Goal: Transaction & Acquisition: Book appointment/travel/reservation

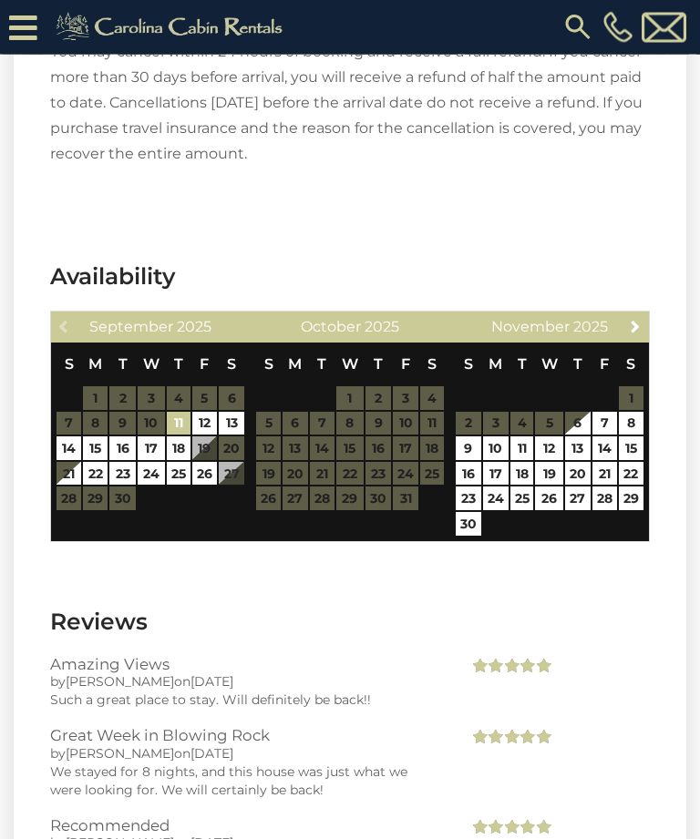
scroll to position [3631, 0]
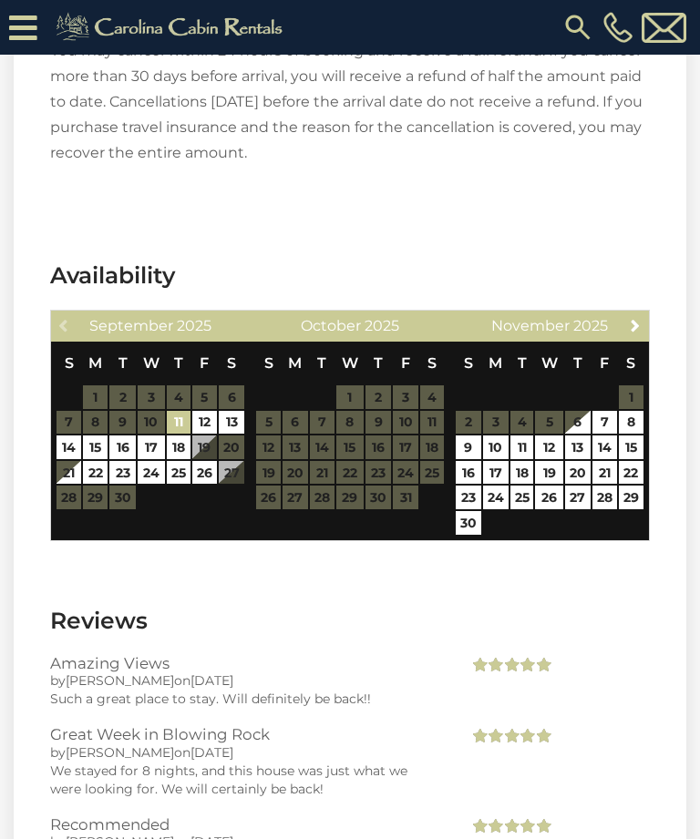
click at [643, 330] on link "Next" at bounding box center [635, 324] width 23 height 23
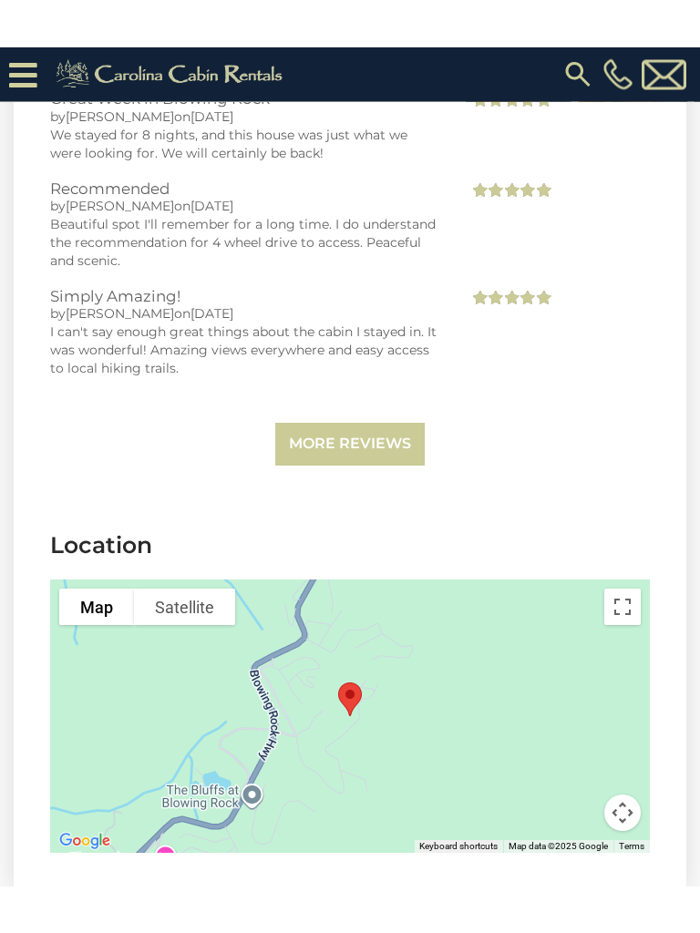
scroll to position [4315, 0]
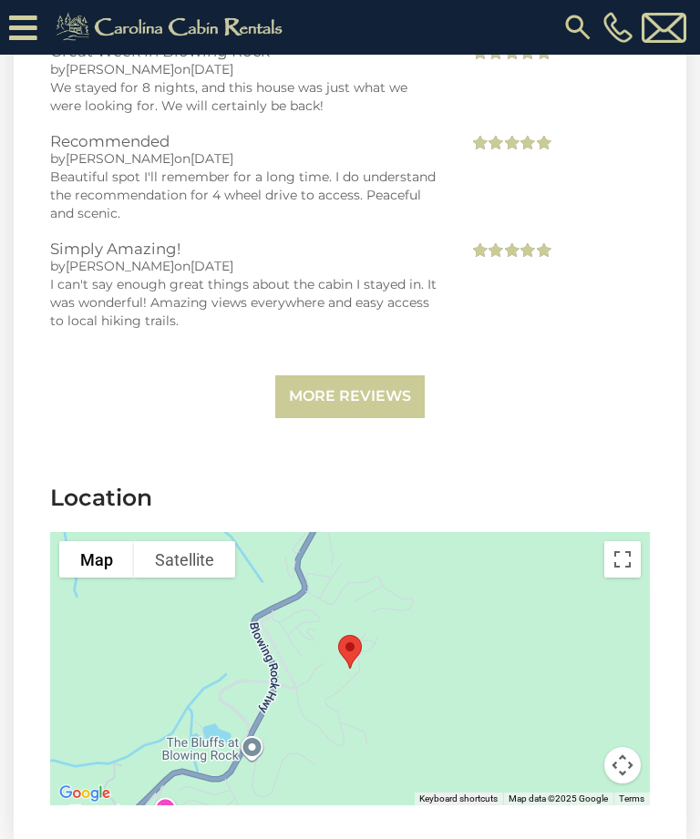
click at [621, 557] on button "Toggle fullscreen view" at bounding box center [622, 559] width 36 height 36
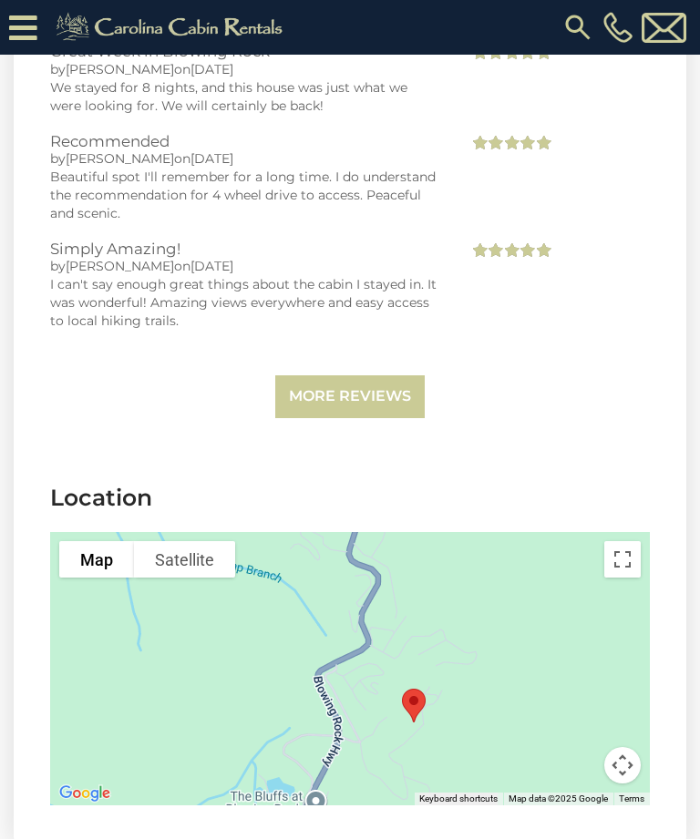
click at [610, 559] on button "Toggle fullscreen view" at bounding box center [622, 559] width 36 height 36
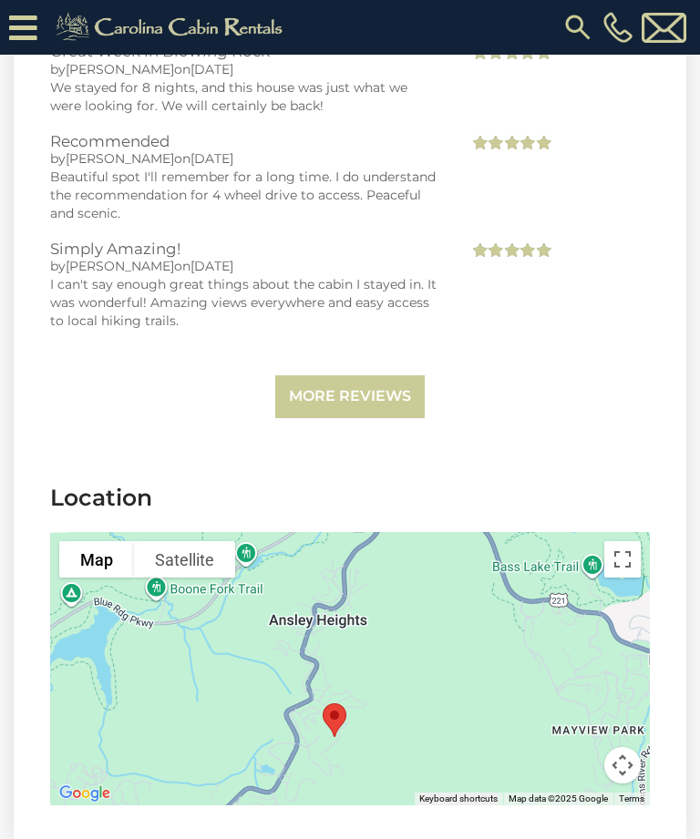
click at [631, 563] on button "Toggle fullscreen view" at bounding box center [622, 559] width 36 height 36
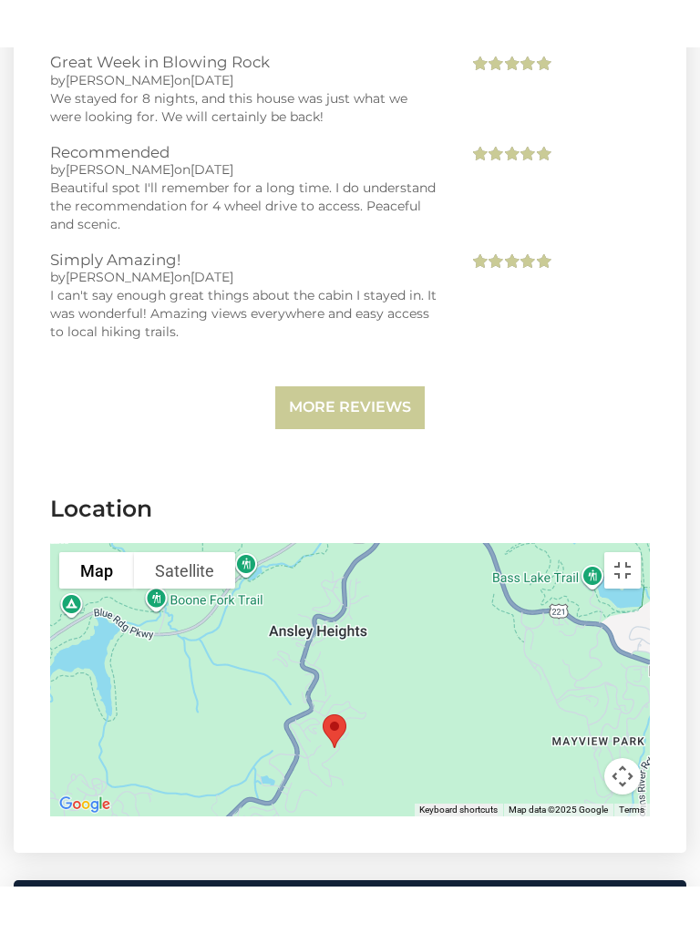
scroll to position [0, 0]
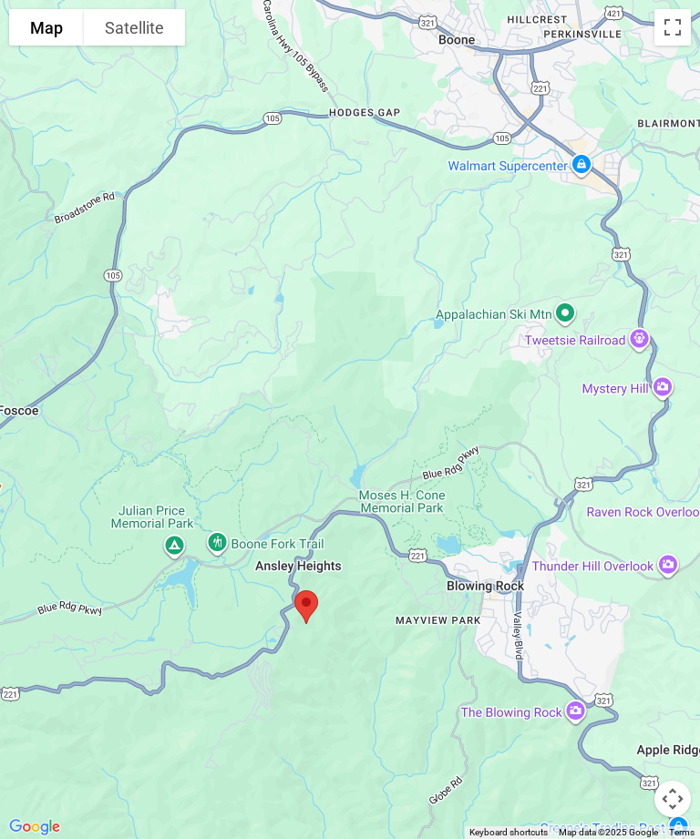
scroll to position [485, 0]
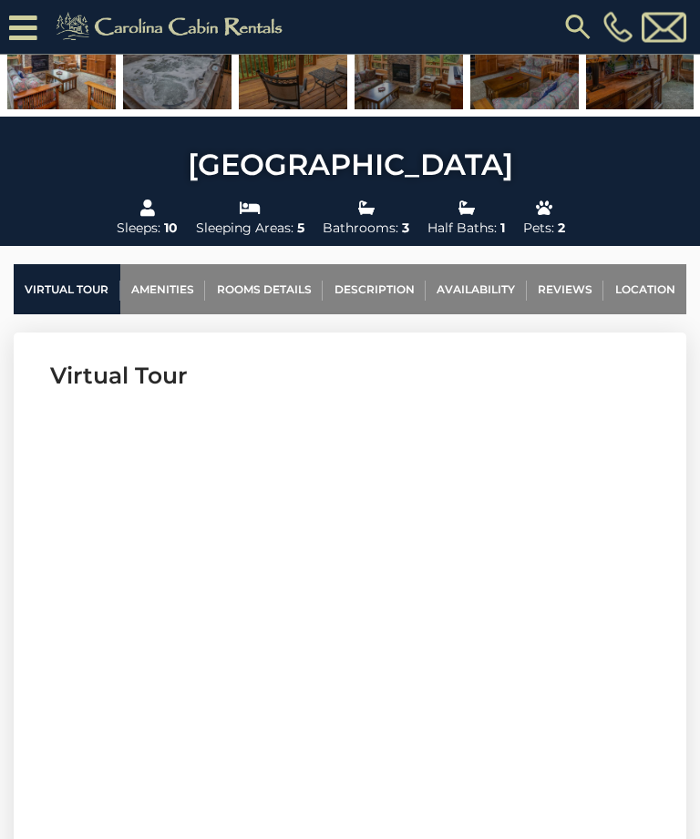
click at [173, 286] on link "Amenities" at bounding box center [163, 290] width 86 height 50
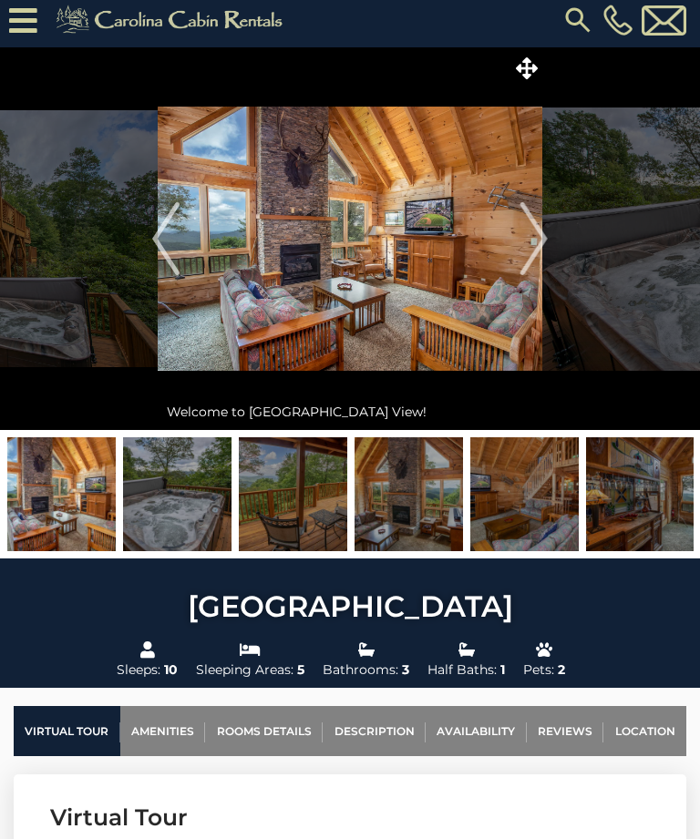
scroll to position [0, 0]
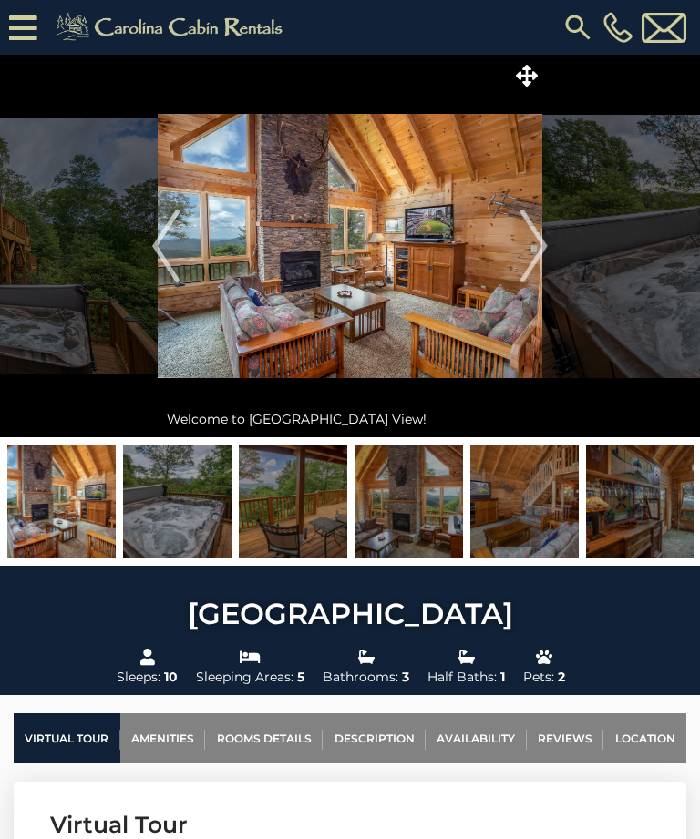
click at [521, 70] on icon at bounding box center [527, 76] width 22 height 22
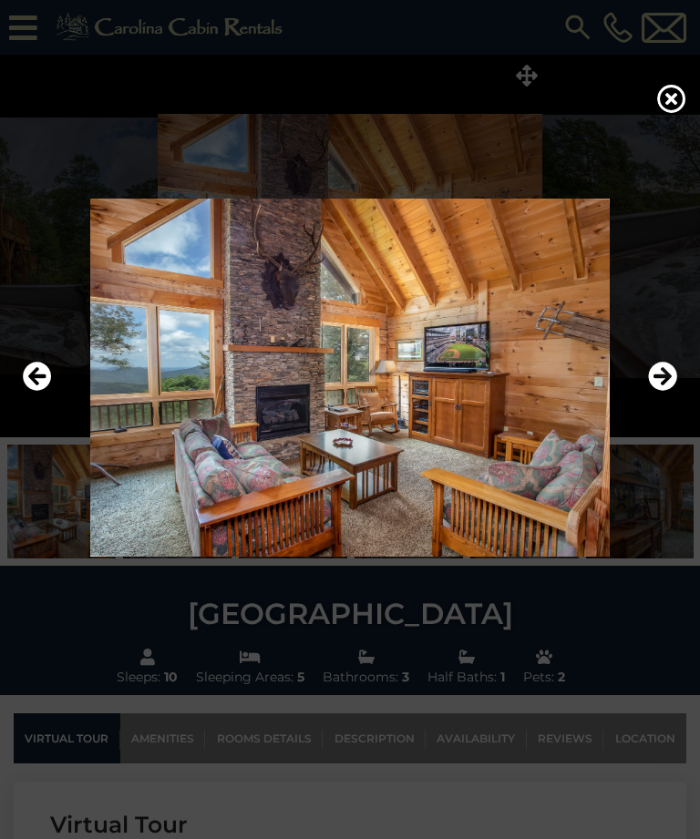
click at [660, 392] on icon "Next" at bounding box center [662, 377] width 29 height 29
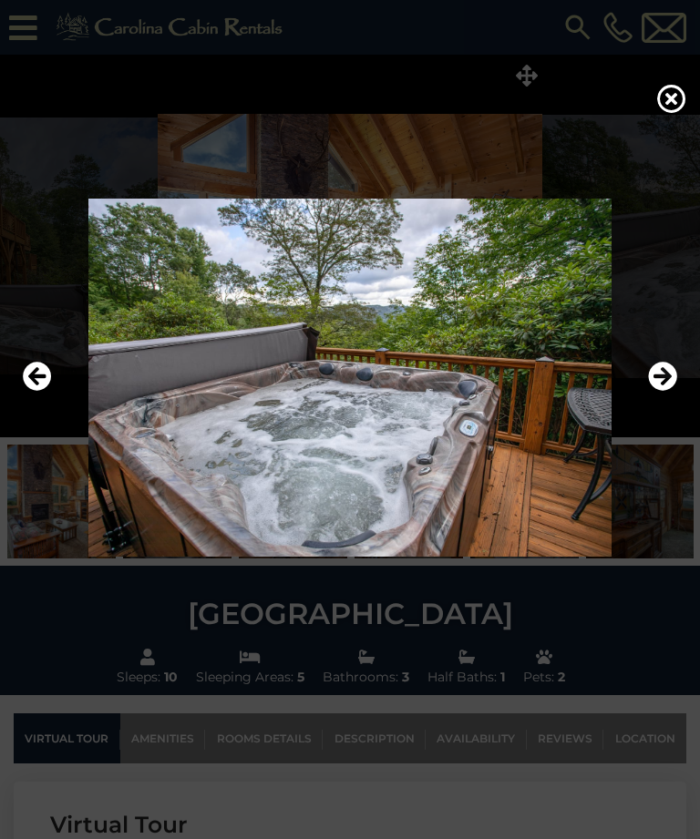
click at [669, 392] on icon "Next" at bounding box center [662, 377] width 29 height 29
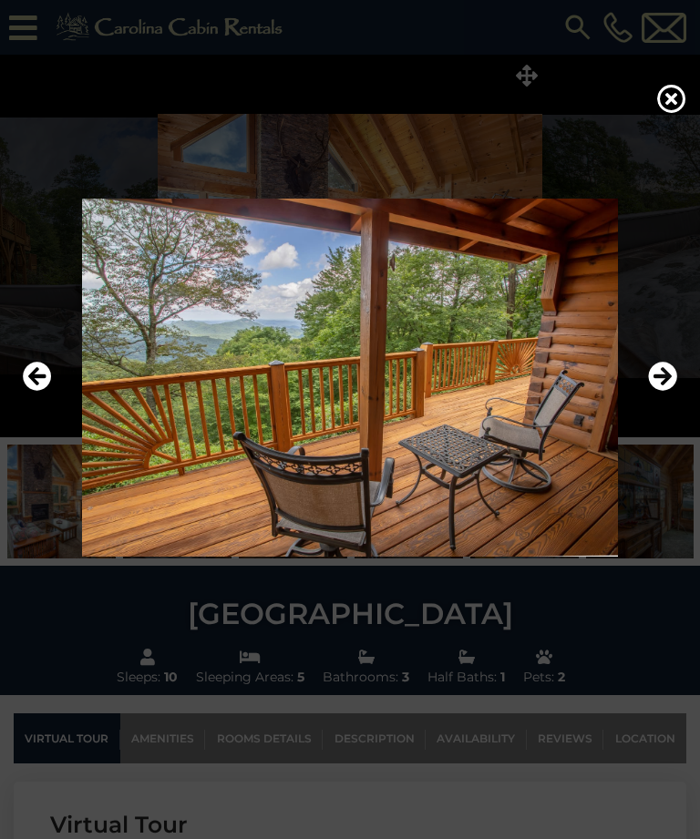
click at [670, 392] on icon "Next" at bounding box center [662, 377] width 29 height 29
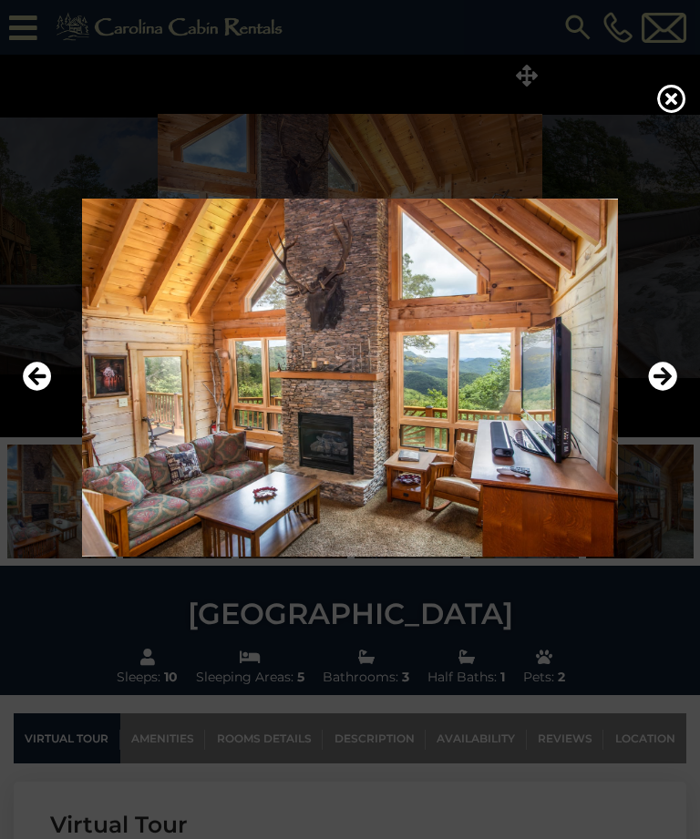
click at [670, 392] on icon "Next" at bounding box center [662, 377] width 29 height 29
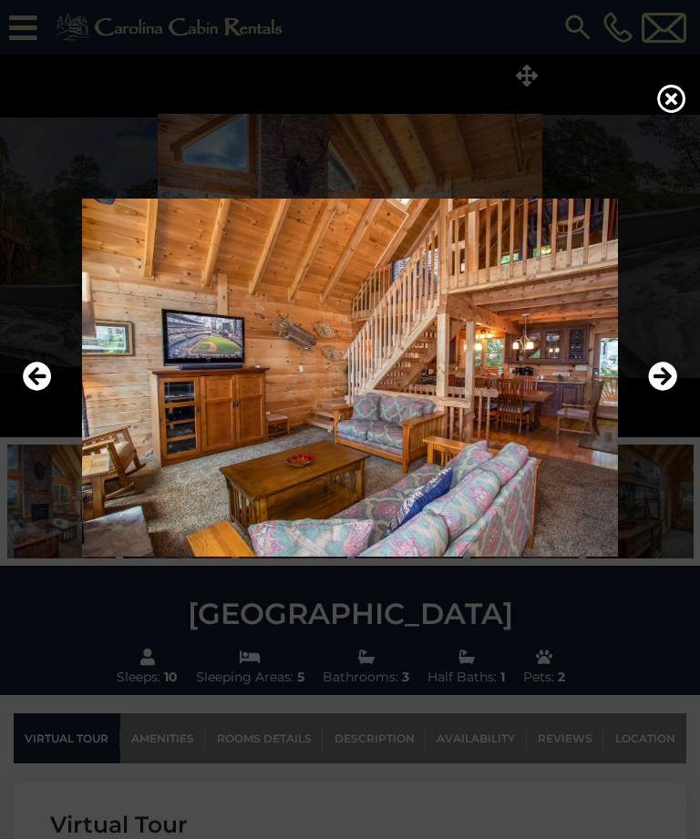
click at [665, 392] on icon "Next" at bounding box center [662, 377] width 29 height 29
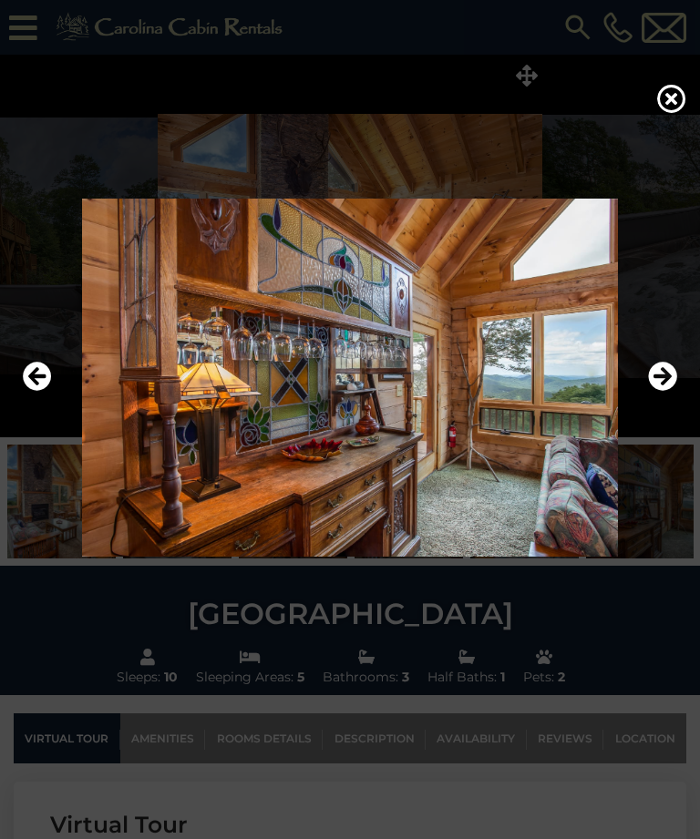
click at [667, 392] on icon "Next" at bounding box center [662, 377] width 29 height 29
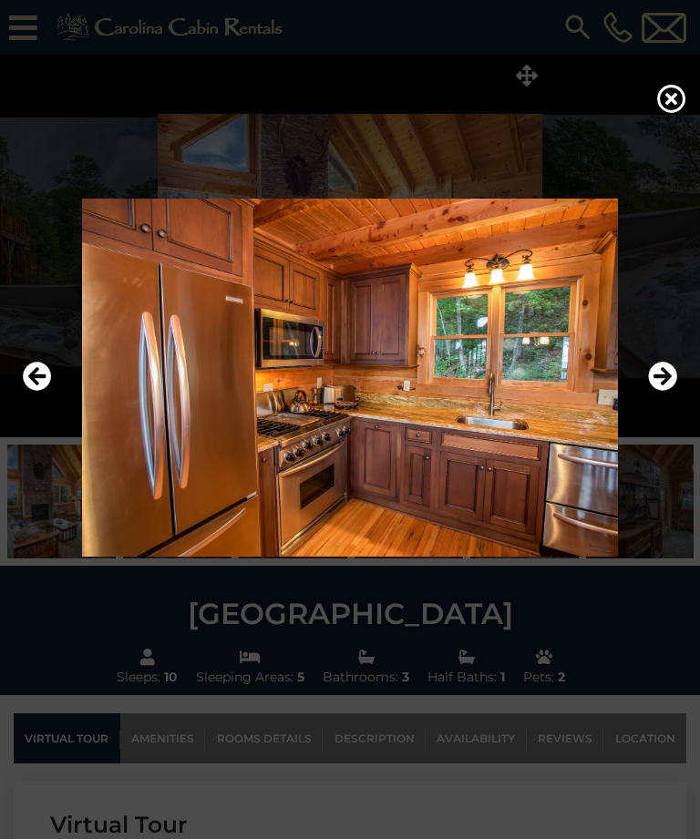
click at [668, 392] on icon "Next" at bounding box center [662, 377] width 29 height 29
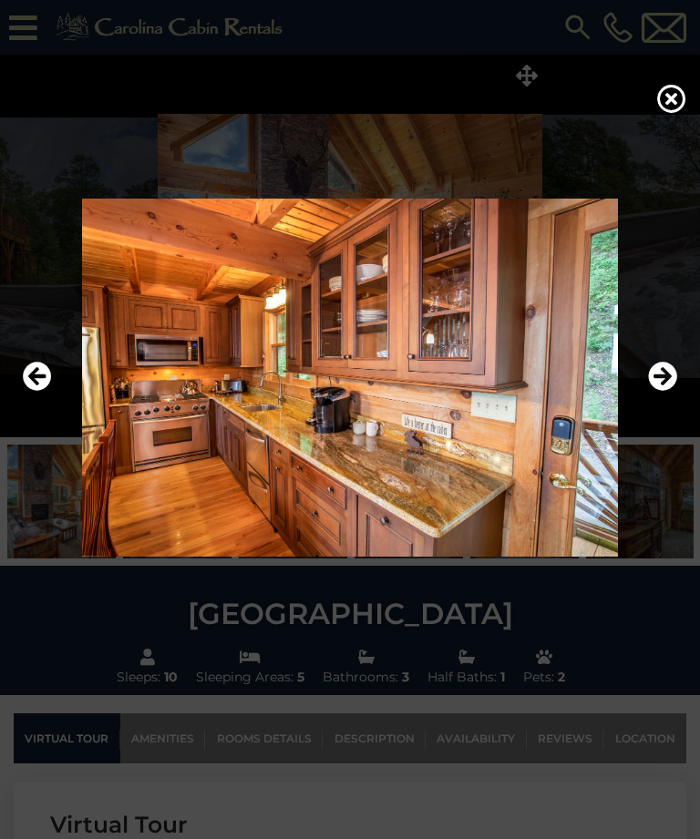
click at [667, 392] on icon "Next" at bounding box center [662, 377] width 29 height 29
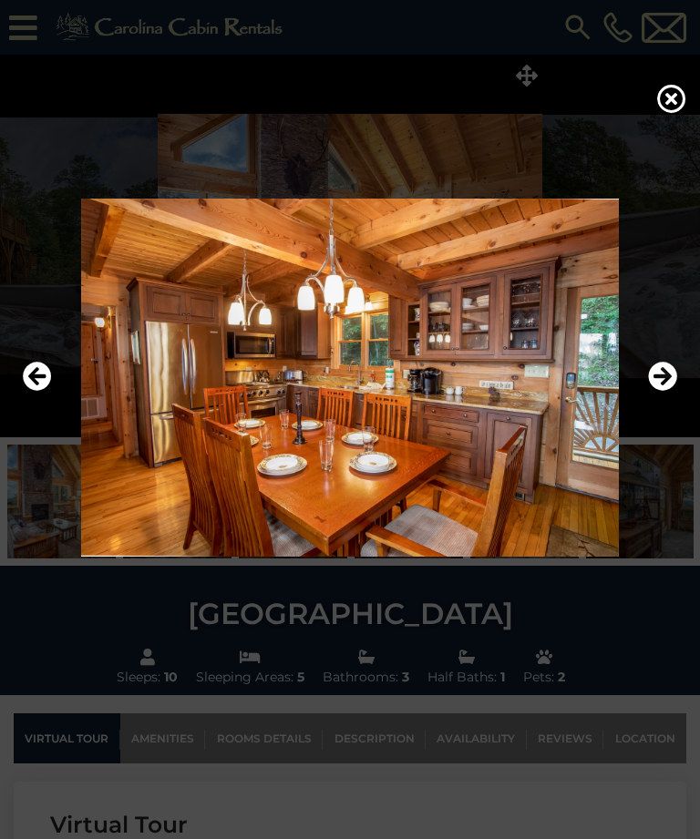
click at [671, 392] on icon "Next" at bounding box center [662, 377] width 29 height 29
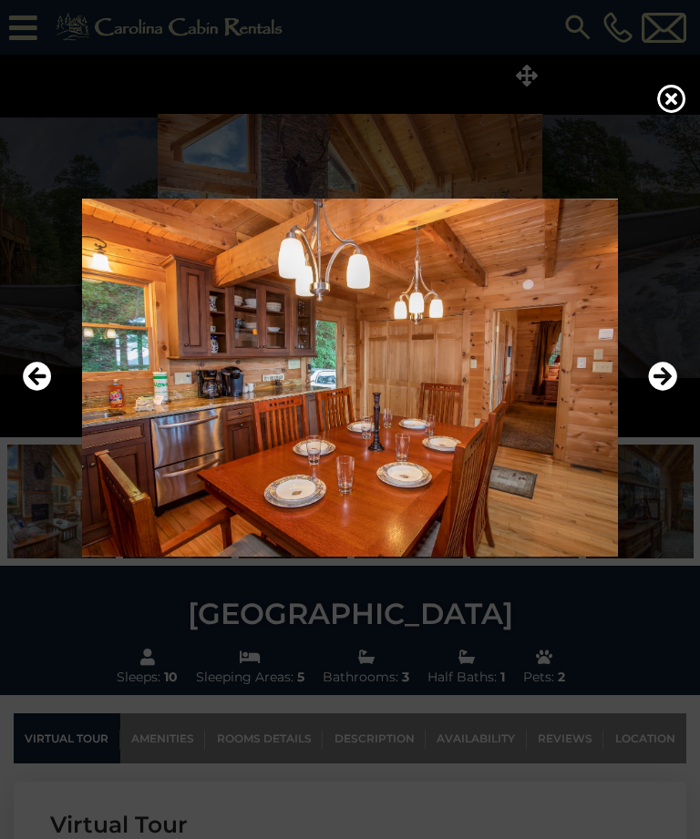
click at [669, 392] on icon "Next" at bounding box center [662, 377] width 29 height 29
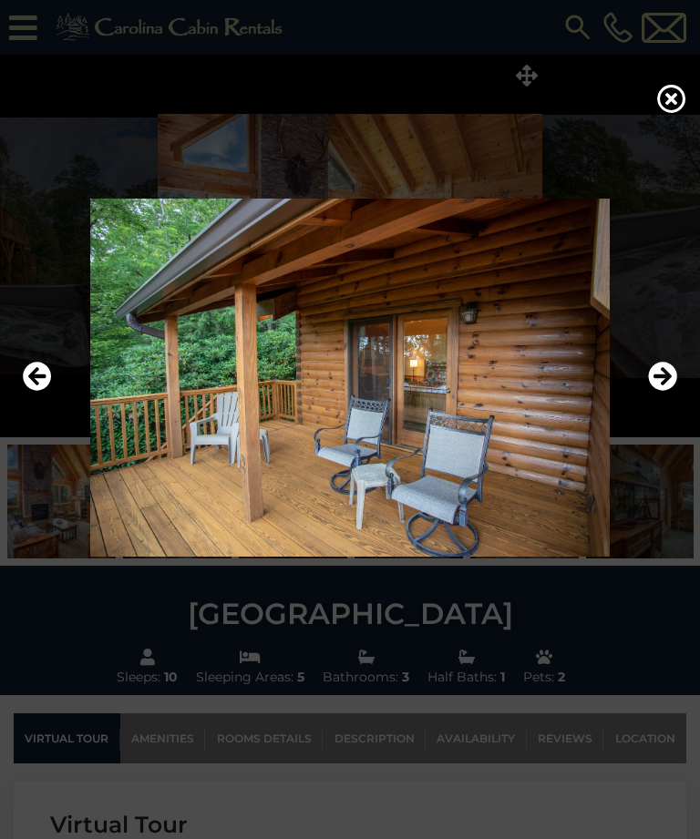
click at [673, 392] on icon "Next" at bounding box center [662, 377] width 29 height 29
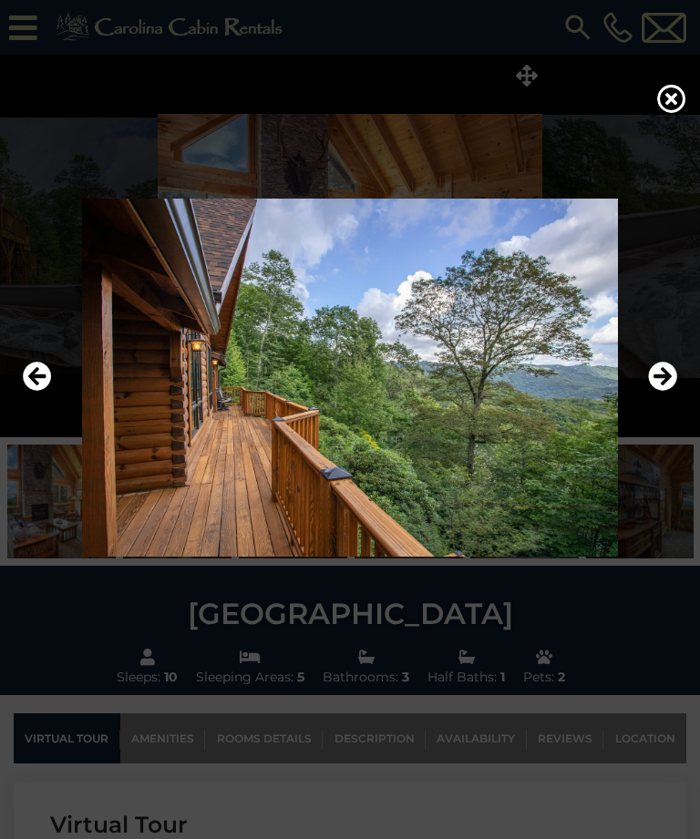
click at [671, 392] on icon "Next" at bounding box center [662, 377] width 29 height 29
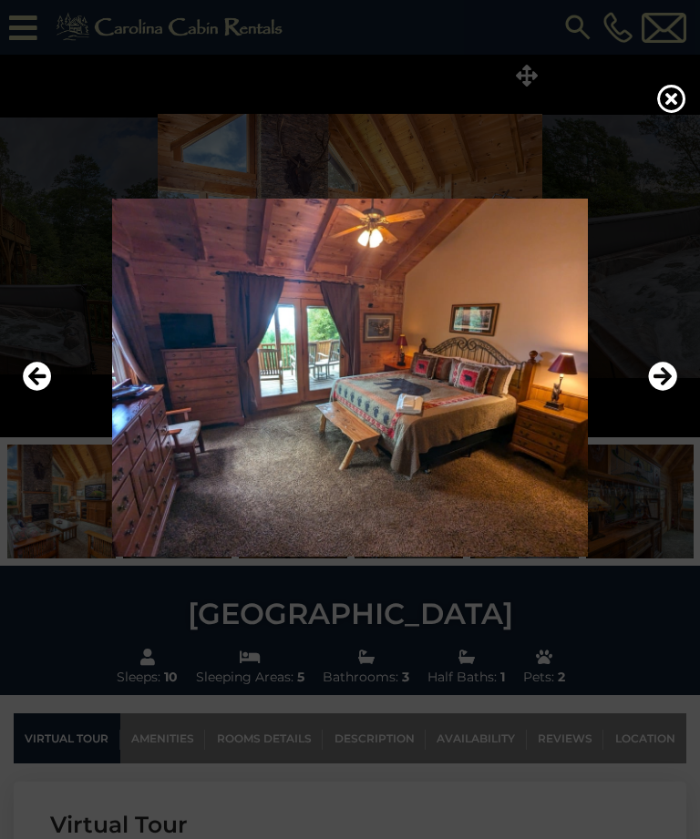
click at [673, 392] on icon "Next" at bounding box center [662, 377] width 29 height 29
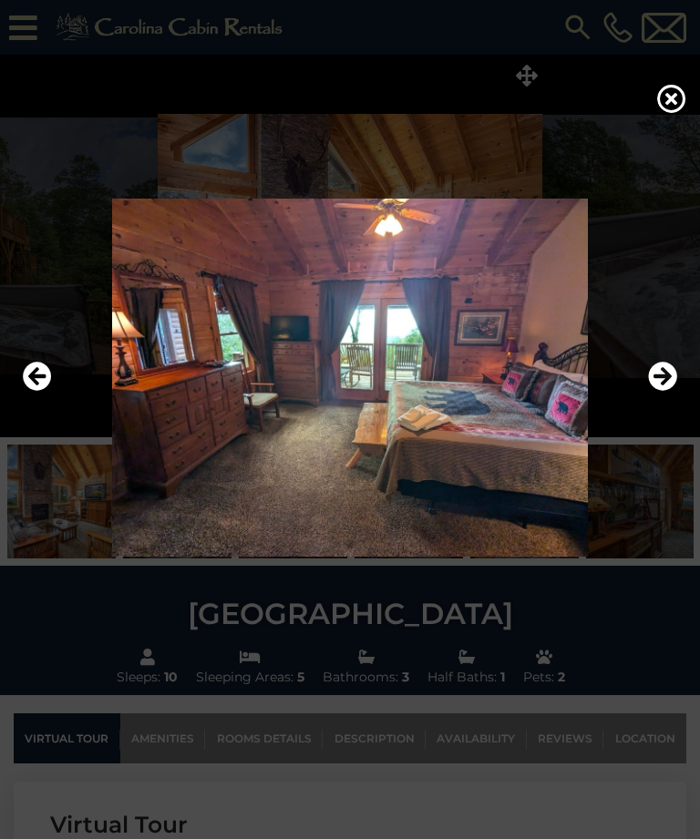
click at [665, 392] on icon "Next" at bounding box center [662, 377] width 29 height 29
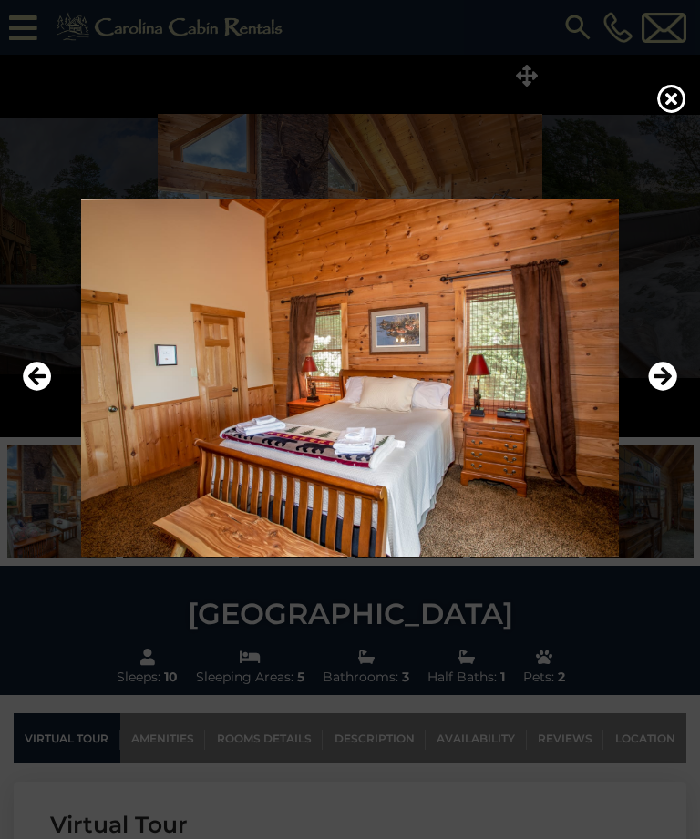
click at [663, 392] on icon "Next" at bounding box center [662, 377] width 29 height 29
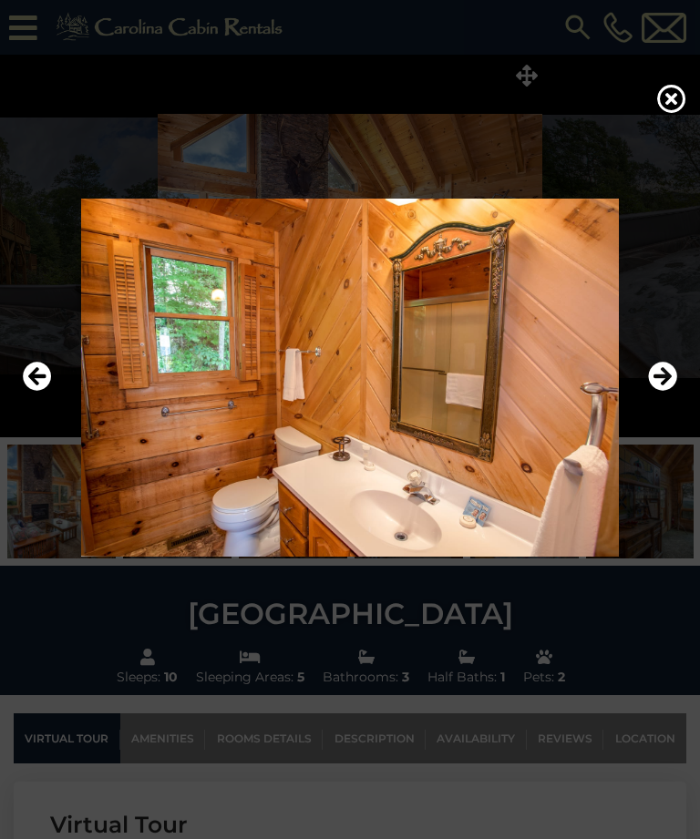
click at [666, 392] on icon "Next" at bounding box center [662, 377] width 29 height 29
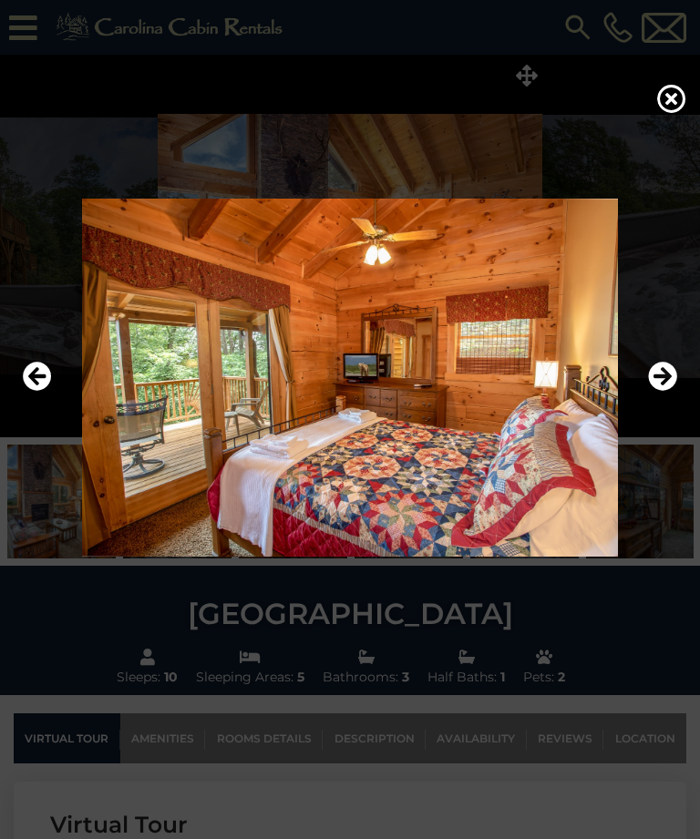
click at [666, 392] on icon "Next" at bounding box center [662, 377] width 29 height 29
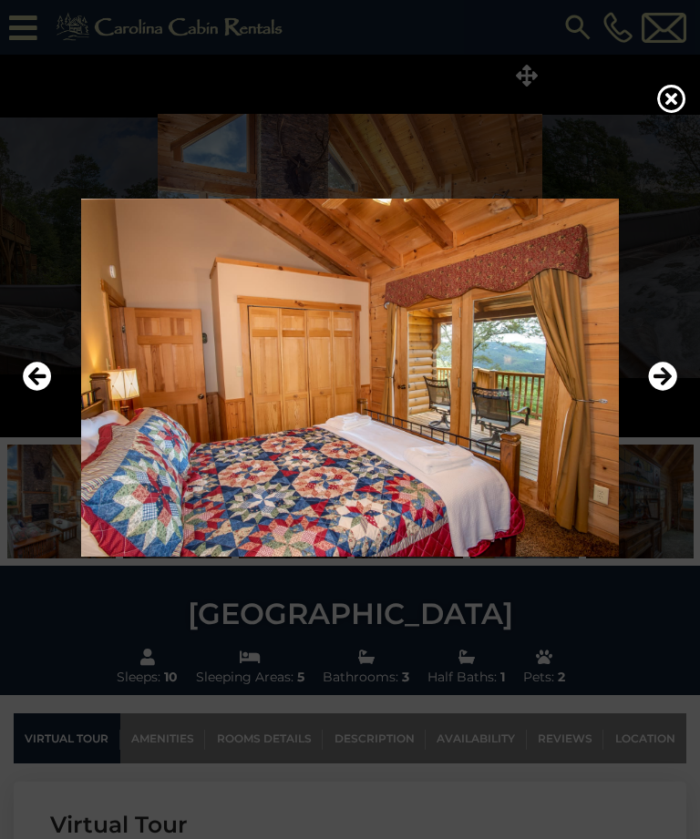
click at [665, 392] on icon "Next" at bounding box center [662, 377] width 29 height 29
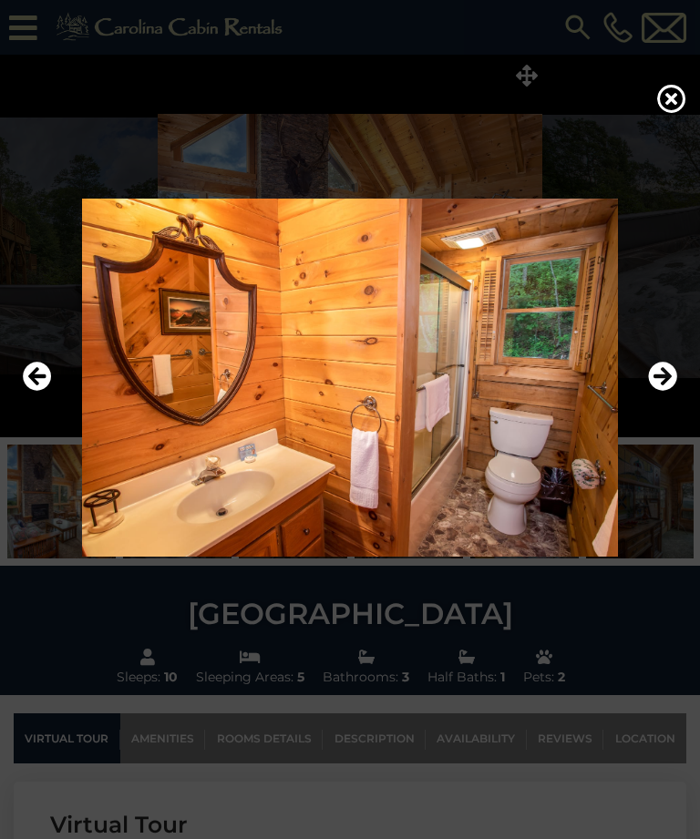
click at [666, 392] on icon "Next" at bounding box center [662, 377] width 29 height 29
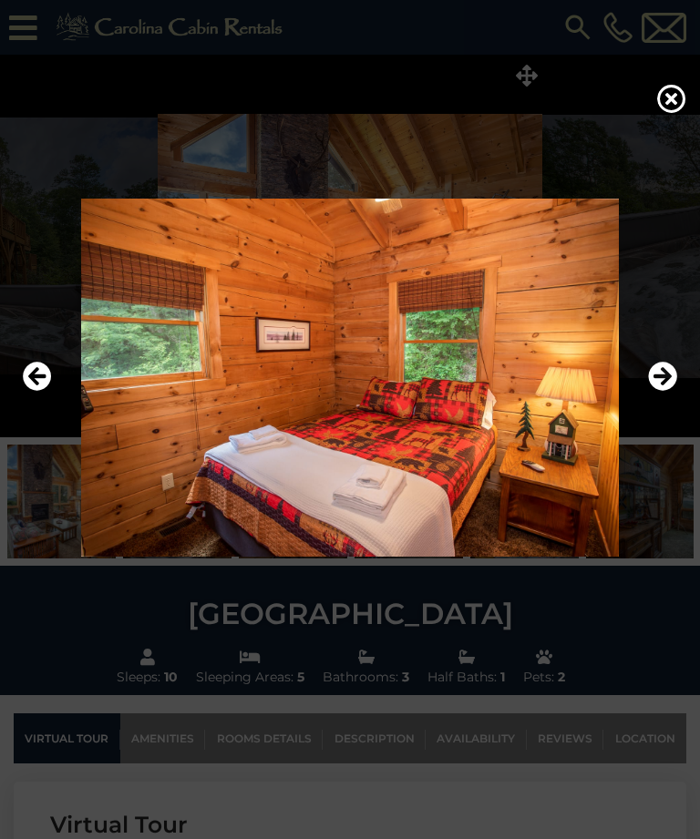
click at [658, 392] on icon "Next" at bounding box center [662, 377] width 29 height 29
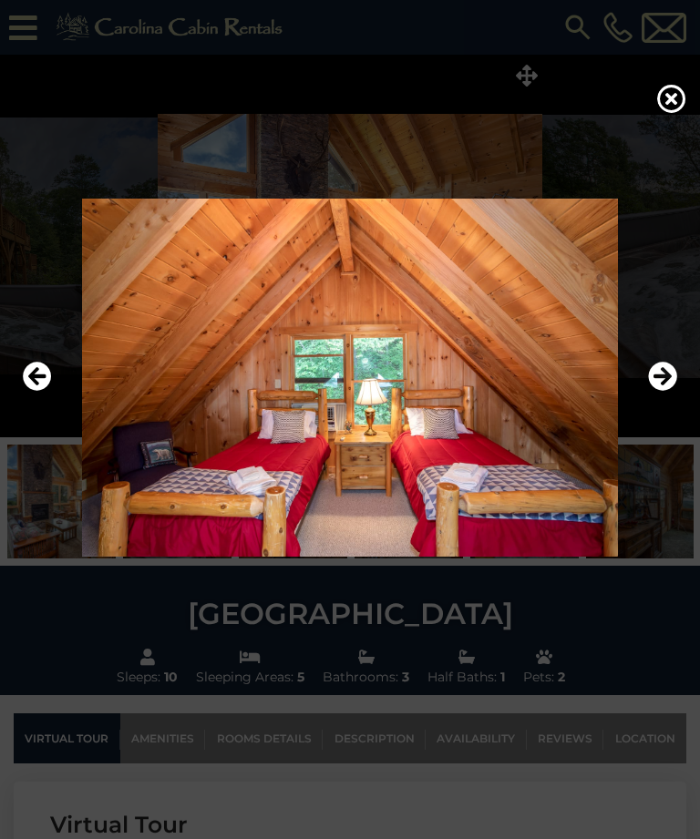
click at [655, 392] on icon "Next" at bounding box center [662, 377] width 29 height 29
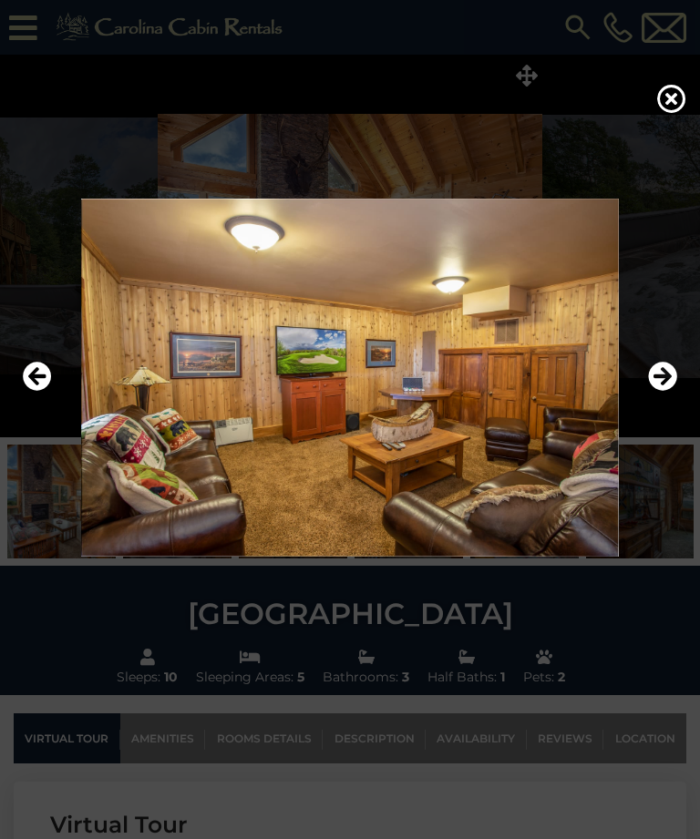
click at [659, 392] on icon "Next" at bounding box center [662, 377] width 29 height 29
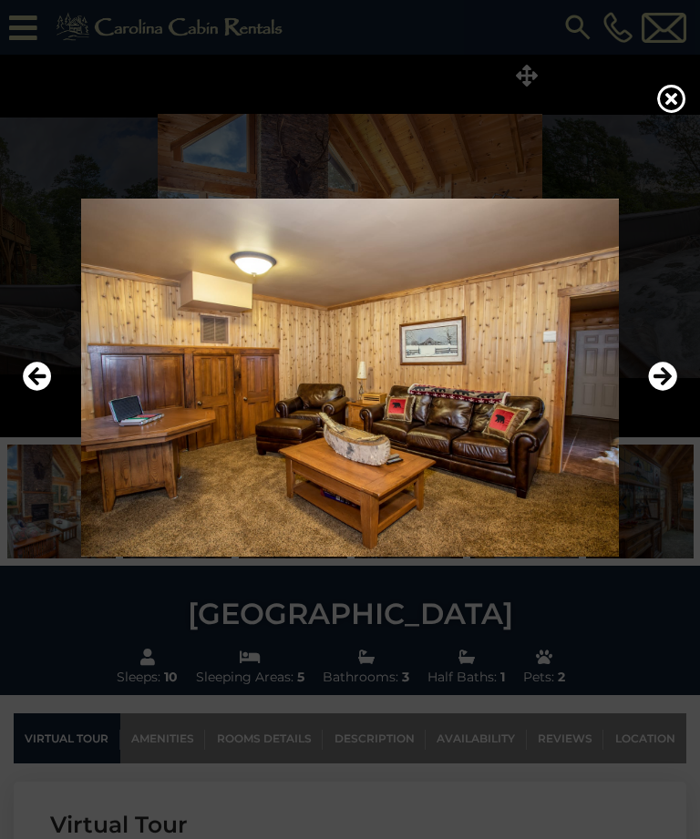
click at [658, 392] on icon "Next" at bounding box center [662, 377] width 29 height 29
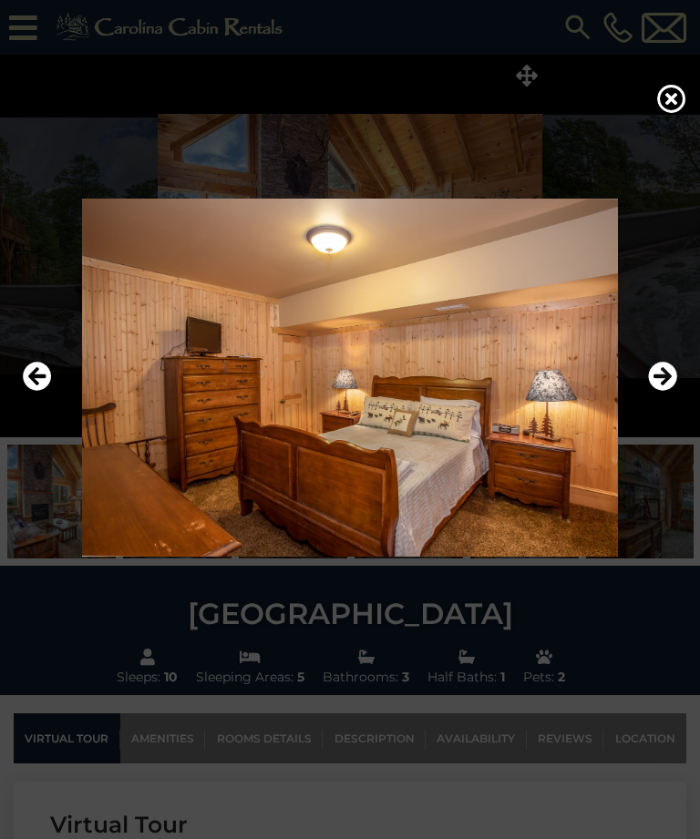
click at [659, 392] on icon "Next" at bounding box center [662, 377] width 29 height 29
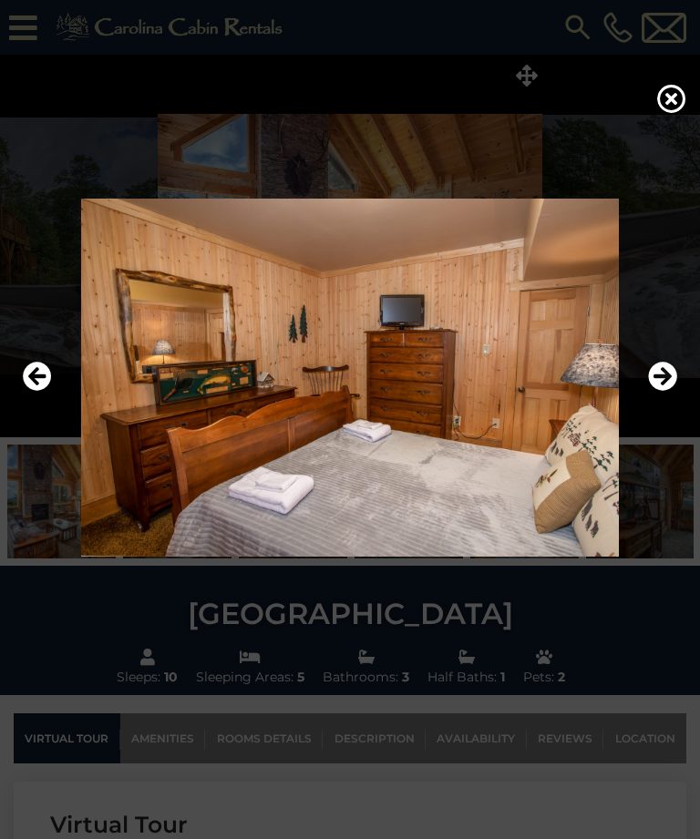
click at [659, 392] on icon "Next" at bounding box center [662, 377] width 29 height 29
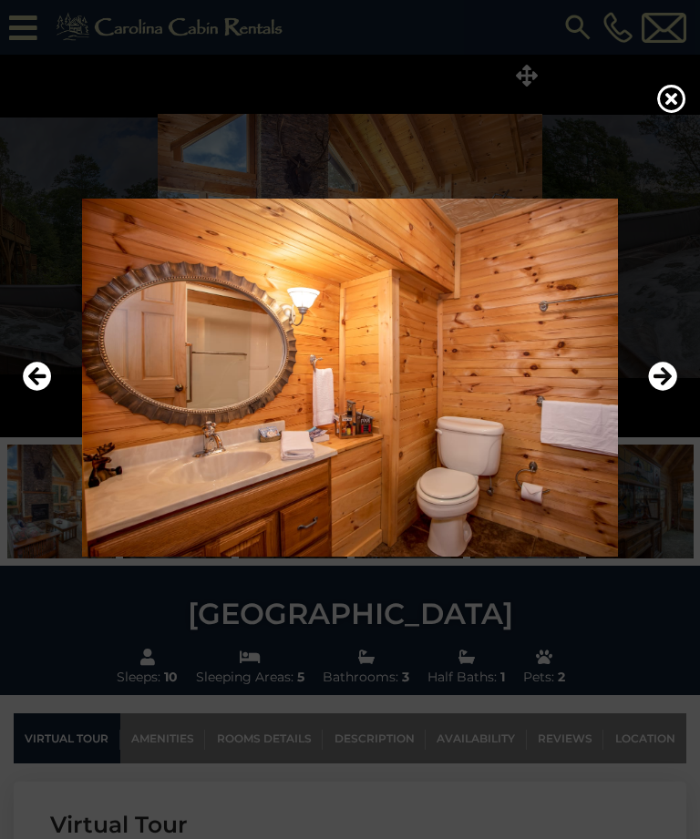
click at [652, 392] on icon "Next" at bounding box center [662, 377] width 29 height 29
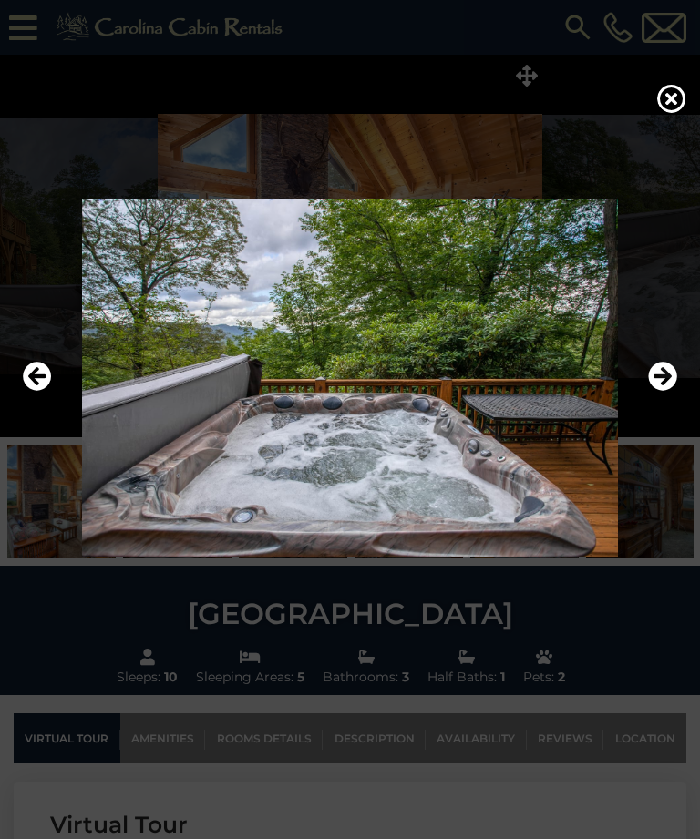
click at [654, 392] on icon "Next" at bounding box center [662, 377] width 29 height 29
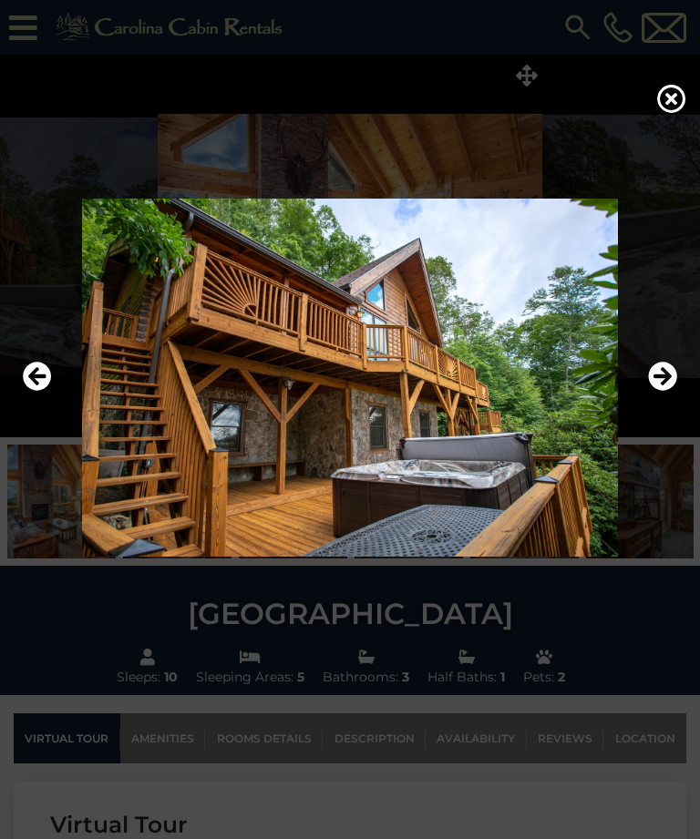
click at [652, 392] on icon "Next" at bounding box center [662, 377] width 29 height 29
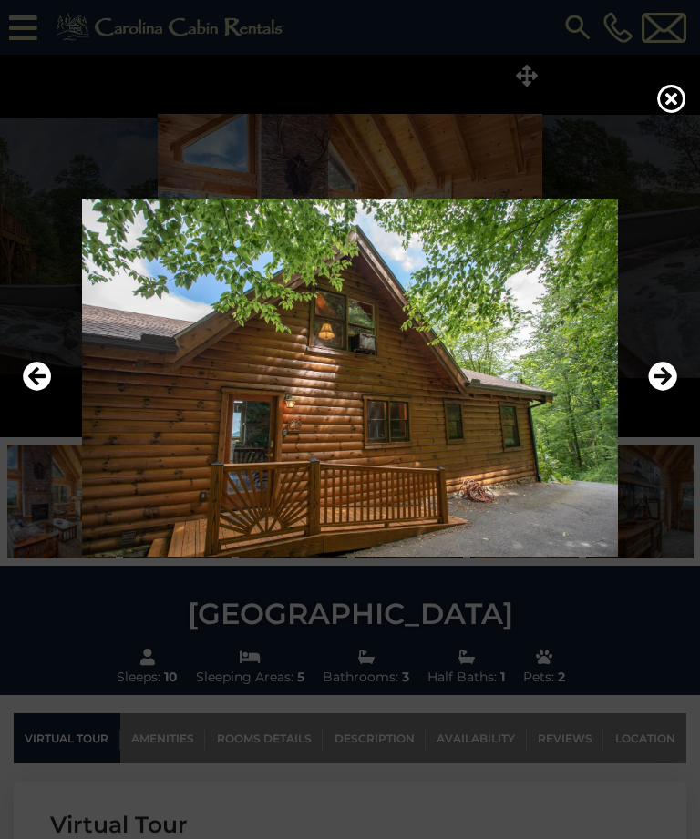
click at [653, 392] on icon "Next" at bounding box center [662, 377] width 29 height 29
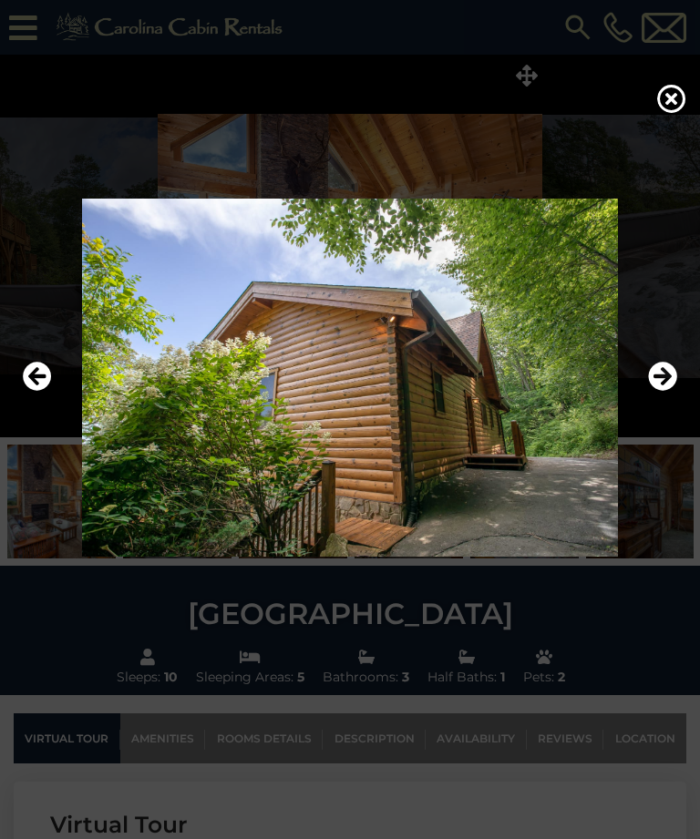
click at [662, 392] on icon "Next" at bounding box center [662, 377] width 29 height 29
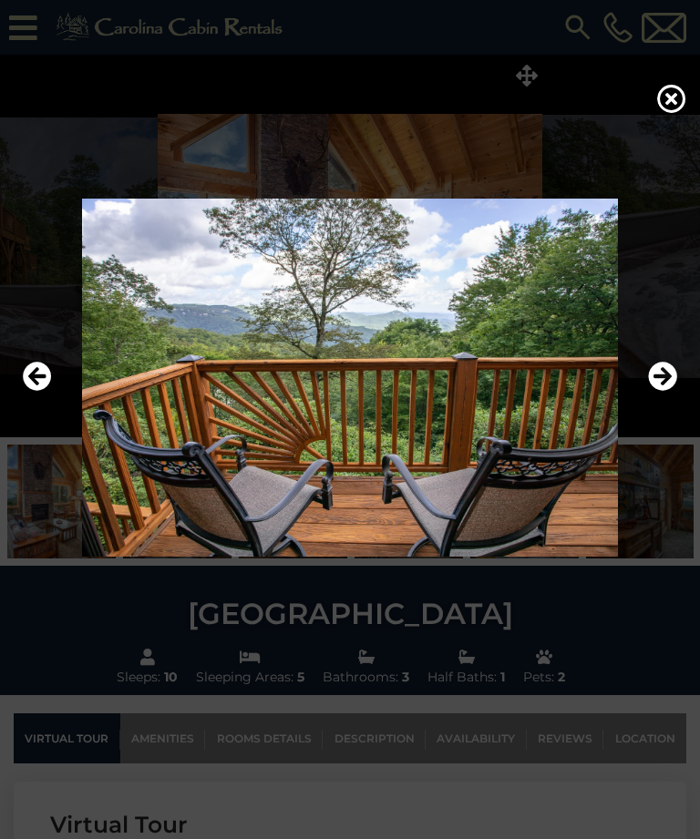
click at [659, 392] on icon "Next" at bounding box center [662, 377] width 29 height 29
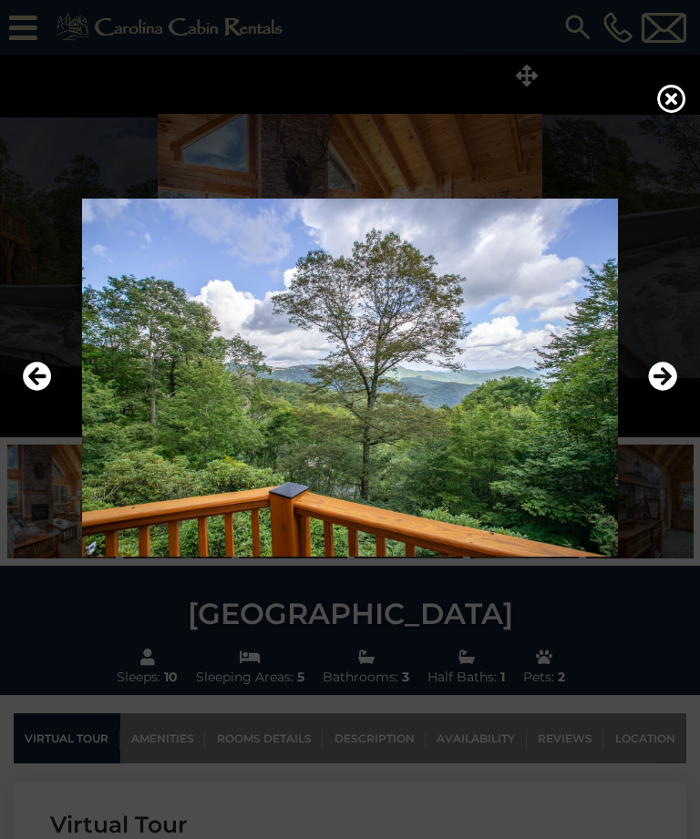
click at [654, 392] on icon "Next" at bounding box center [662, 377] width 29 height 29
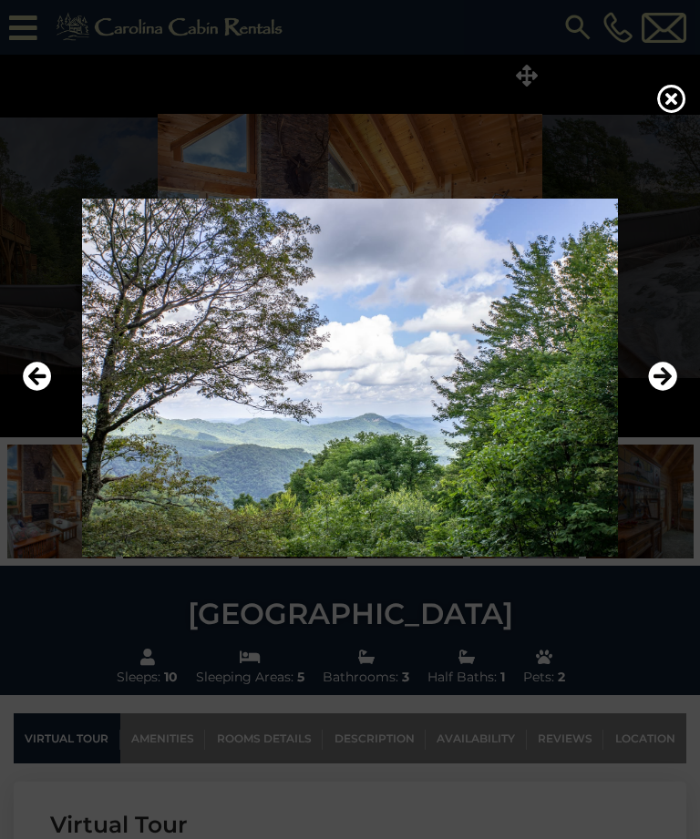
click at [652, 392] on icon "Next" at bounding box center [662, 377] width 29 height 29
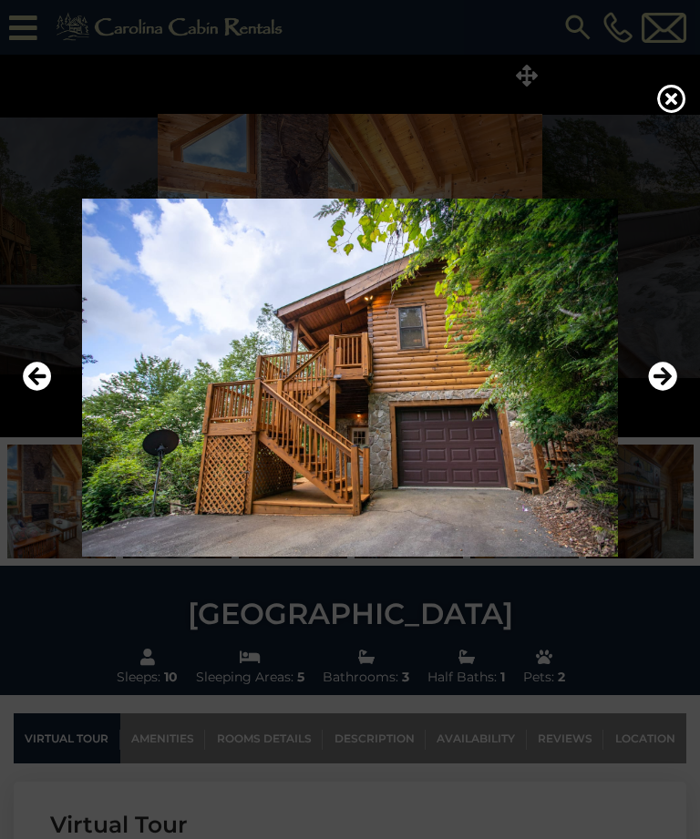
click at [653, 399] on button "Next" at bounding box center [662, 378] width 29 height 42
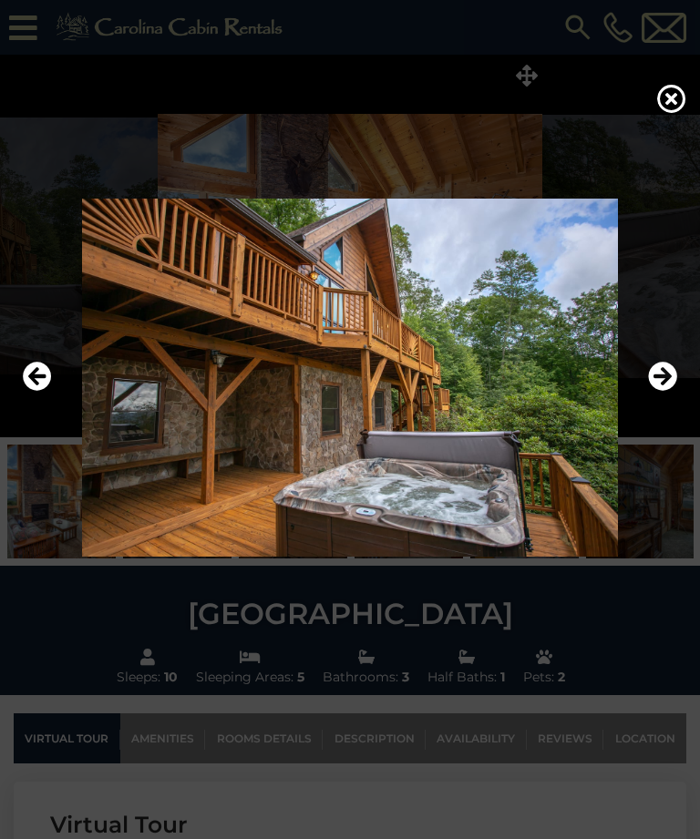
click at [658, 399] on button "Next" at bounding box center [662, 378] width 29 height 42
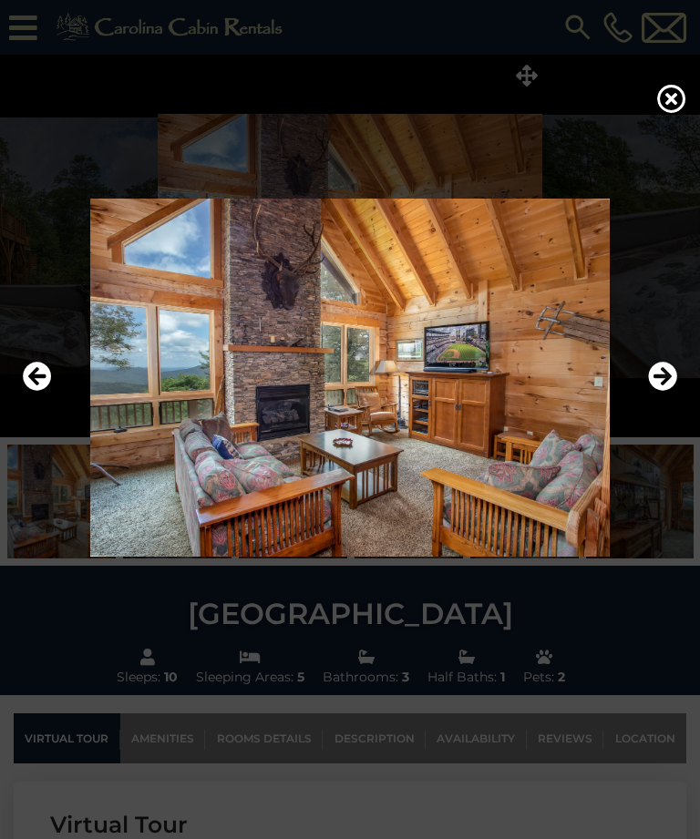
click at [669, 100] on icon at bounding box center [671, 98] width 29 height 29
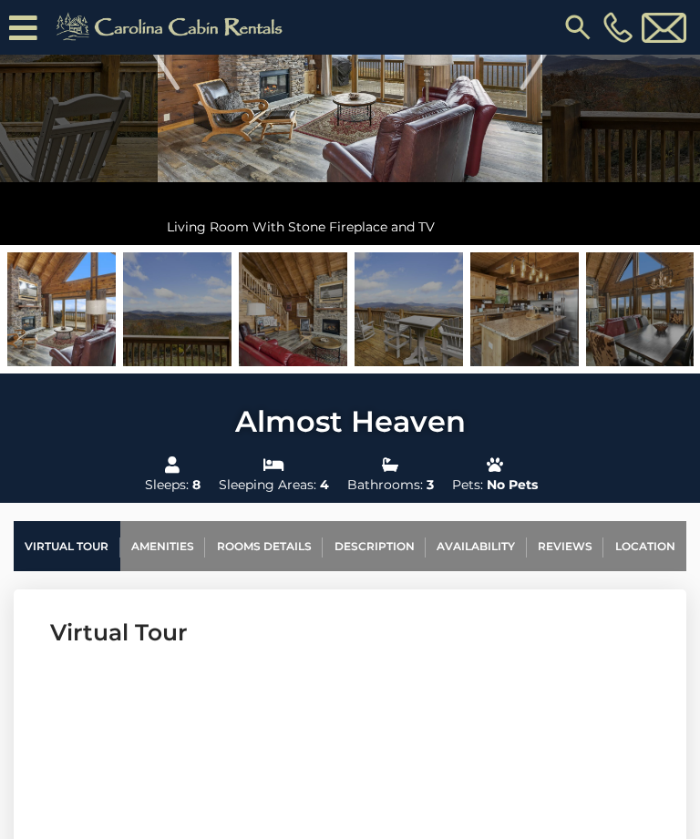
click at [275, 549] on link "Rooms Details" at bounding box center [264, 546] width 118 height 50
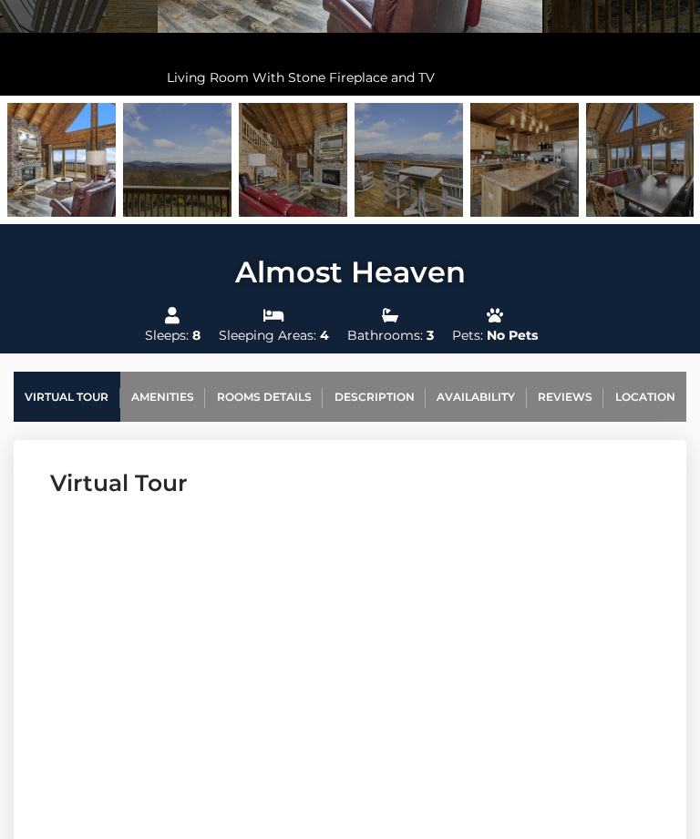
scroll to position [0, 0]
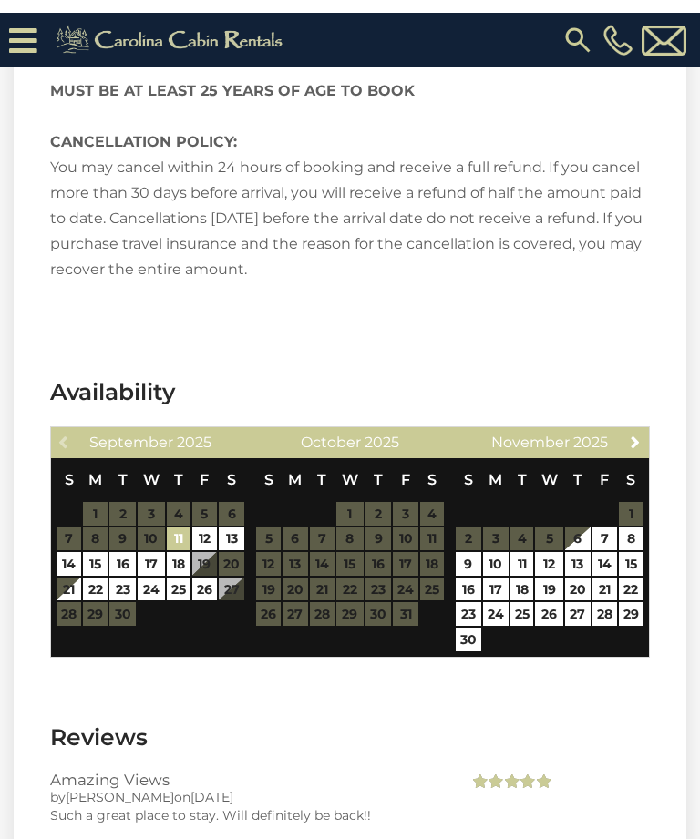
scroll to position [3510, 0]
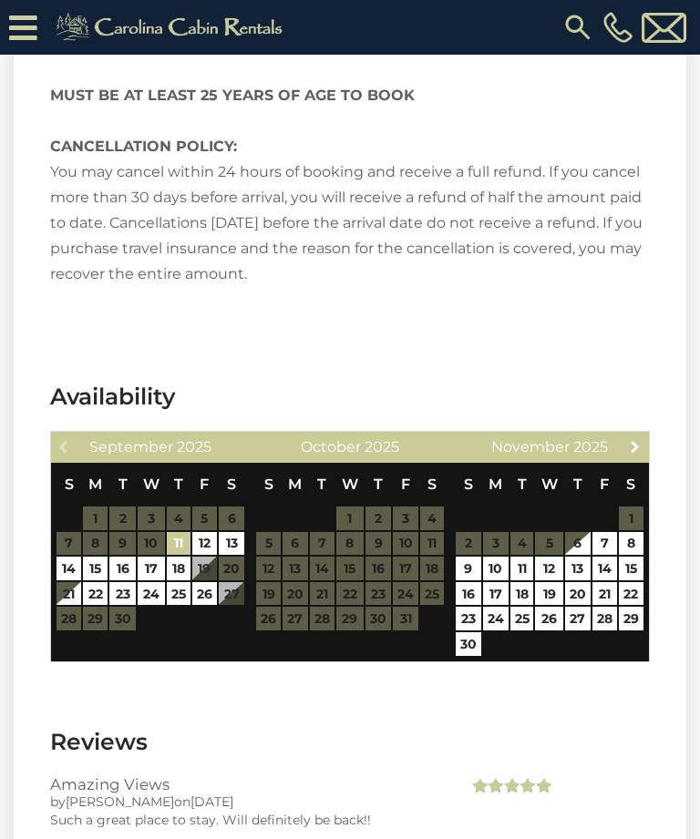
click at [642, 449] on span "Next" at bounding box center [635, 446] width 15 height 15
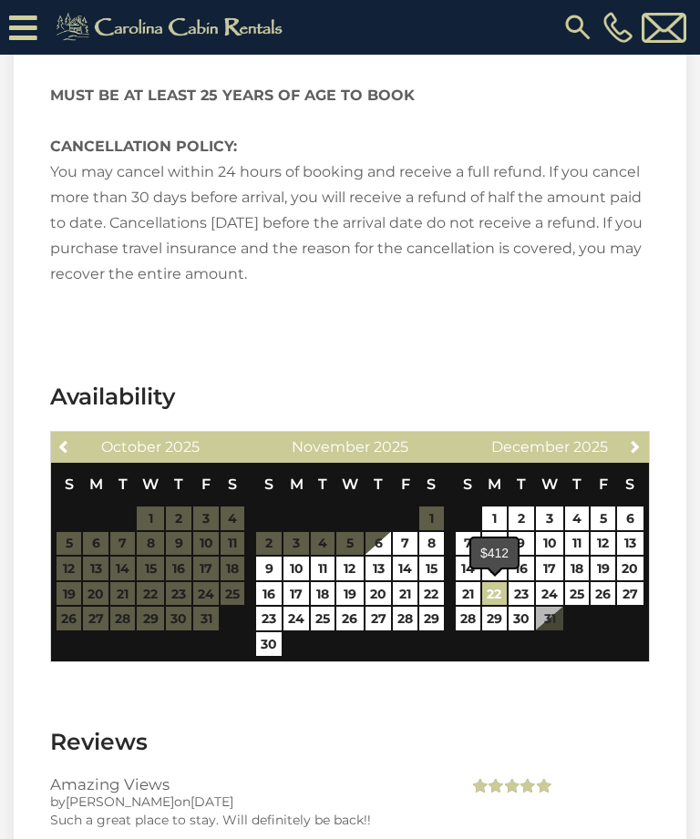
click at [494, 599] on link "22" at bounding box center [494, 594] width 25 height 24
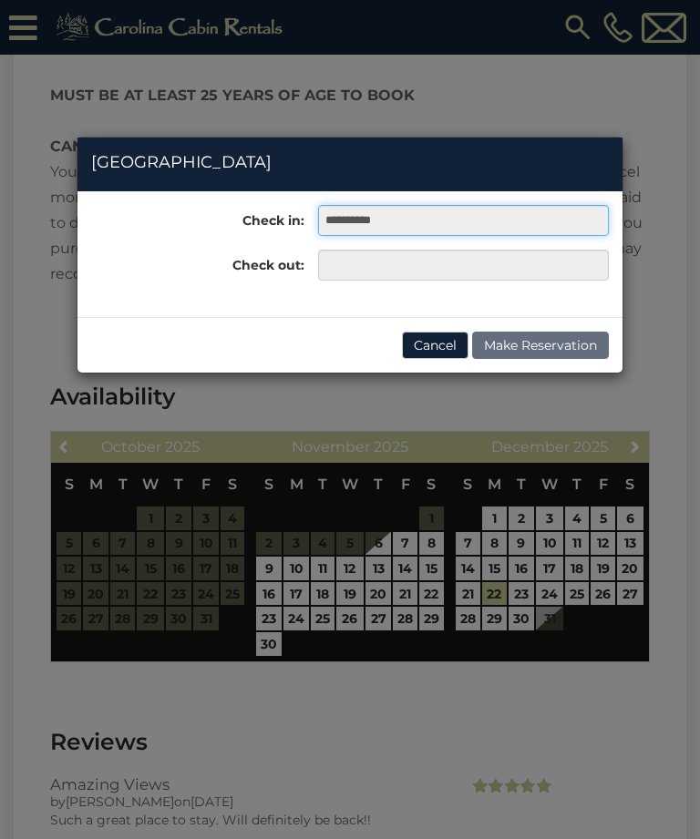
click at [414, 223] on input "**********" at bounding box center [463, 220] width 291 height 31
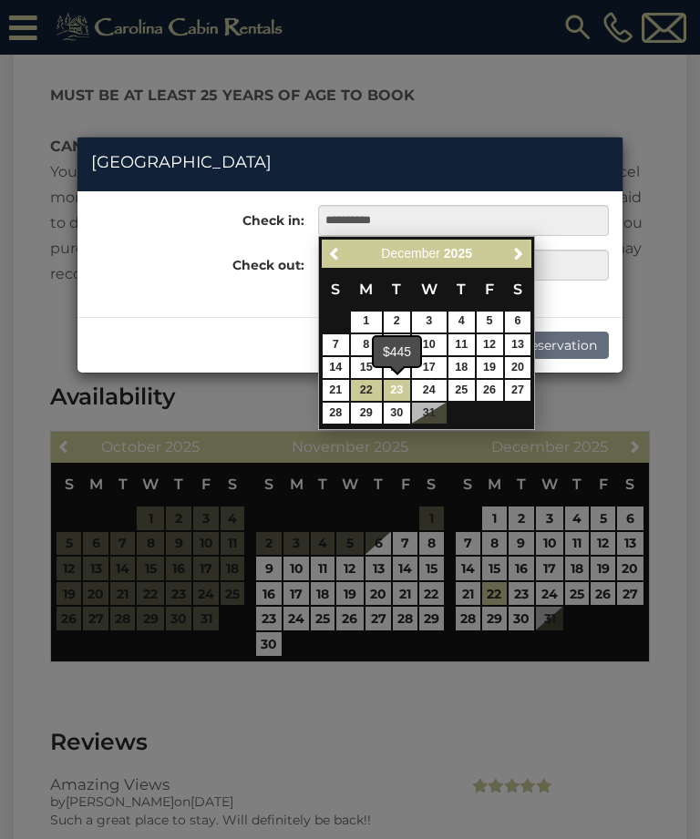
click at [389, 392] on link "23" at bounding box center [397, 390] width 26 height 21
type input "**********"
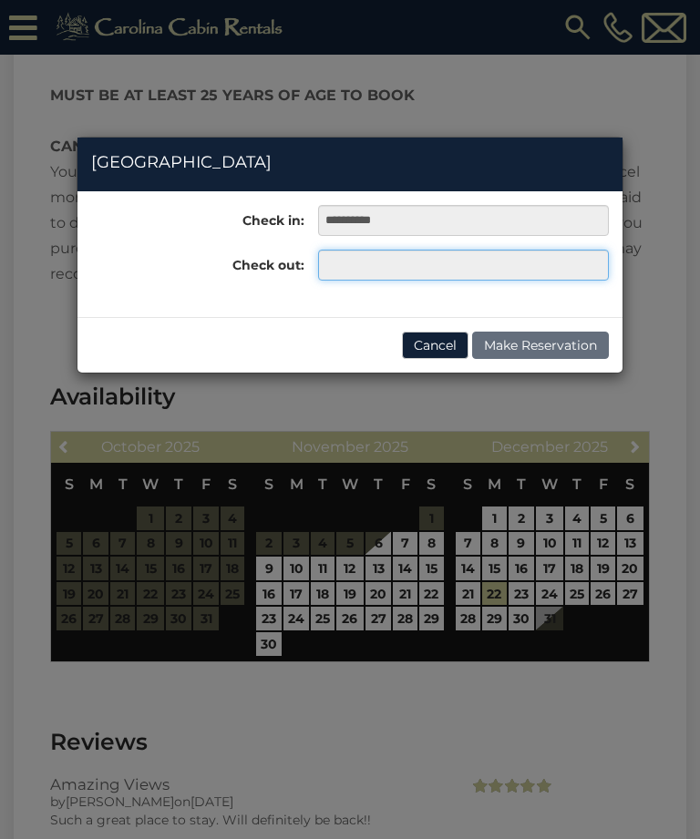
click at [423, 272] on input "text" at bounding box center [463, 265] width 291 height 31
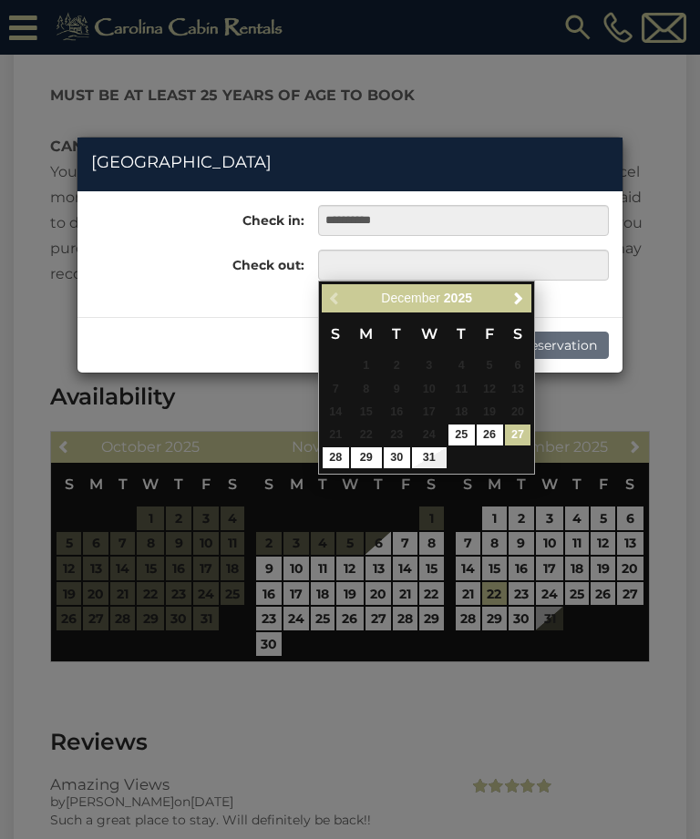
click at [518, 440] on link "27" at bounding box center [518, 435] width 26 height 21
type input "**********"
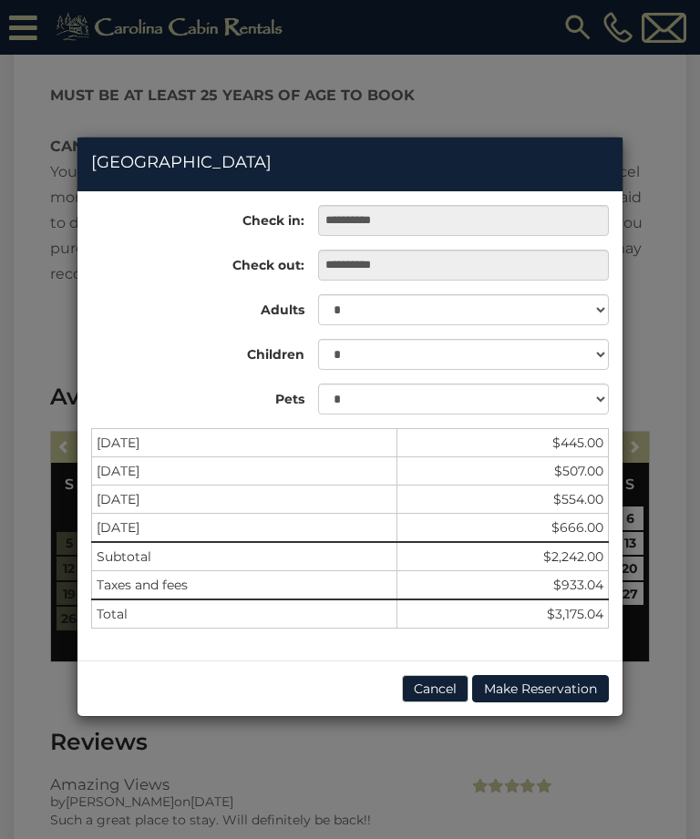
click at [443, 696] on button "Cancel" at bounding box center [435, 688] width 67 height 27
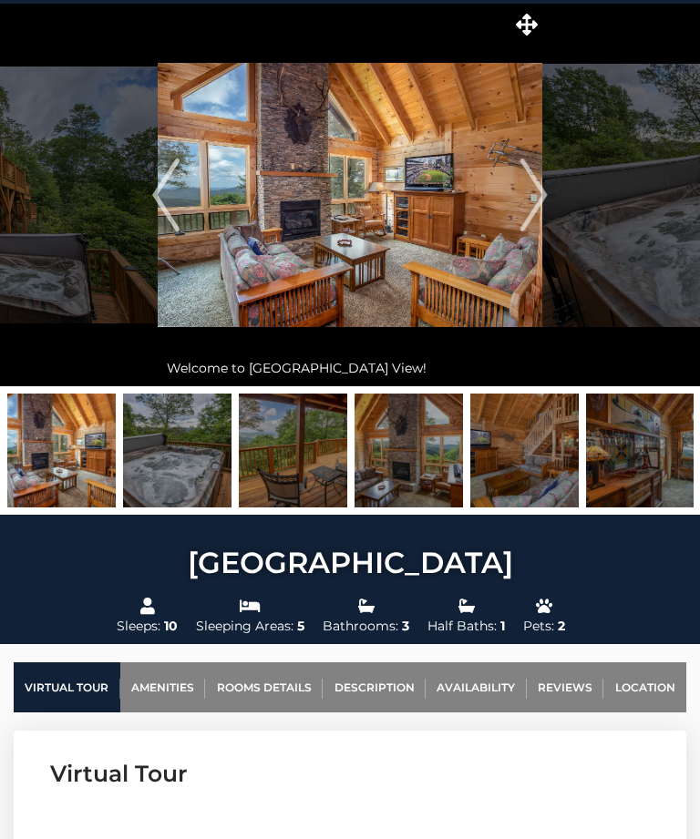
scroll to position [0, 0]
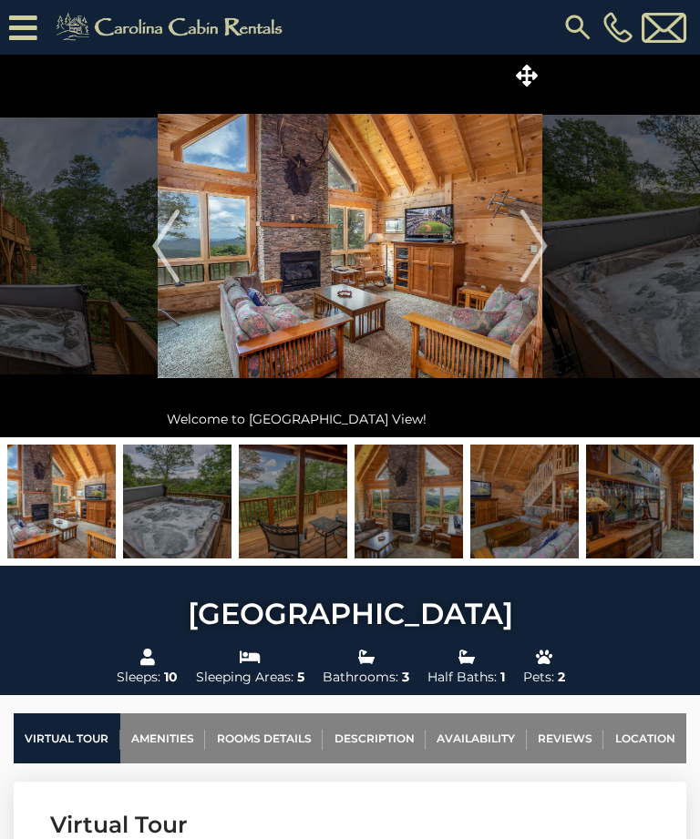
click at [527, 250] on img "Next" at bounding box center [533, 246] width 27 height 73
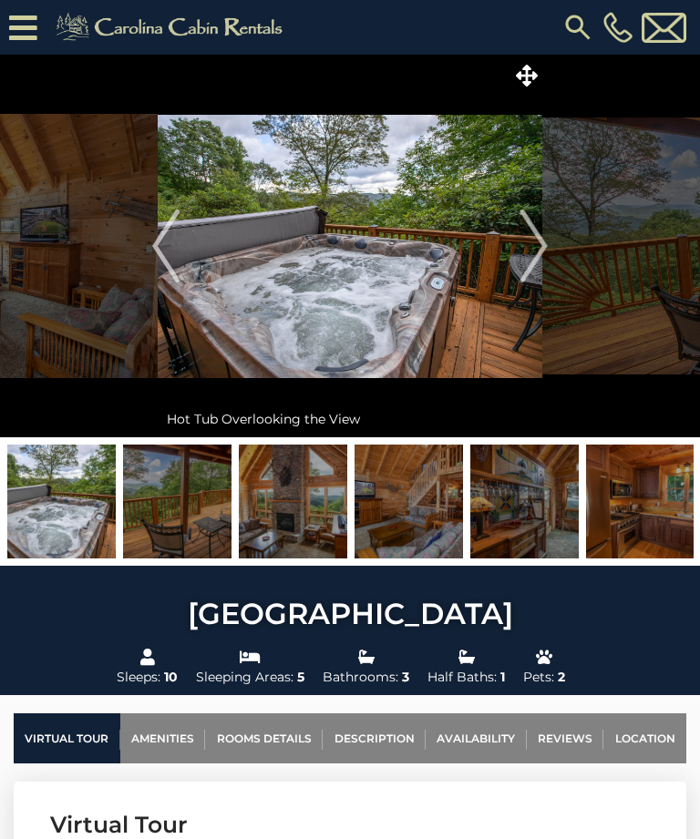
click at [530, 251] on img "Next" at bounding box center [533, 246] width 27 height 73
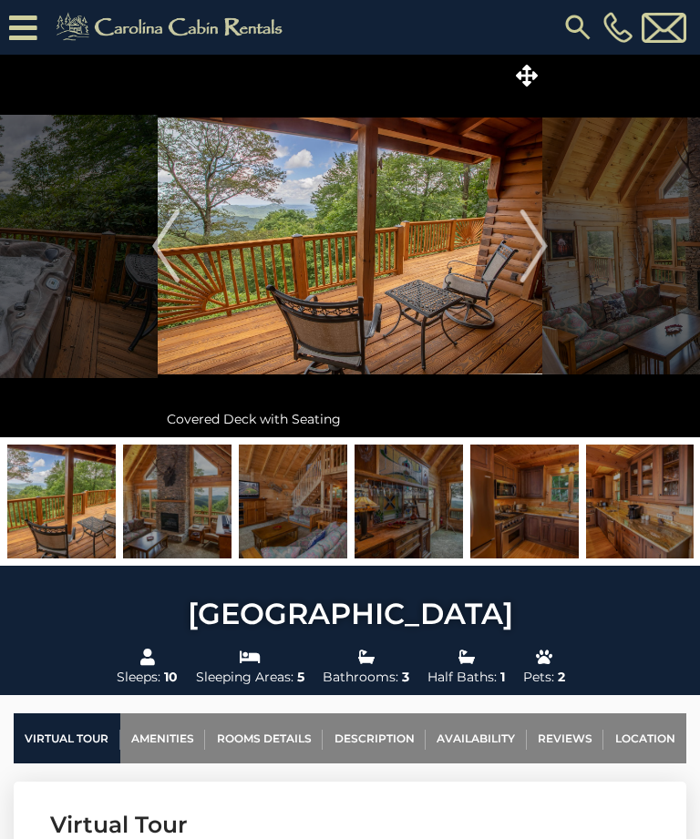
click at [544, 244] on img "Next" at bounding box center [533, 246] width 27 height 73
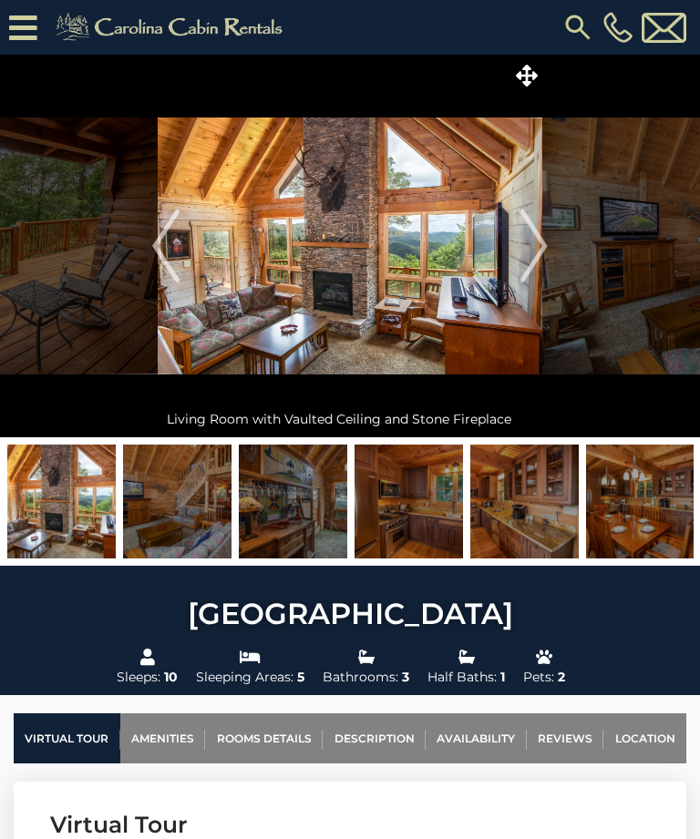
click at [539, 246] on img "Next" at bounding box center [533, 246] width 27 height 73
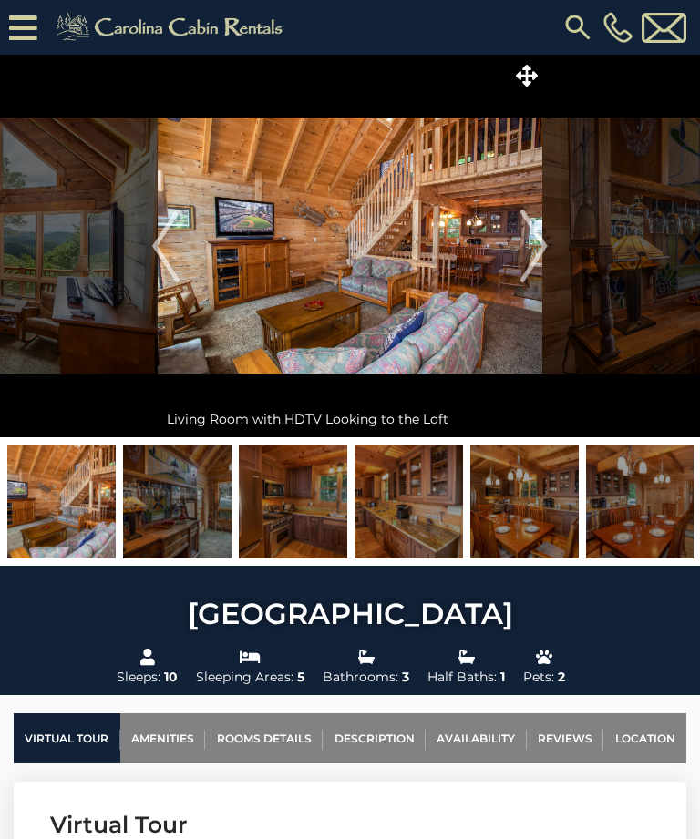
scroll to position [173, 0]
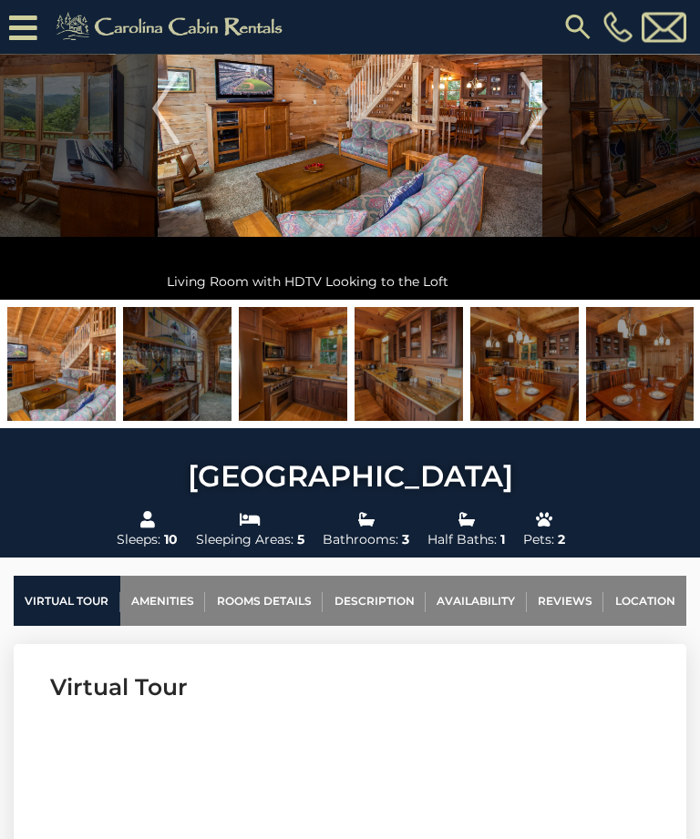
click at [287, 601] on link "Rooms Details" at bounding box center [264, 602] width 118 height 50
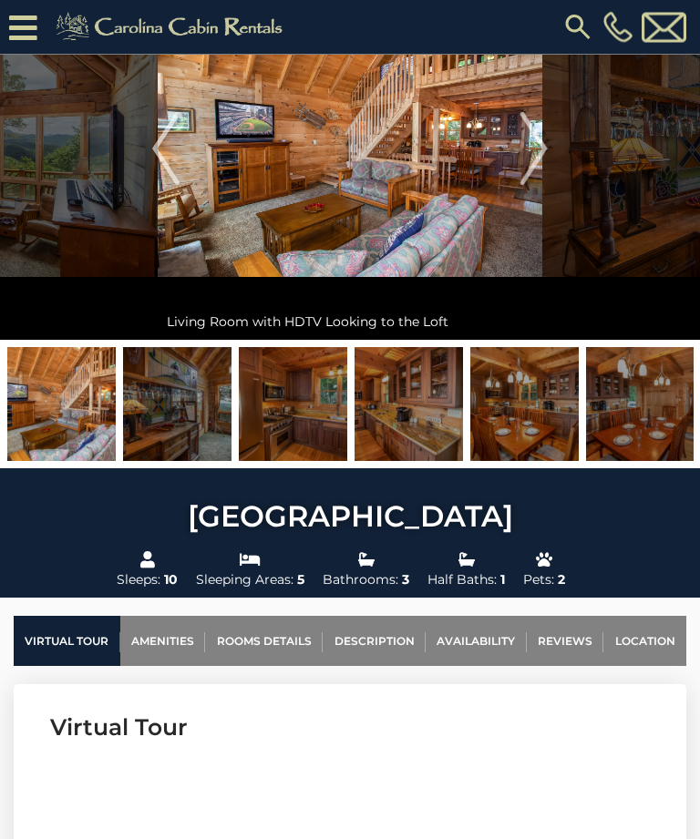
scroll to position [99, 0]
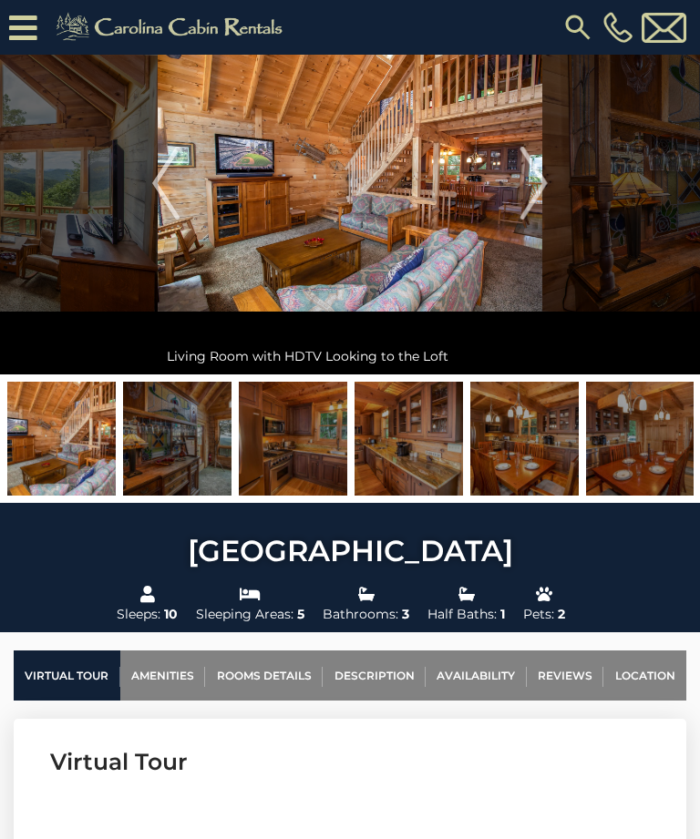
click at [176, 445] on img at bounding box center [177, 439] width 108 height 114
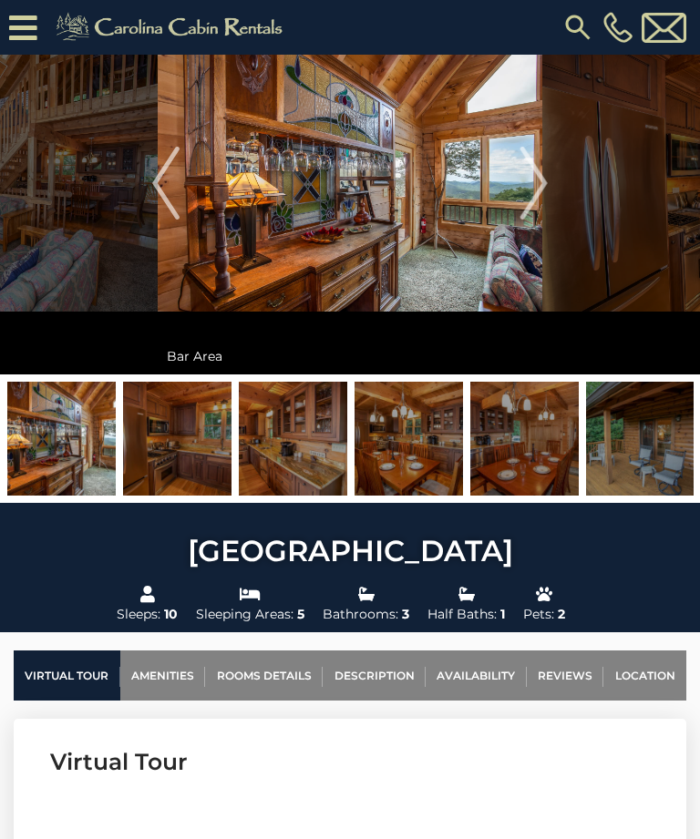
click at [293, 447] on img at bounding box center [293, 439] width 108 height 114
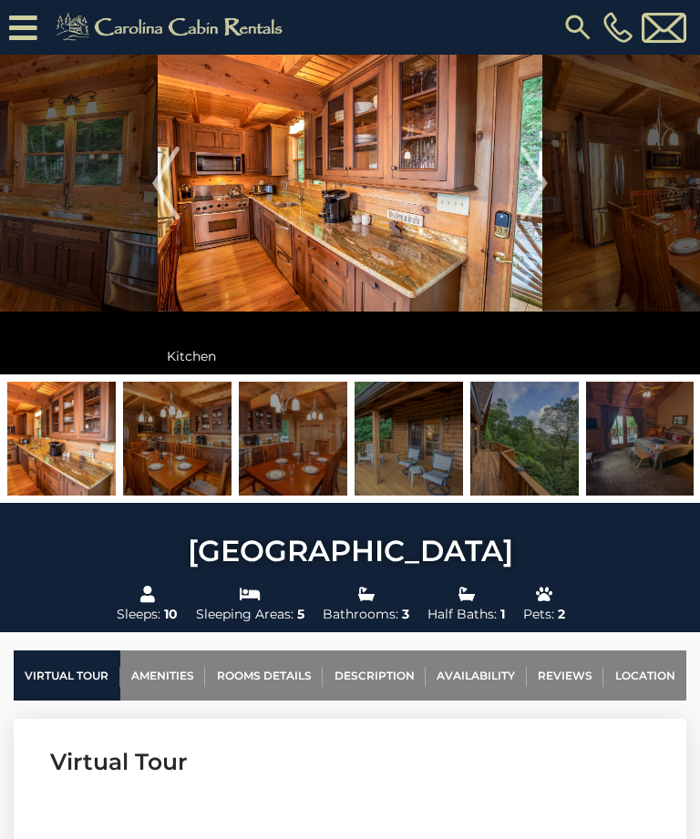
click at [304, 458] on img at bounding box center [293, 439] width 108 height 114
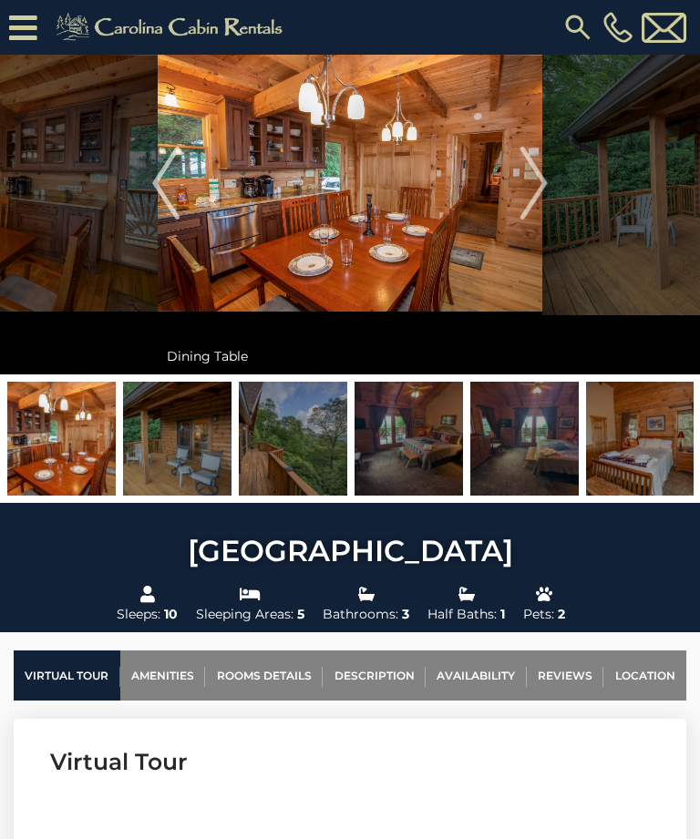
click at [417, 436] on img at bounding box center [408, 439] width 108 height 114
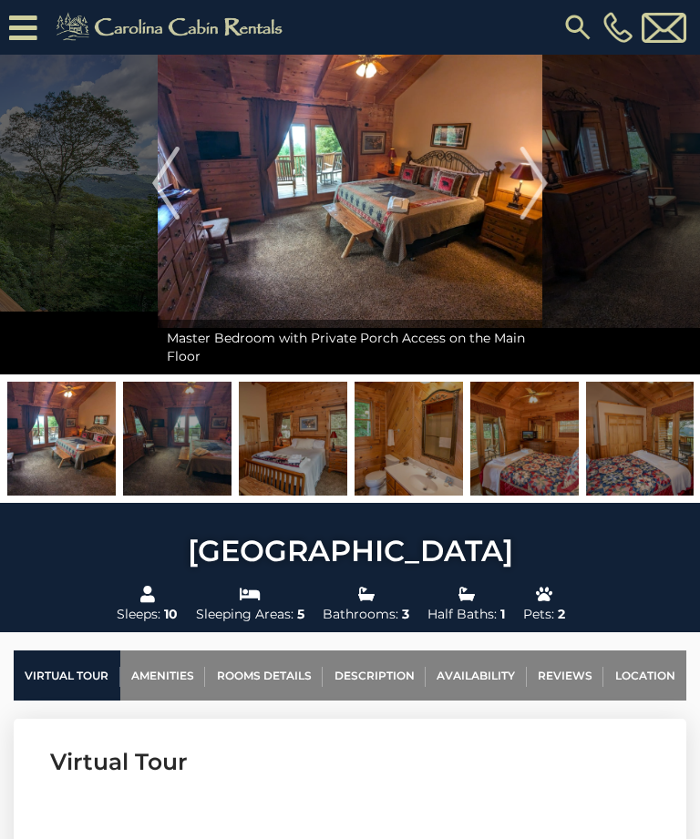
click at [550, 445] on img at bounding box center [524, 439] width 108 height 114
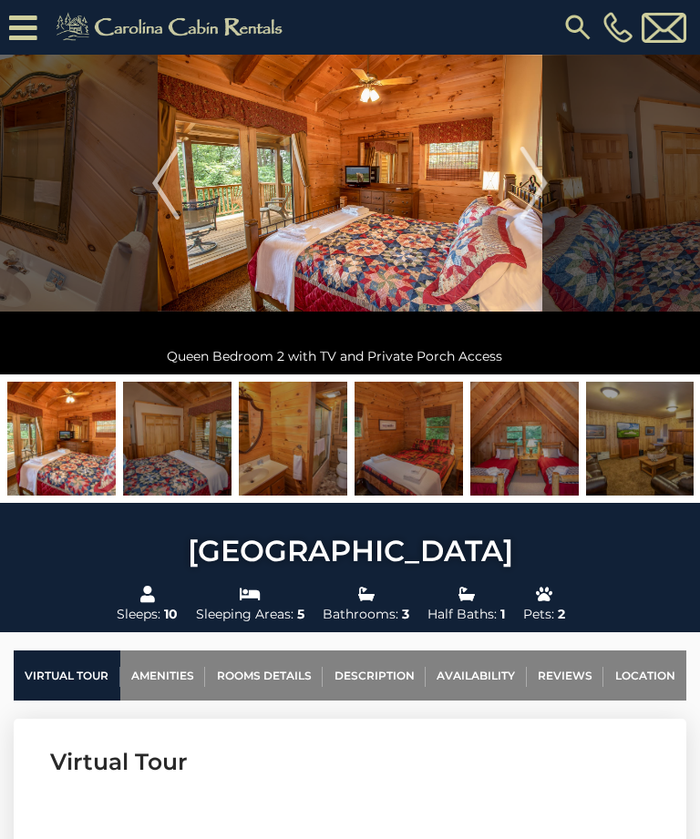
click at [427, 447] on img at bounding box center [408, 439] width 108 height 114
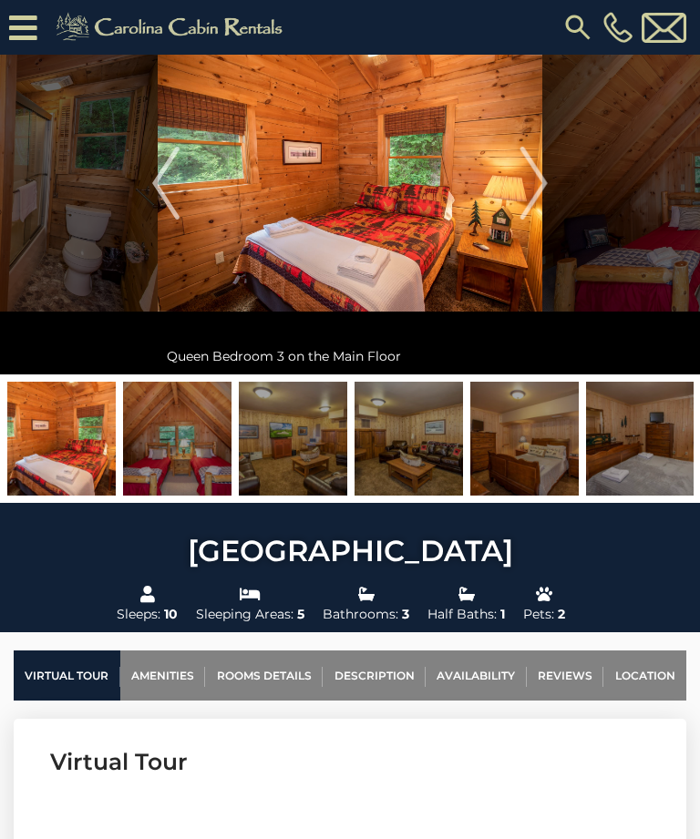
click at [546, 449] on img at bounding box center [524, 439] width 108 height 114
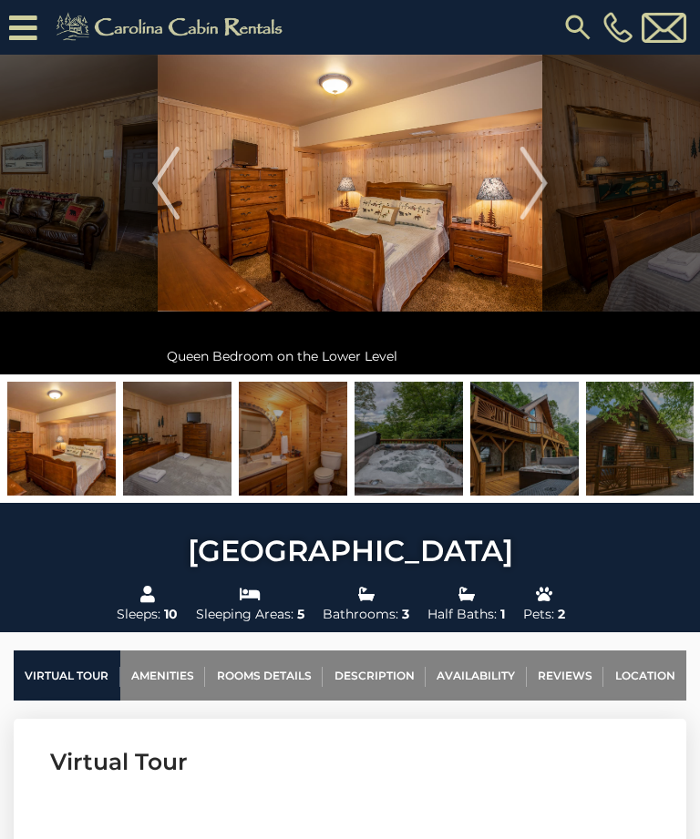
click at [150, 457] on img at bounding box center [177, 439] width 108 height 114
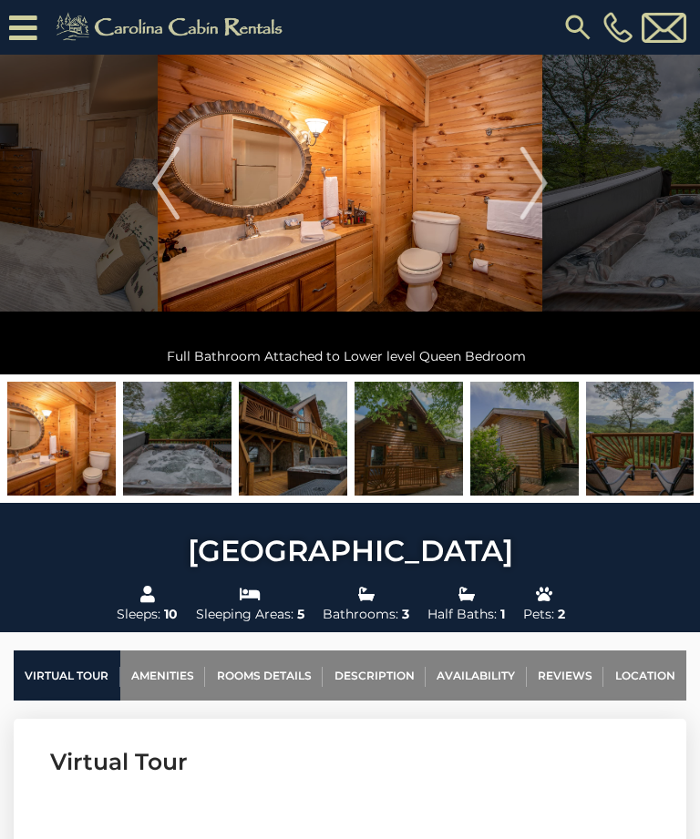
click at [426, 442] on img at bounding box center [408, 439] width 108 height 114
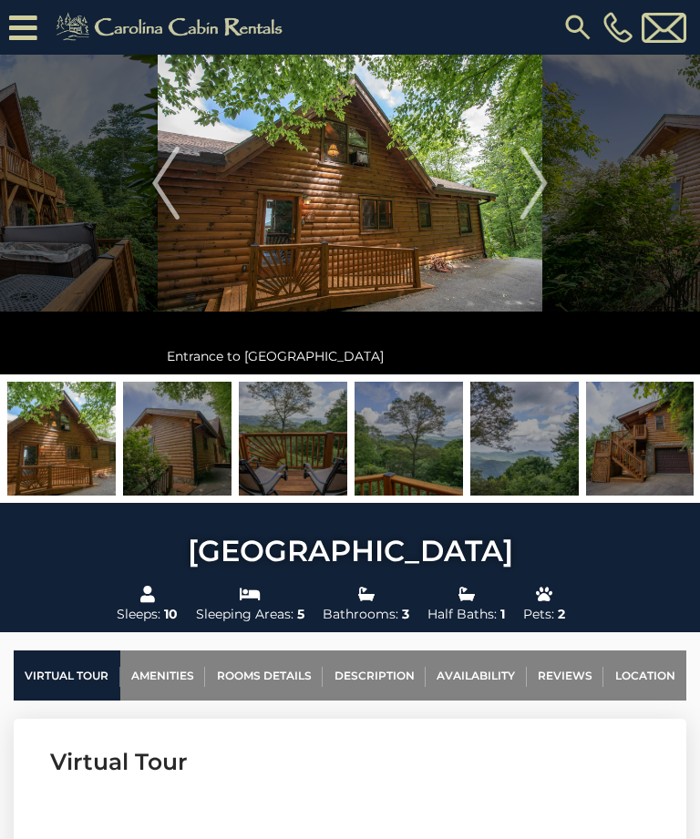
click at [538, 189] on img "Next" at bounding box center [533, 183] width 27 height 73
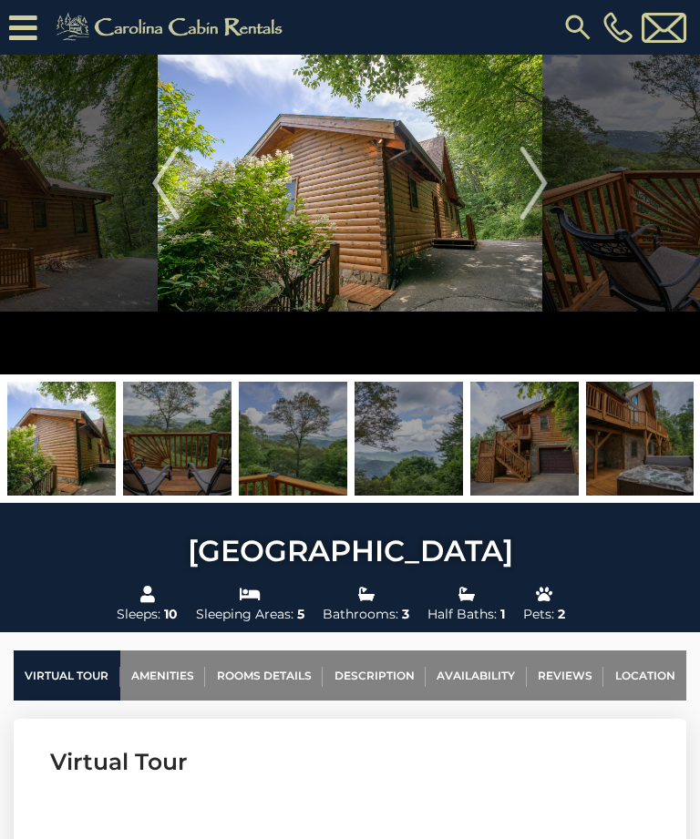
click at [535, 181] on img "Next" at bounding box center [533, 183] width 27 height 73
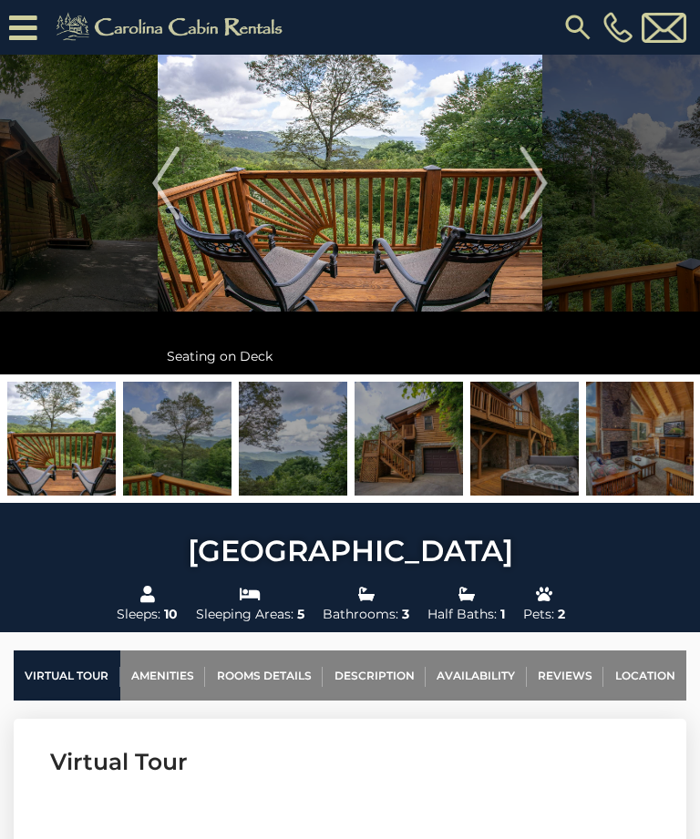
click at [541, 200] on img "Next" at bounding box center [533, 183] width 27 height 73
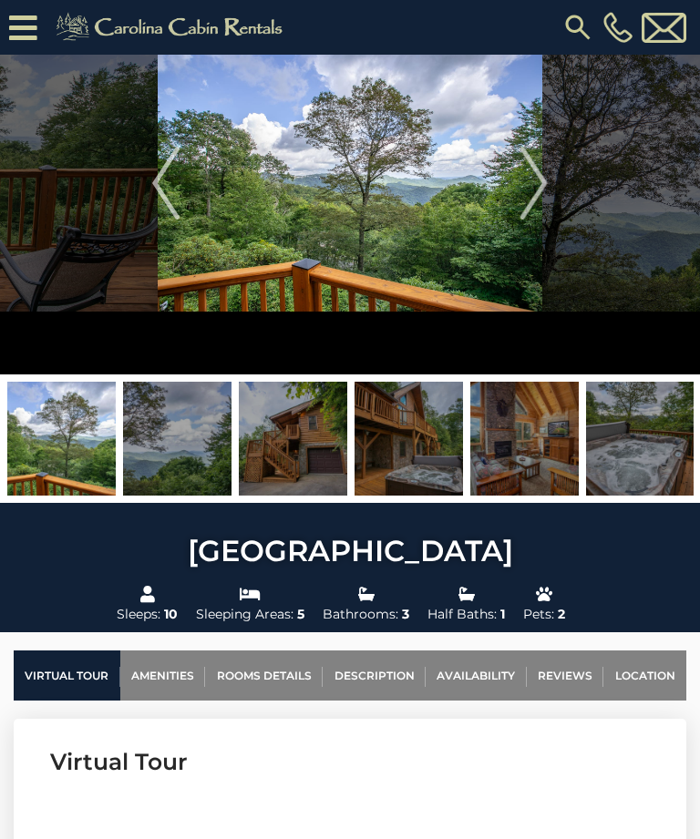
click at [539, 170] on img "Next" at bounding box center [533, 183] width 27 height 73
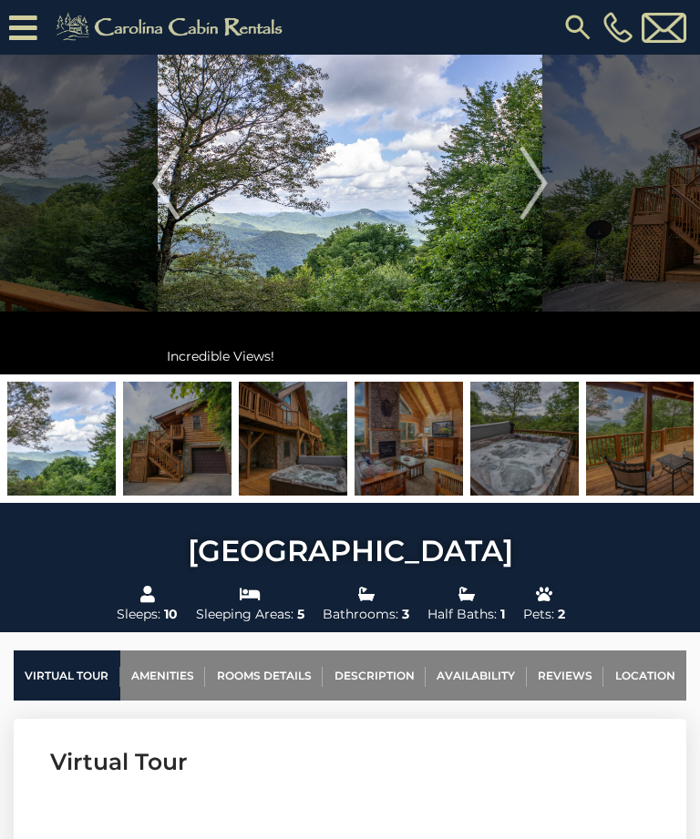
click at [529, 183] on img "Next" at bounding box center [533, 183] width 27 height 73
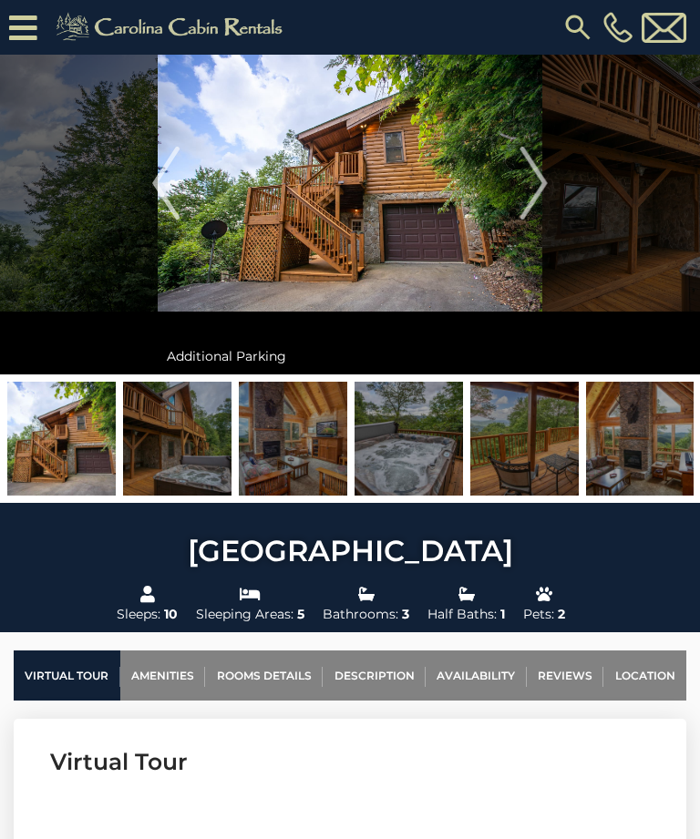
click at [525, 185] on img "Next" at bounding box center [533, 183] width 27 height 73
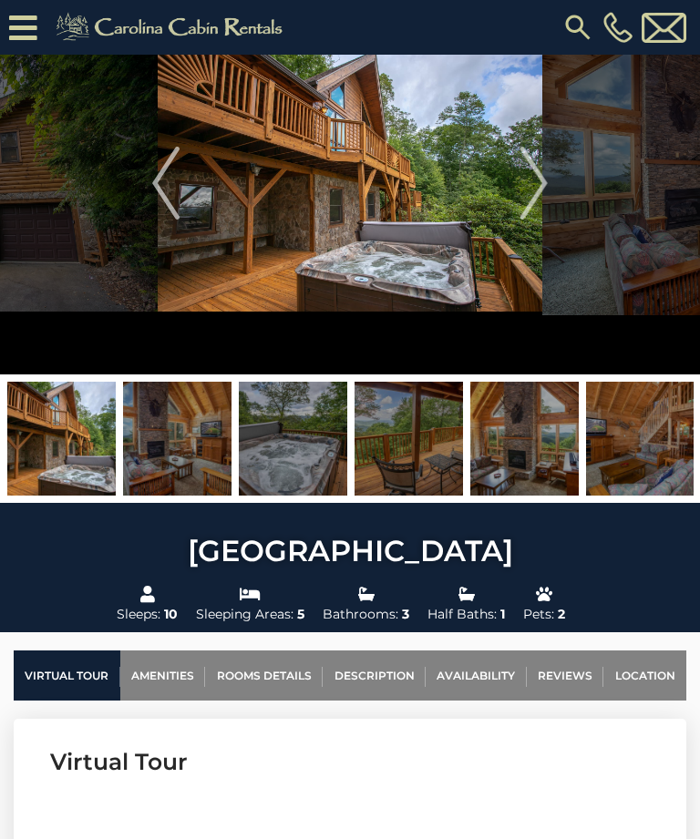
click at [531, 176] on img "Next" at bounding box center [533, 183] width 27 height 73
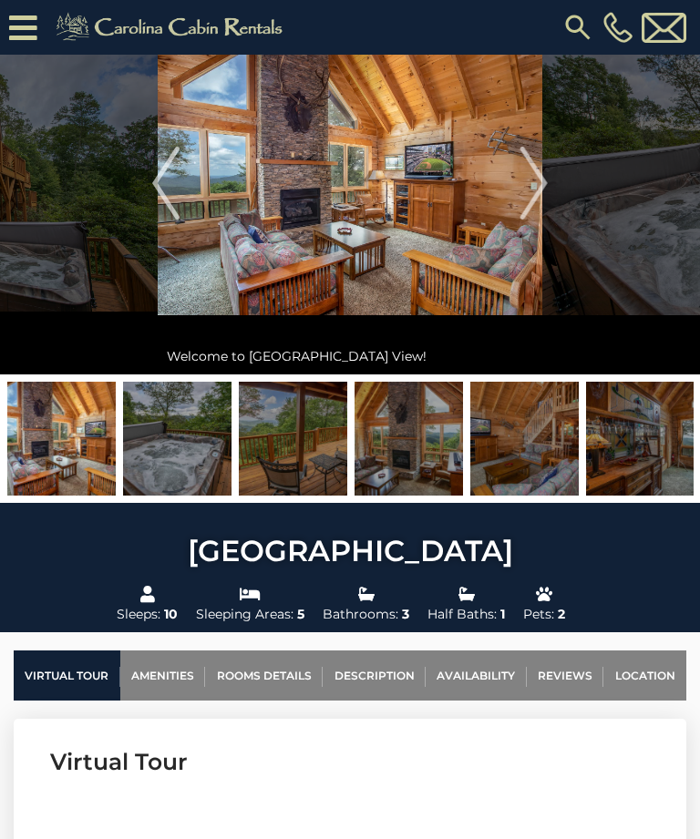
click at [538, 183] on img "Next" at bounding box center [533, 183] width 27 height 73
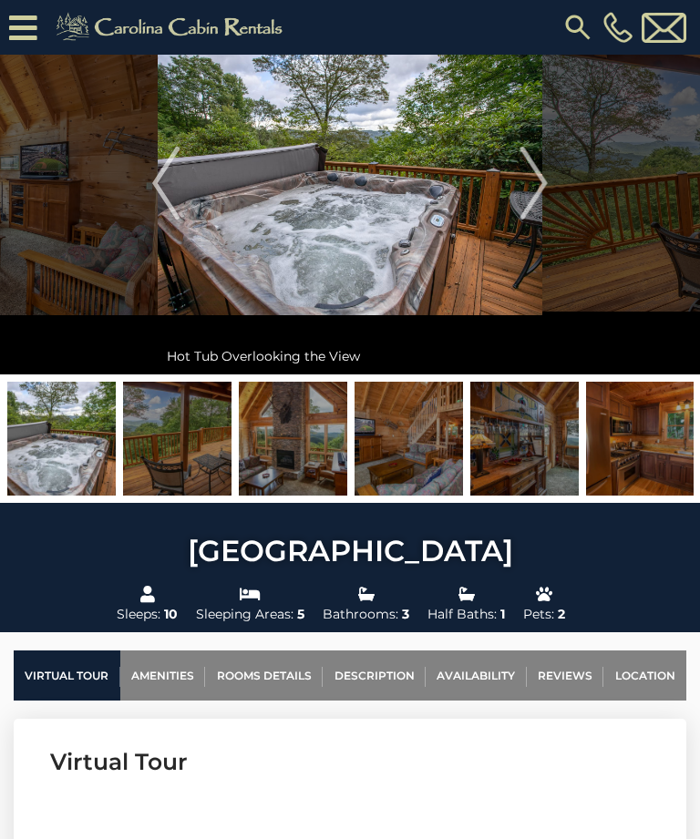
click at [532, 177] on img "Next" at bounding box center [533, 183] width 27 height 73
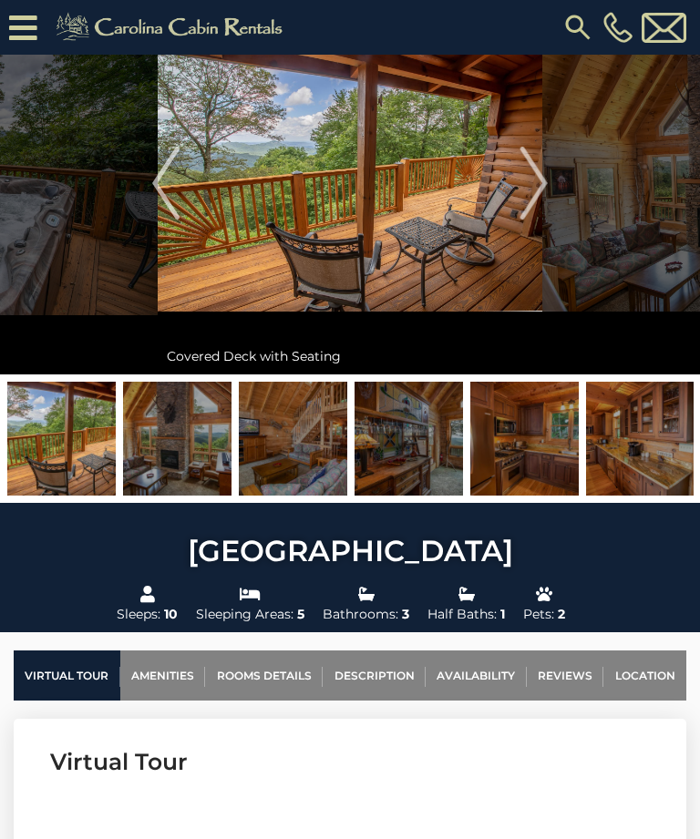
click at [538, 174] on img "Next" at bounding box center [533, 183] width 27 height 73
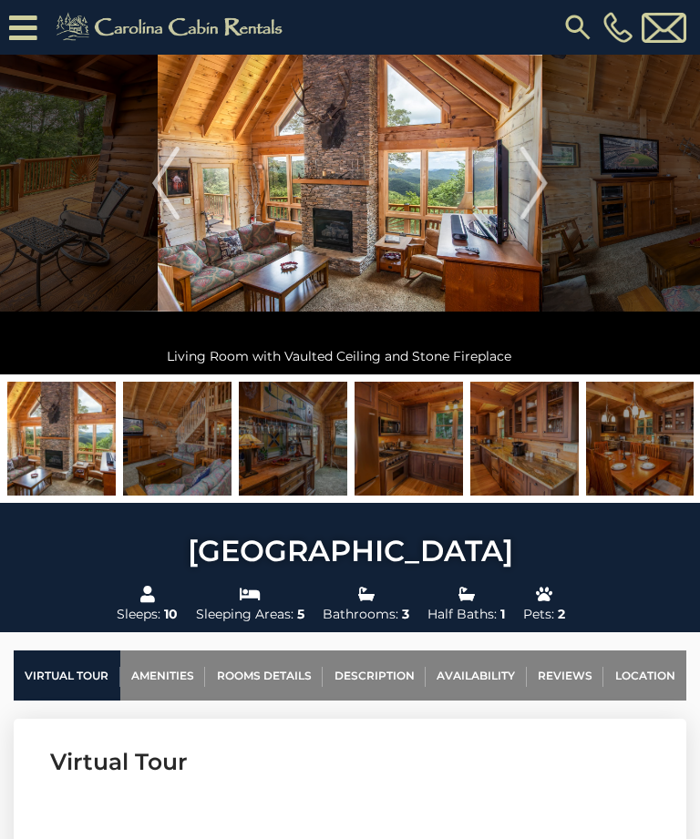
click at [542, 180] on img "Next" at bounding box center [533, 183] width 27 height 73
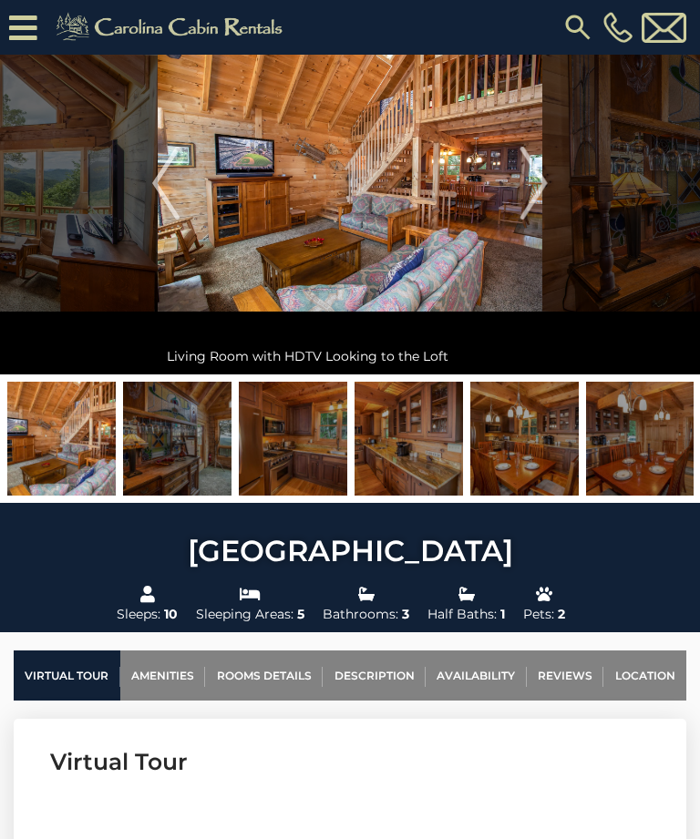
click at [538, 175] on img "Next" at bounding box center [533, 183] width 27 height 73
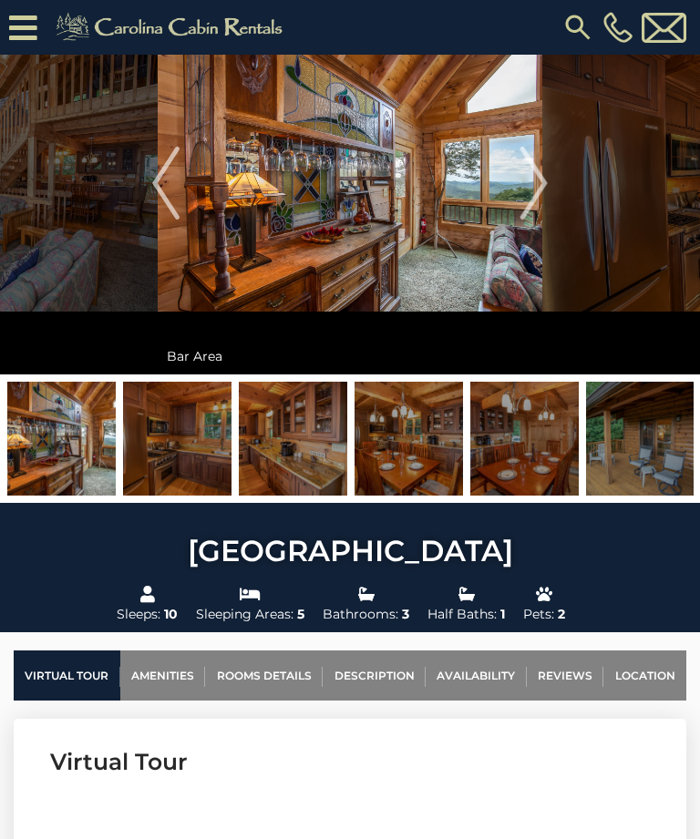
click at [538, 169] on img "Next" at bounding box center [533, 183] width 27 height 73
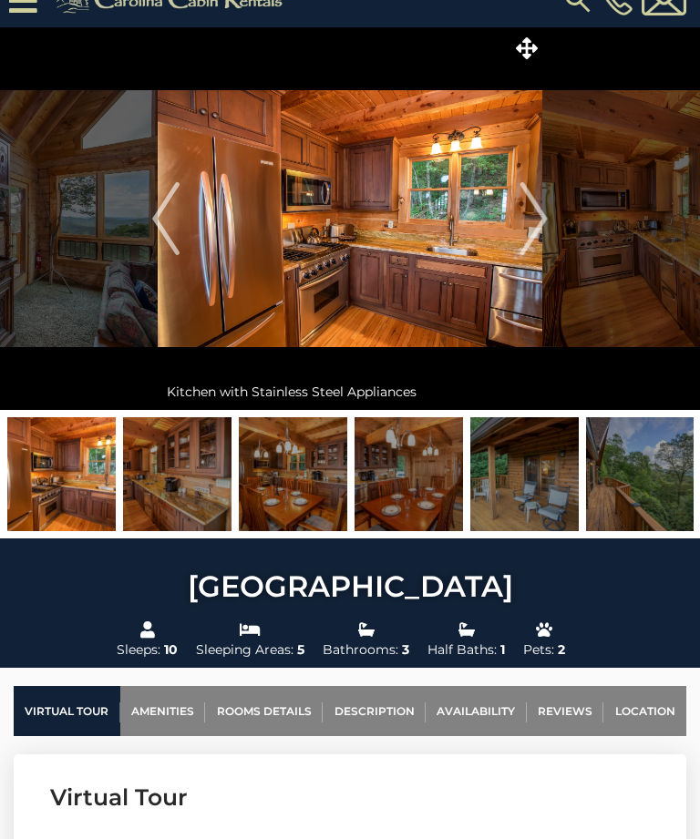
scroll to position [0, 0]
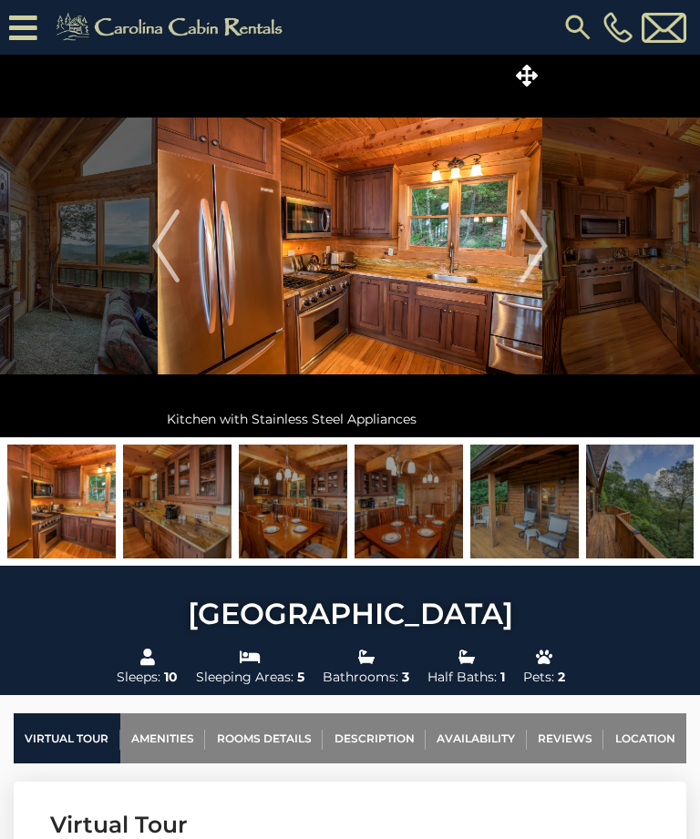
click at [520, 507] on img at bounding box center [524, 502] width 108 height 114
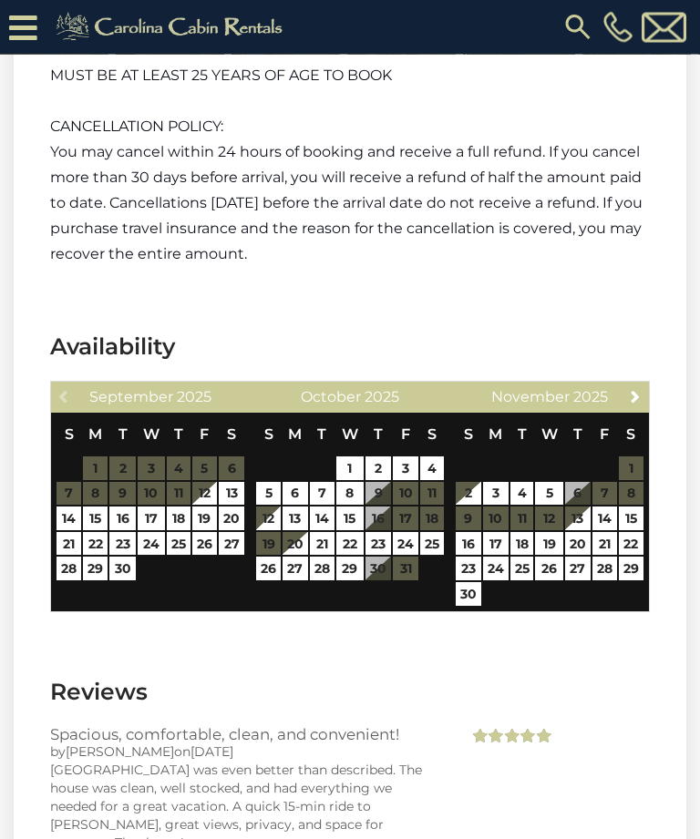
scroll to position [2932, 0]
click at [643, 398] on link "Next" at bounding box center [635, 396] width 23 height 23
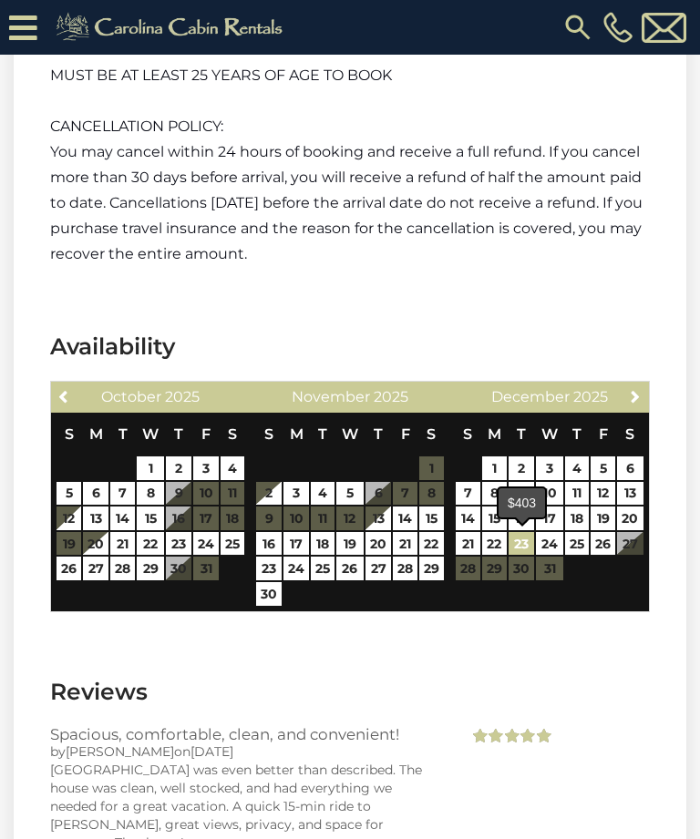
click at [520, 538] on link "23" at bounding box center [521, 544] width 26 height 24
type input "**********"
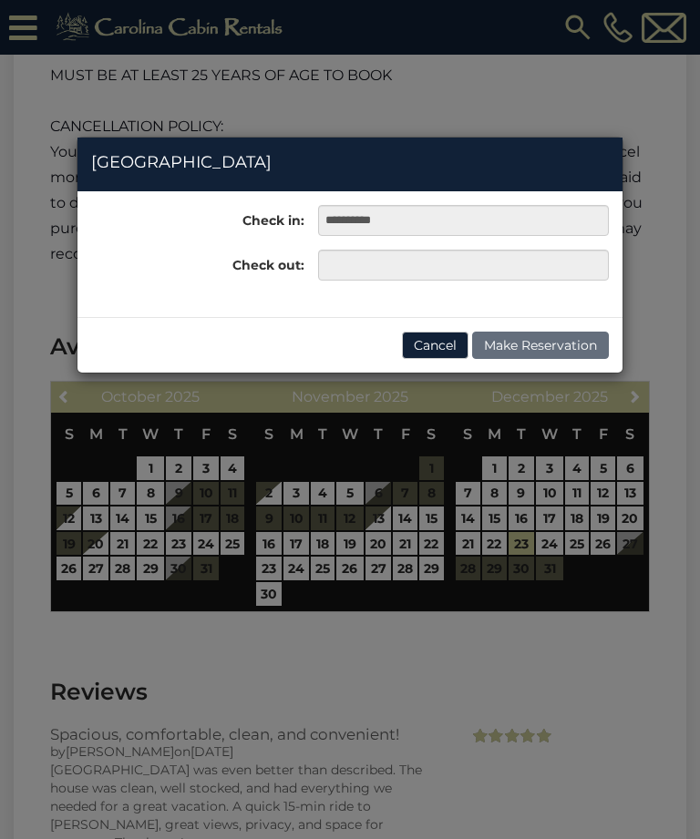
click at [632, 538] on div "**********" at bounding box center [350, 419] width 700 height 839
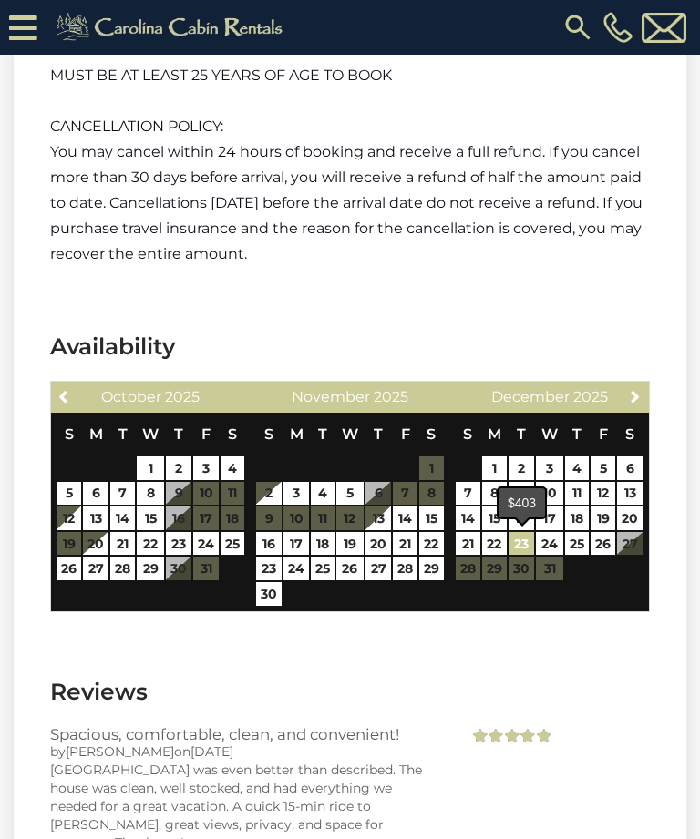
click at [522, 543] on link "23" at bounding box center [521, 544] width 26 height 24
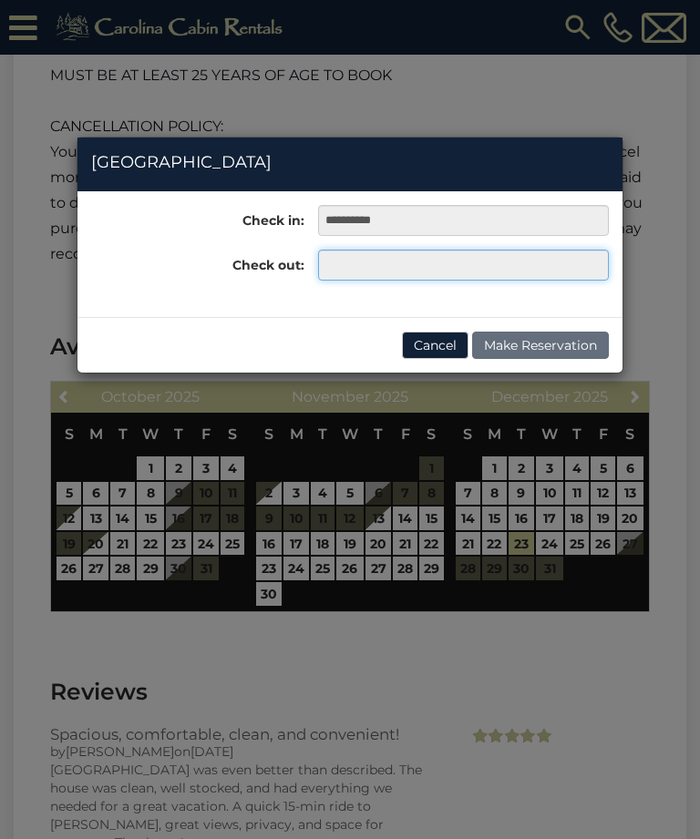
click at [481, 270] on input "text" at bounding box center [463, 265] width 291 height 31
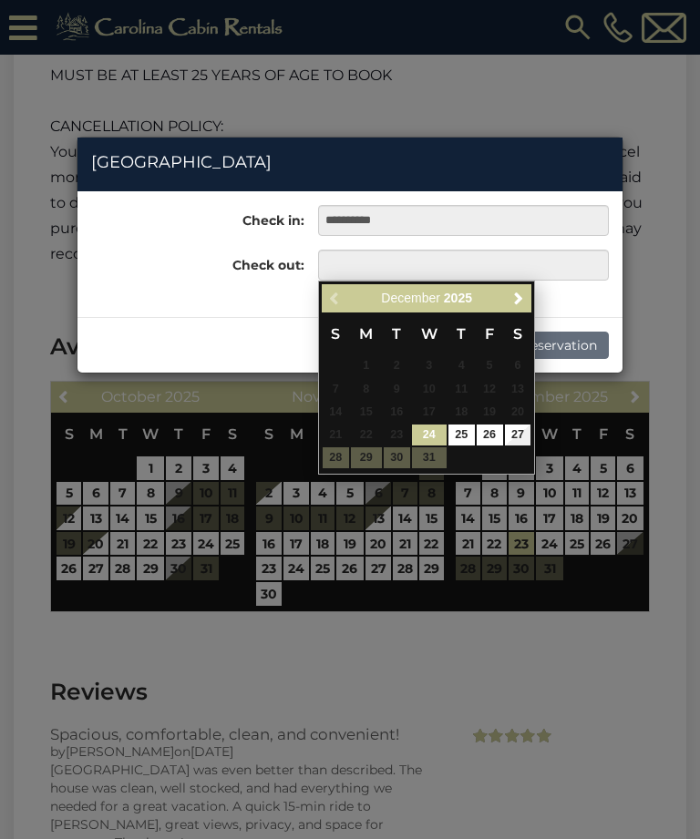
click at [511, 436] on link "27" at bounding box center [518, 435] width 26 height 21
type input "**********"
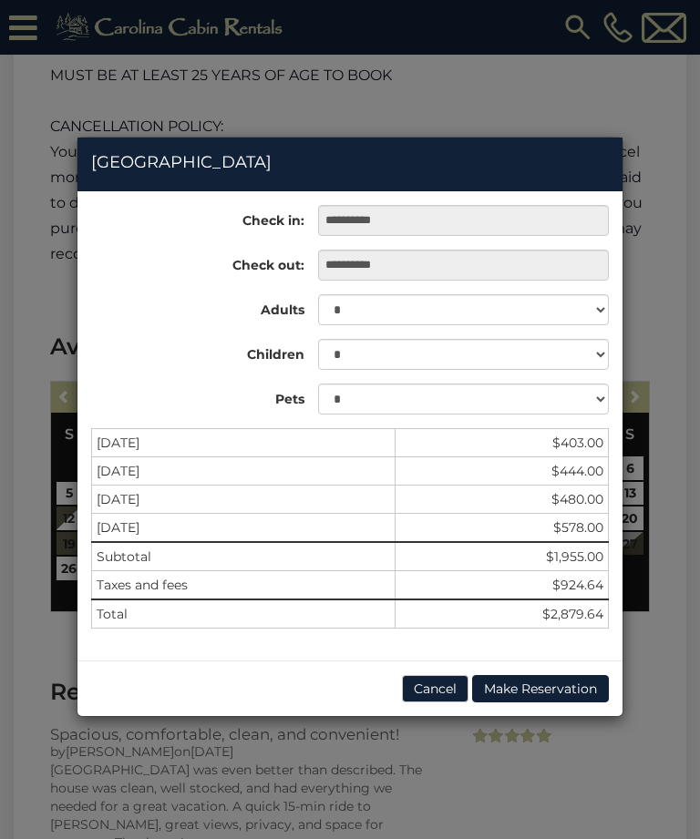
click at [431, 693] on button "Cancel" at bounding box center [435, 688] width 67 height 27
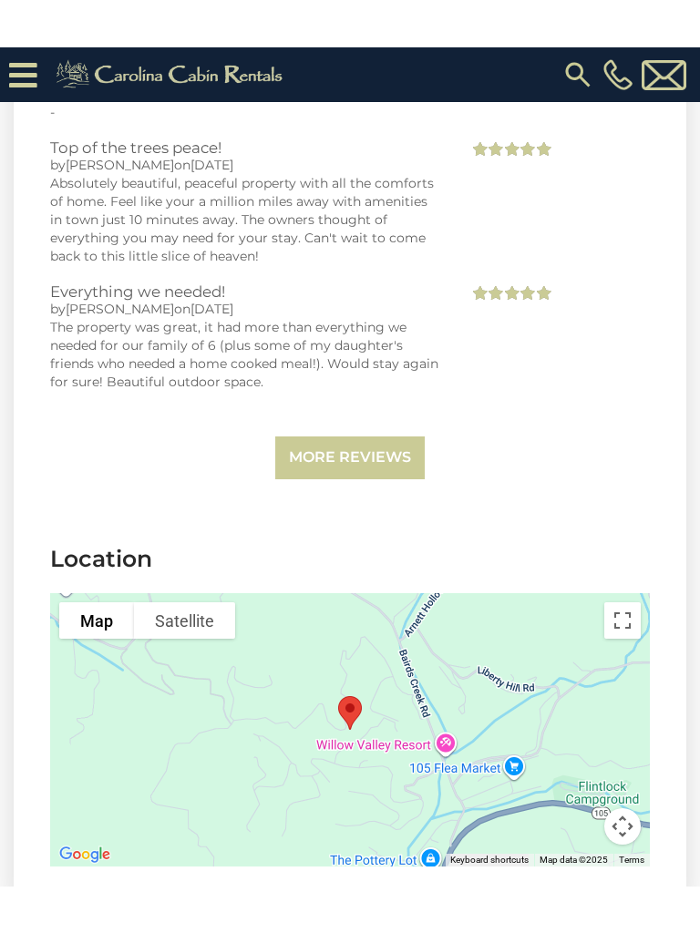
scroll to position [3785, 0]
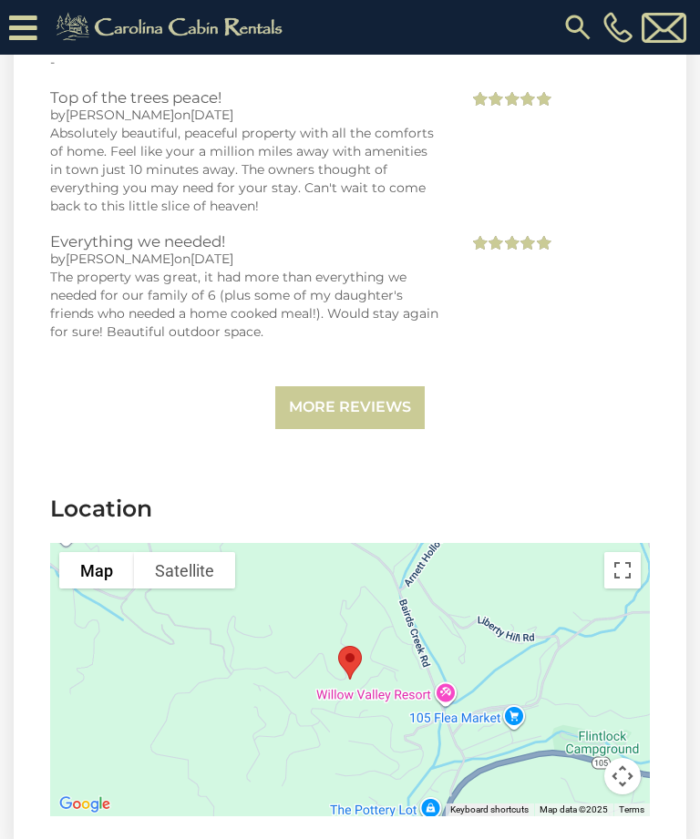
click at [625, 560] on button "Toggle fullscreen view" at bounding box center [622, 570] width 36 height 36
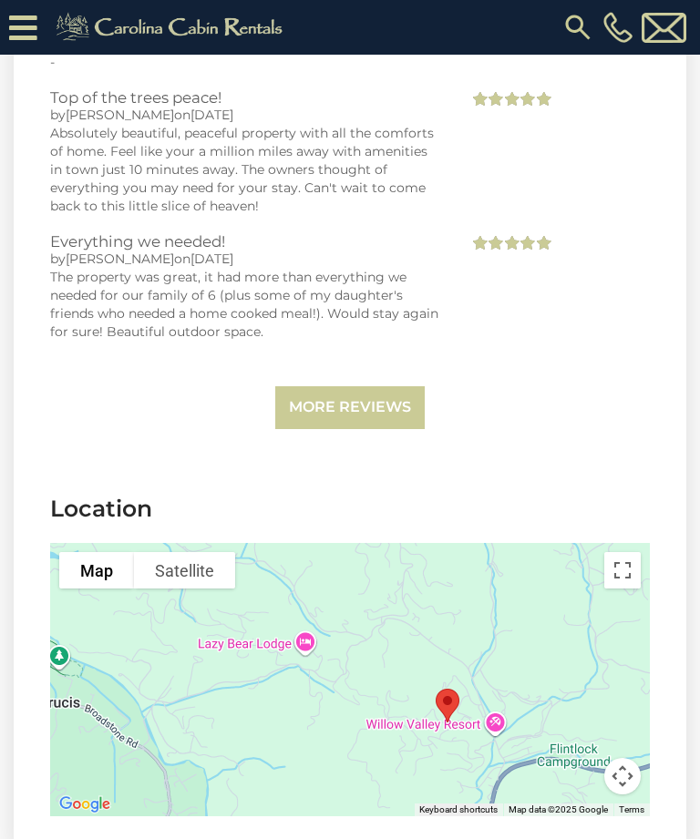
click at [635, 552] on button "Toggle fullscreen view" at bounding box center [622, 570] width 36 height 36
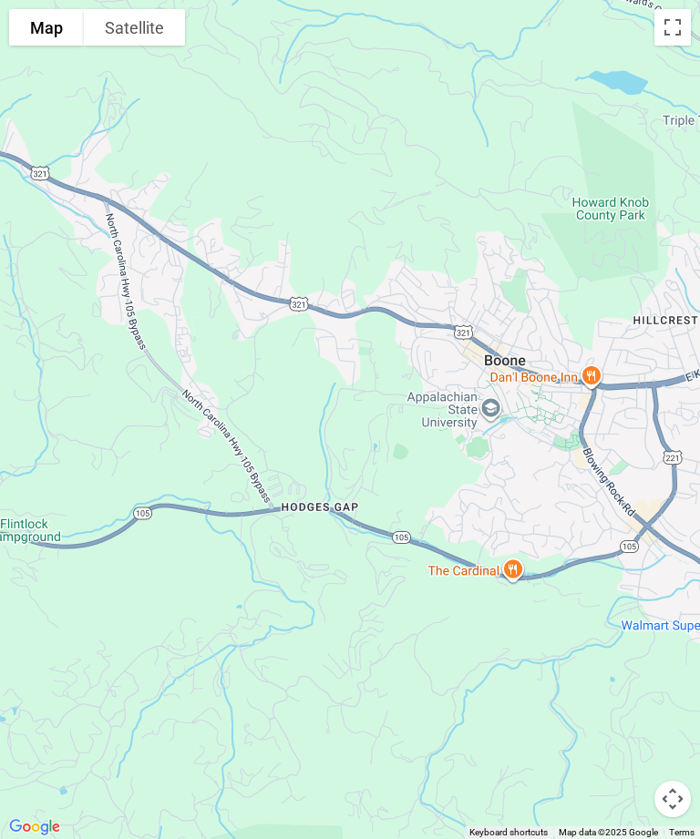
scroll to position [0, 0]
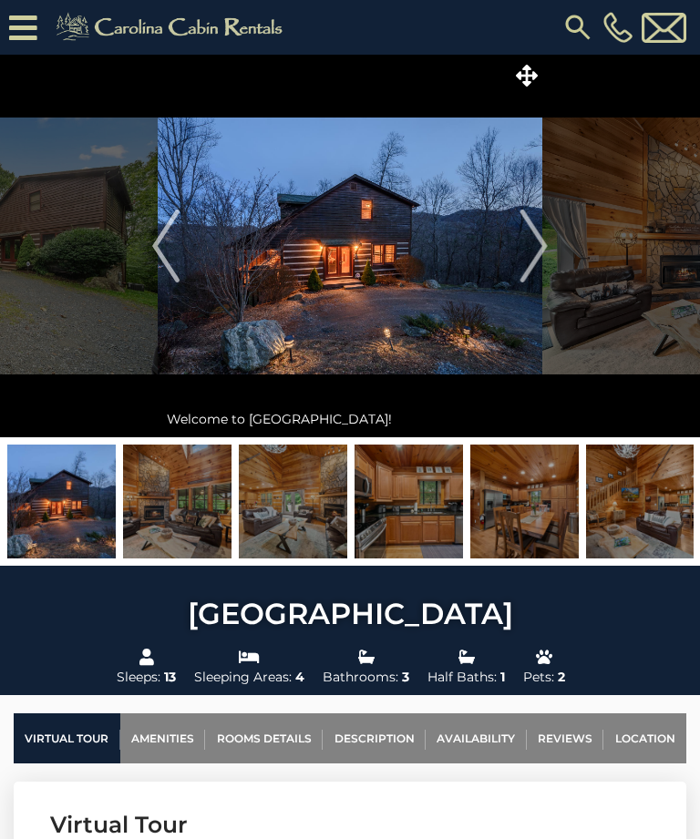
click at [525, 77] on icon at bounding box center [527, 76] width 22 height 22
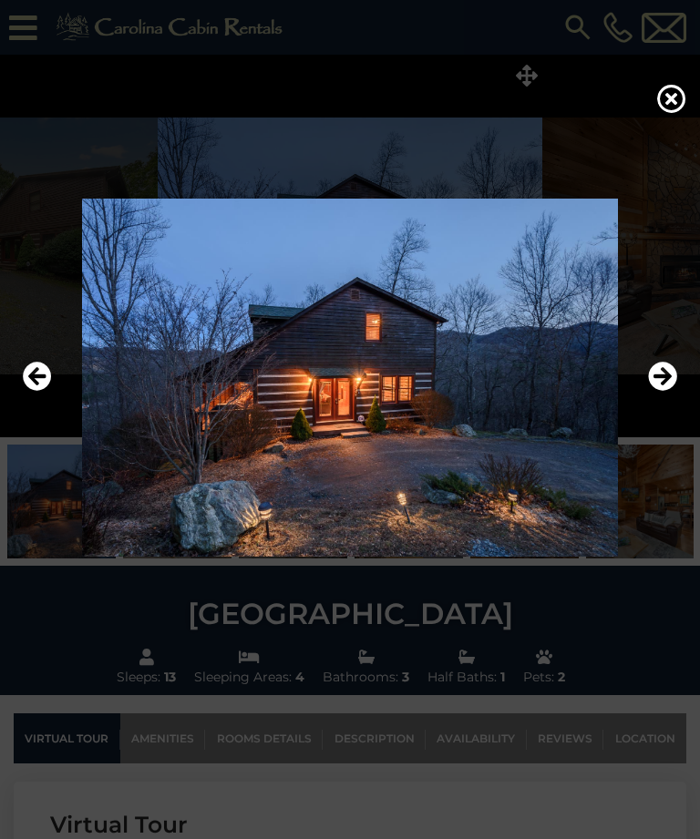
click at [662, 392] on icon "Next" at bounding box center [662, 377] width 29 height 29
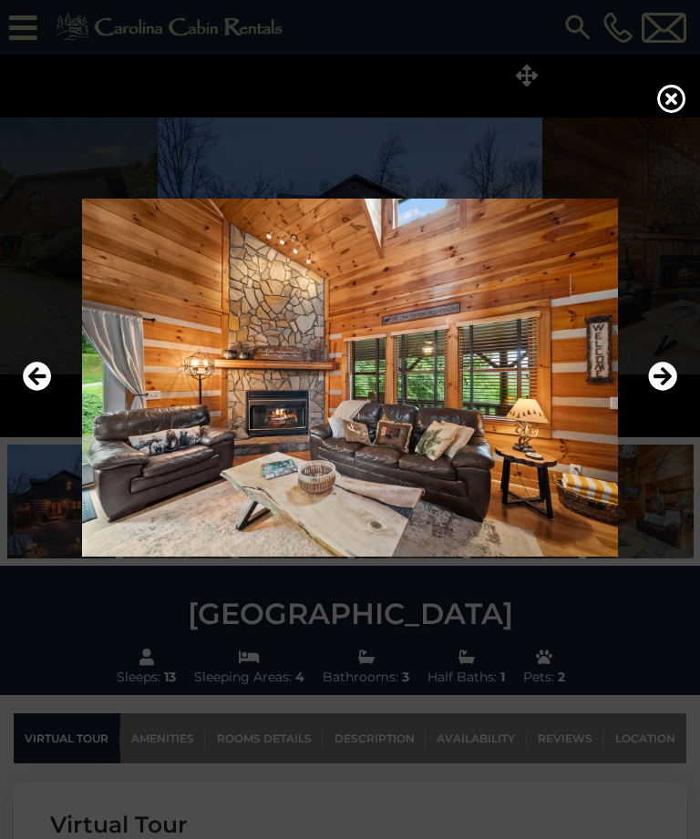
click at [666, 392] on icon "Next" at bounding box center [662, 377] width 29 height 29
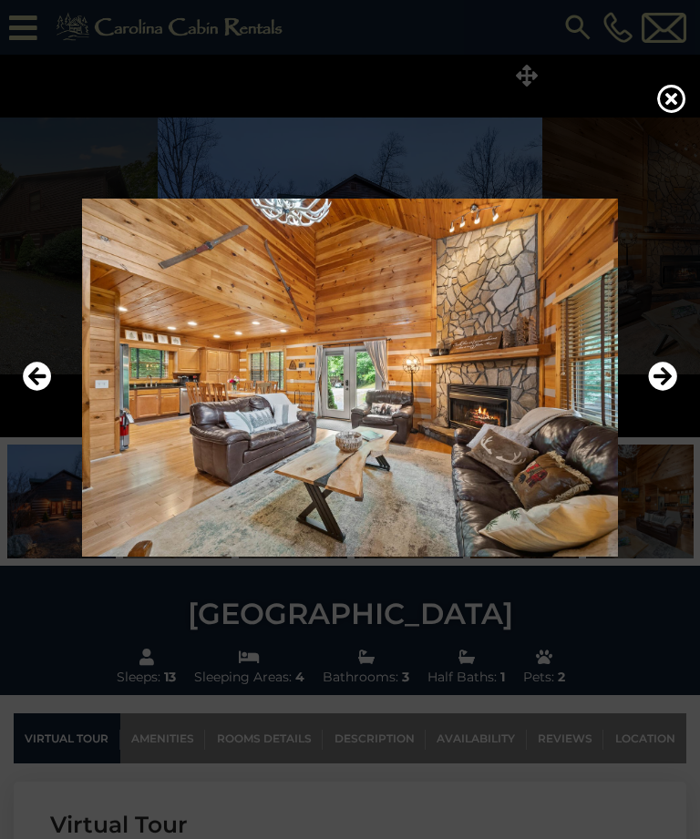
click at [666, 392] on icon "Next" at bounding box center [662, 377] width 29 height 29
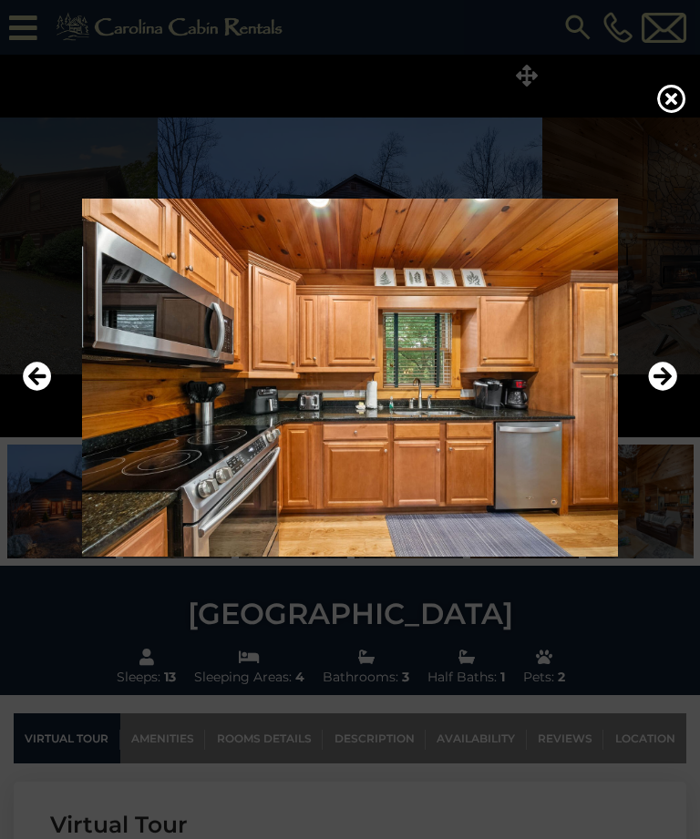
click at [660, 392] on icon "Next" at bounding box center [662, 377] width 29 height 29
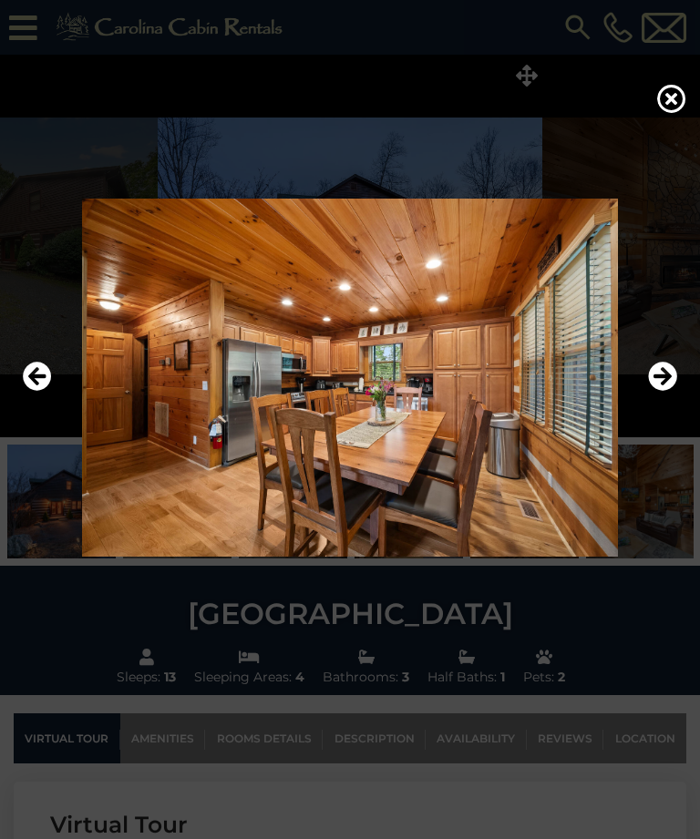
click at [660, 392] on icon "Next" at bounding box center [662, 377] width 29 height 29
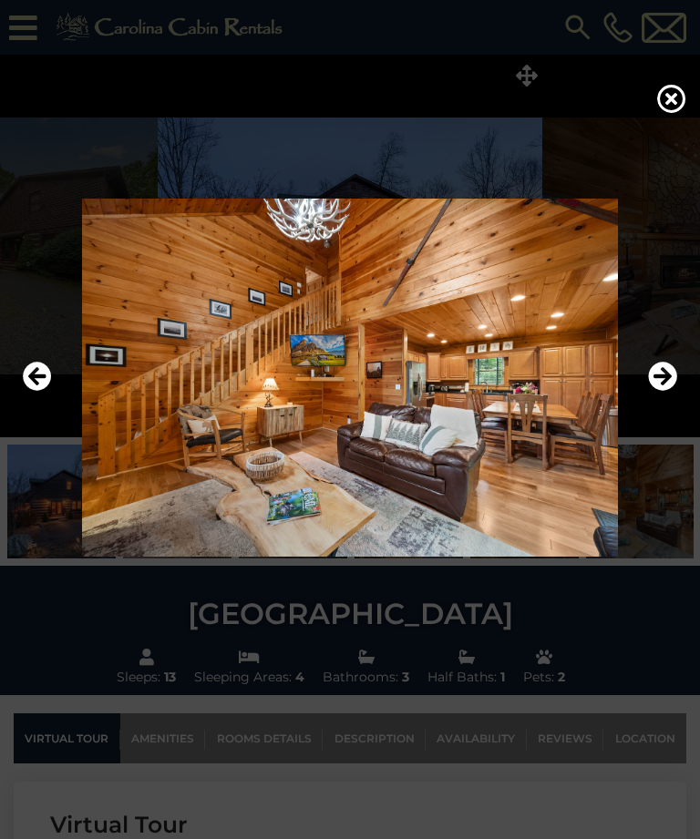
click at [663, 392] on icon "Next" at bounding box center [662, 377] width 29 height 29
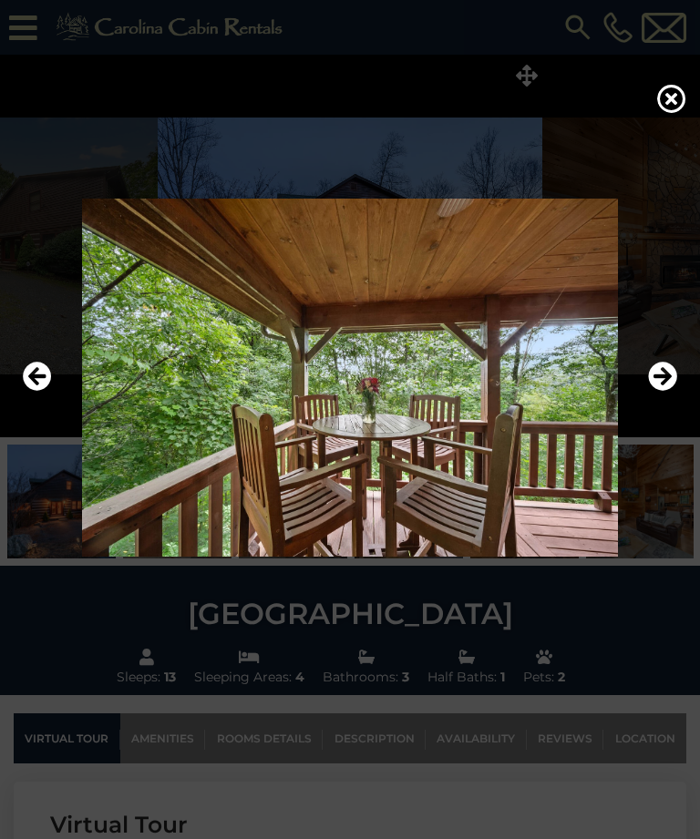
click at [664, 392] on icon "Next" at bounding box center [662, 377] width 29 height 29
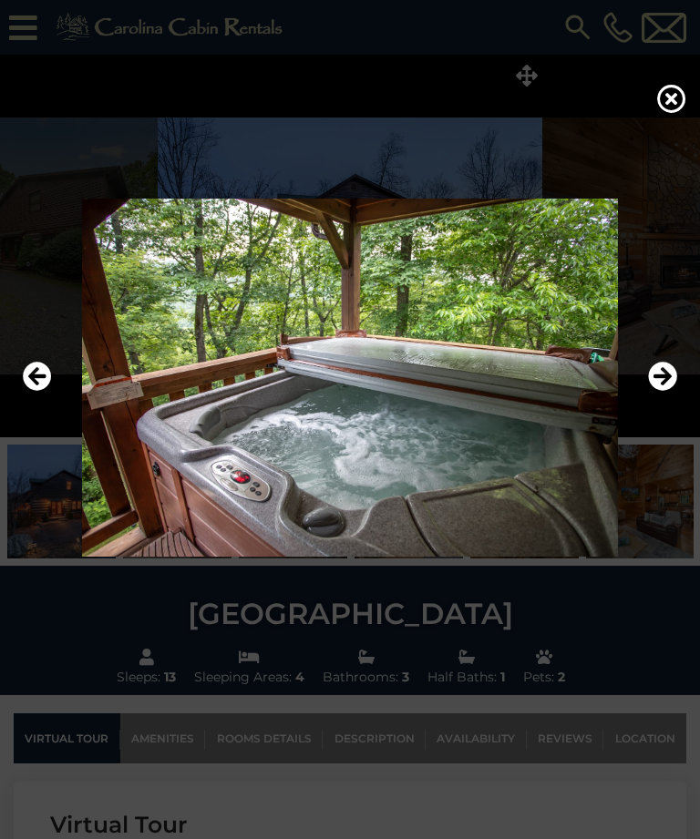
click at [664, 392] on icon "Next" at bounding box center [662, 377] width 29 height 29
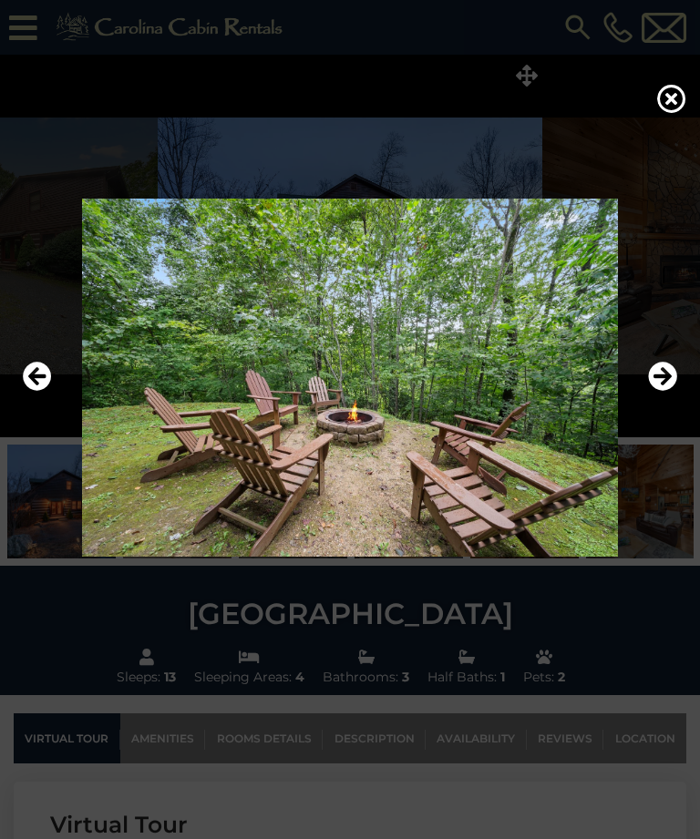
click at [662, 392] on icon "Next" at bounding box center [662, 377] width 29 height 29
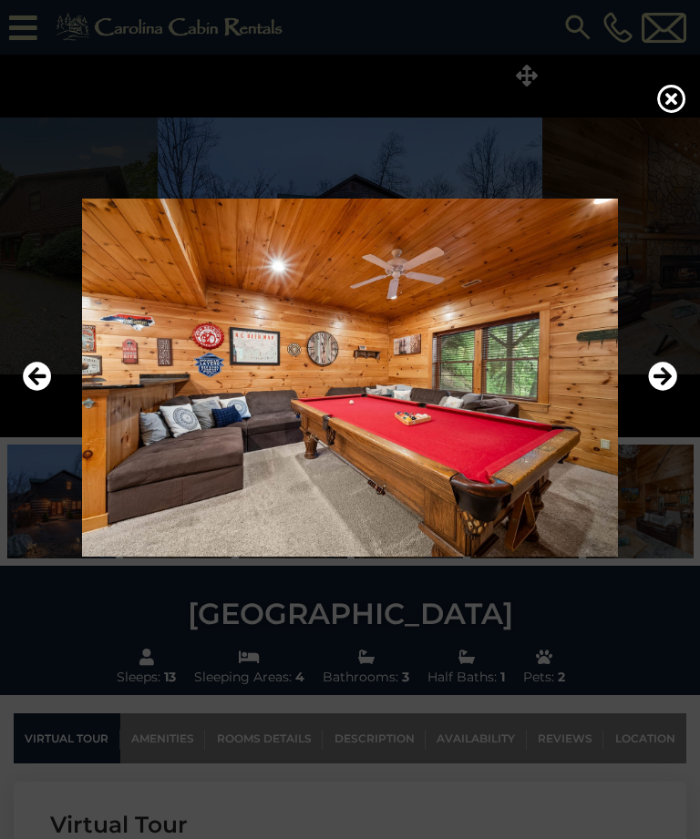
click at [654, 392] on icon "Next" at bounding box center [662, 377] width 29 height 29
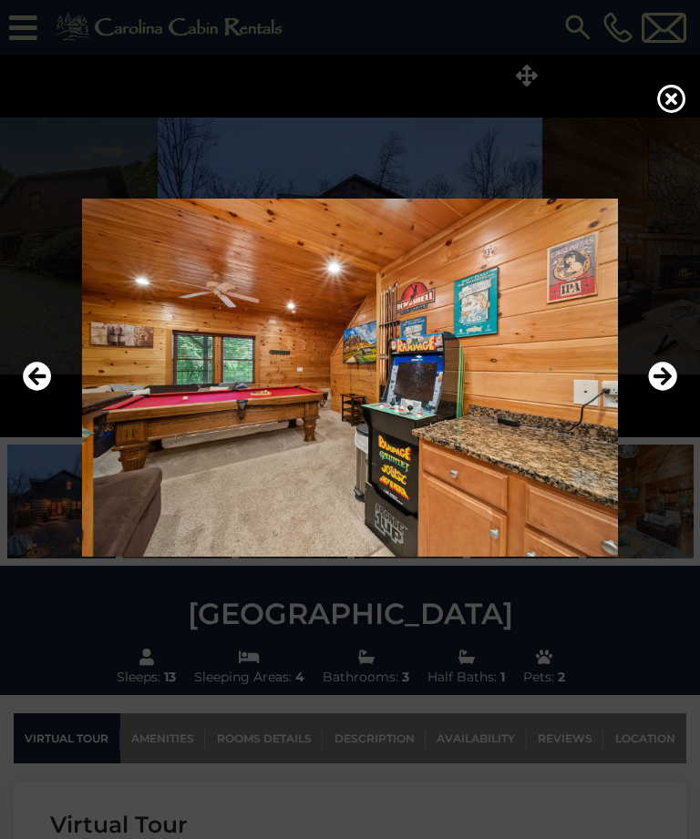
click at [654, 392] on icon "Next" at bounding box center [662, 377] width 29 height 29
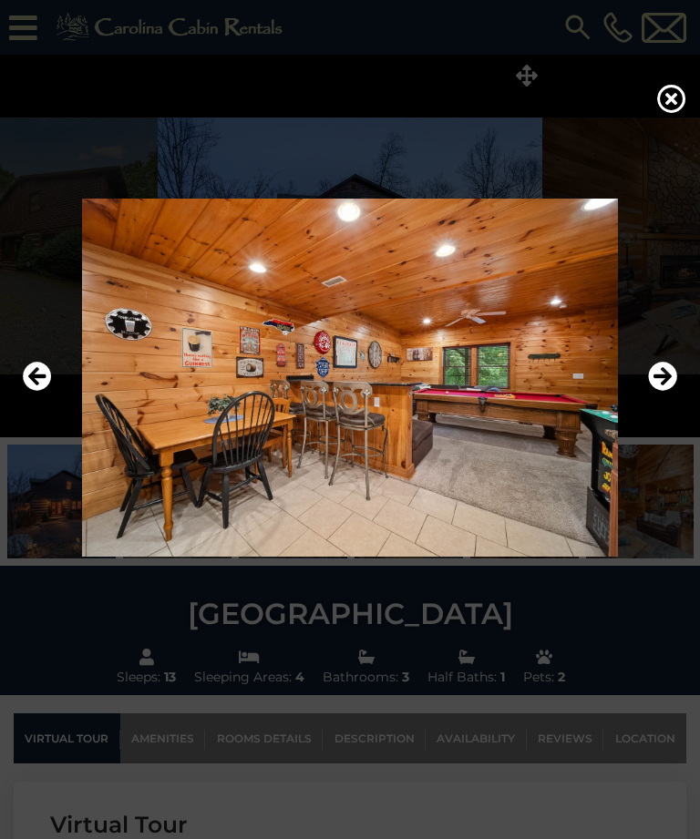
click at [677, 418] on img at bounding box center [349, 378] width 663 height 358
click at [666, 392] on icon "Next" at bounding box center [662, 377] width 29 height 29
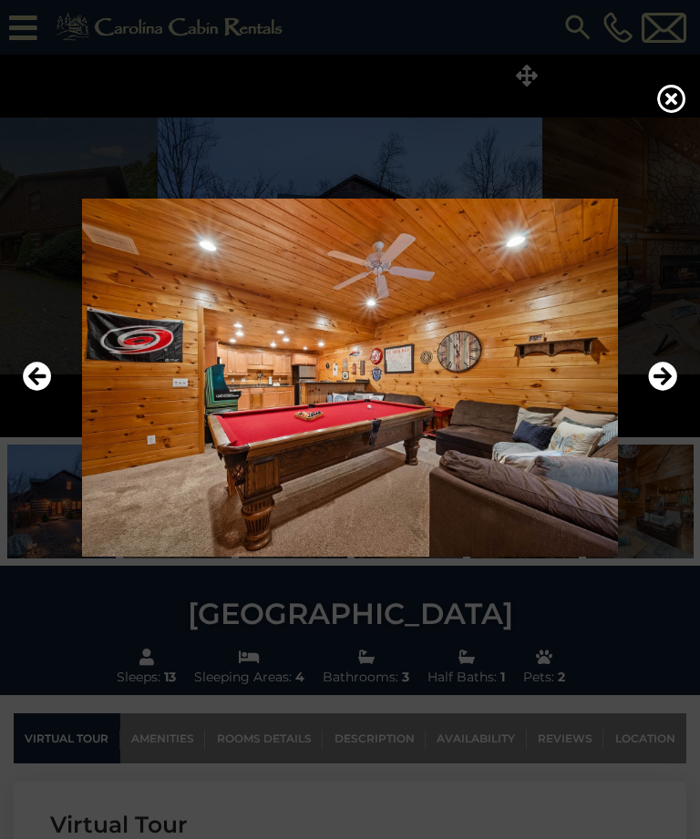
click at [655, 392] on icon "Next" at bounding box center [662, 377] width 29 height 29
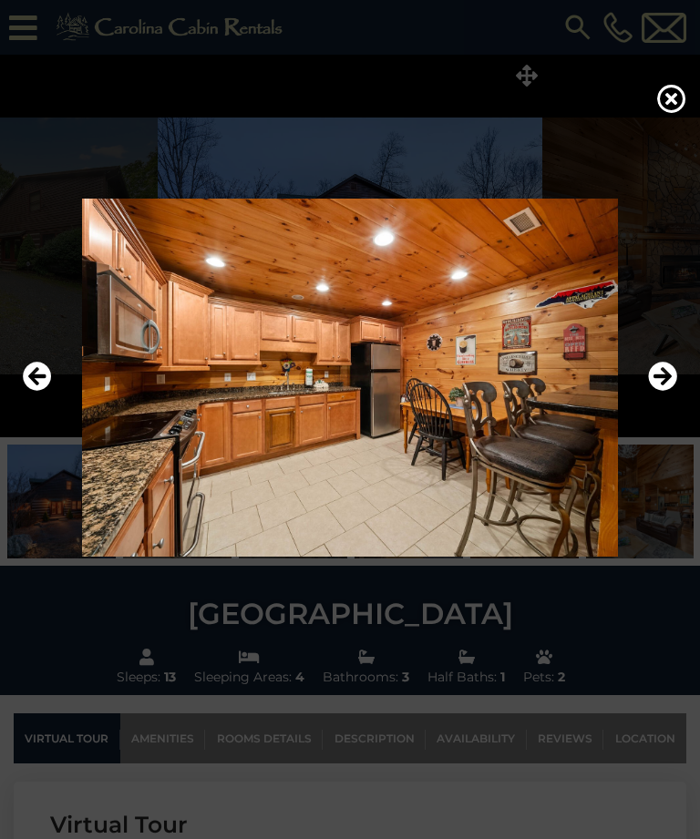
click at [655, 392] on icon "Next" at bounding box center [662, 377] width 29 height 29
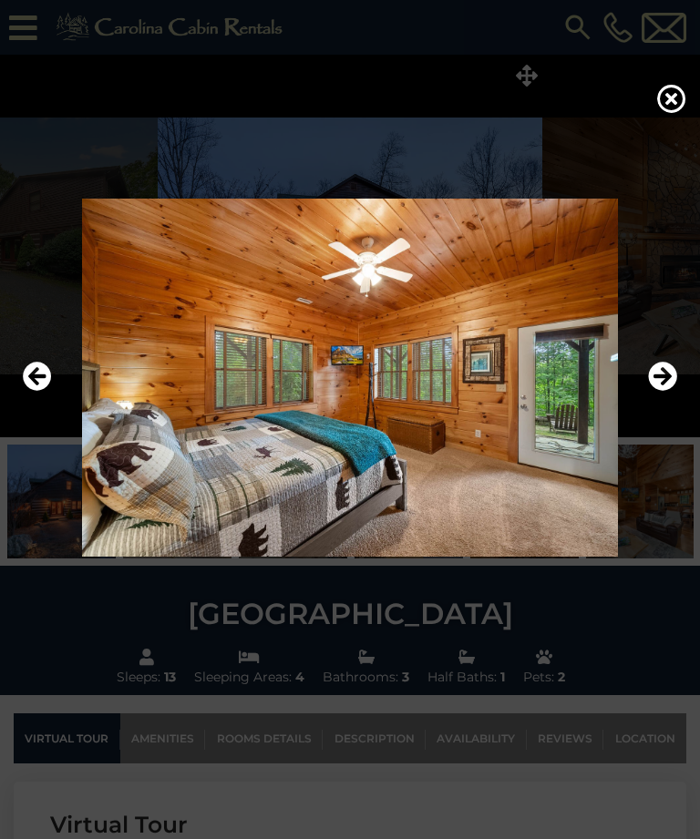
click at [659, 392] on icon "Next" at bounding box center [662, 377] width 29 height 29
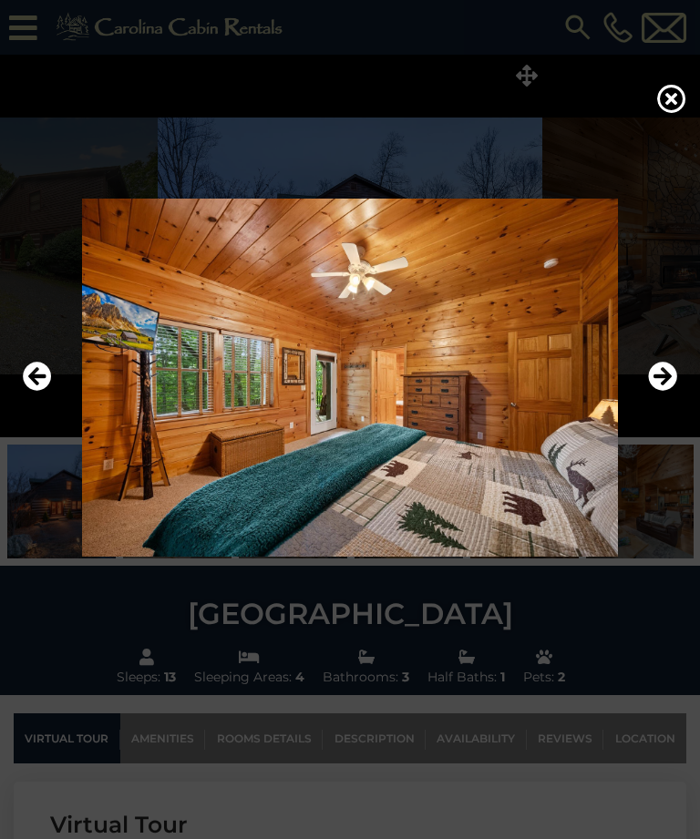
click at [664, 392] on icon "Next" at bounding box center [662, 377] width 29 height 29
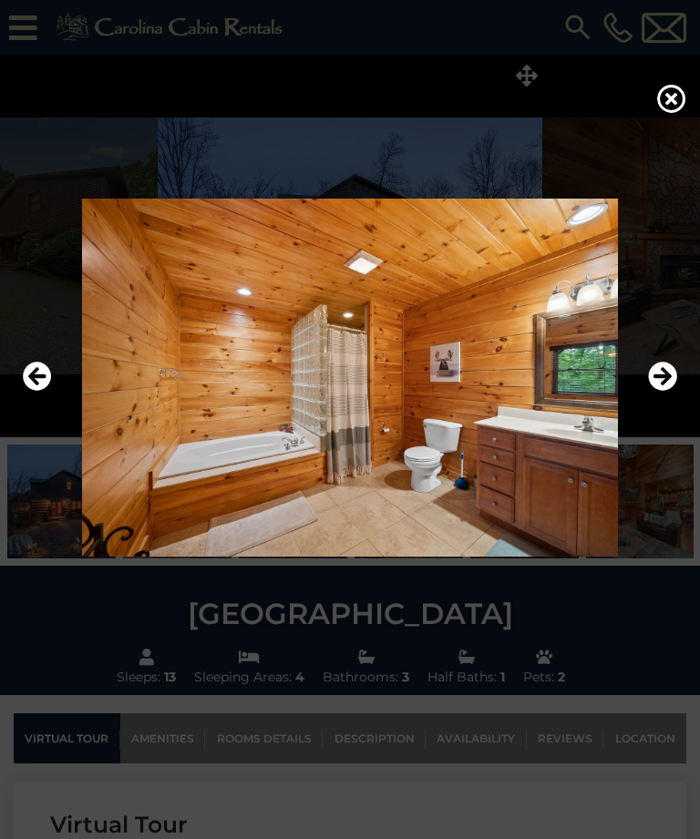
click at [668, 392] on icon "Next" at bounding box center [662, 377] width 29 height 29
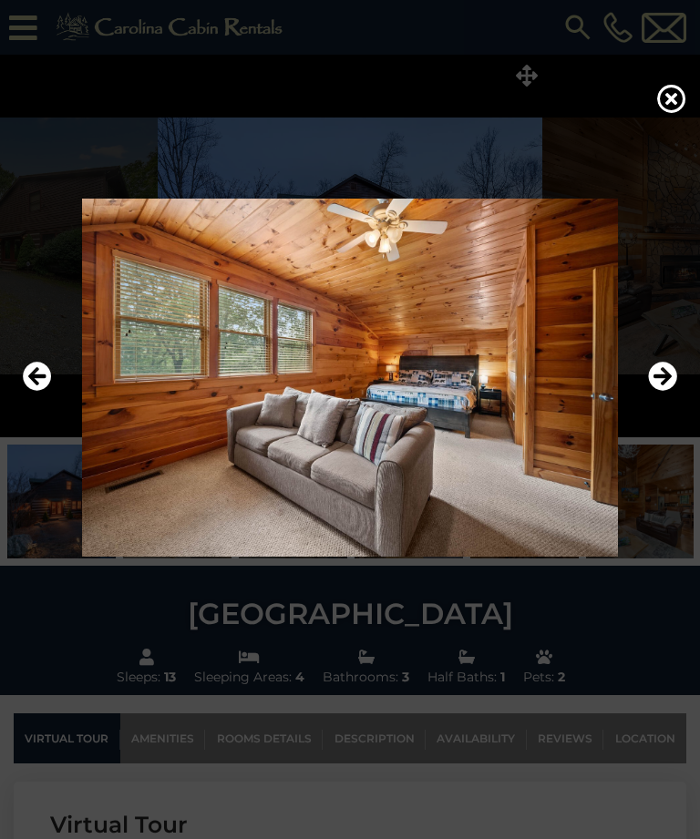
click at [665, 392] on icon "Next" at bounding box center [662, 377] width 29 height 29
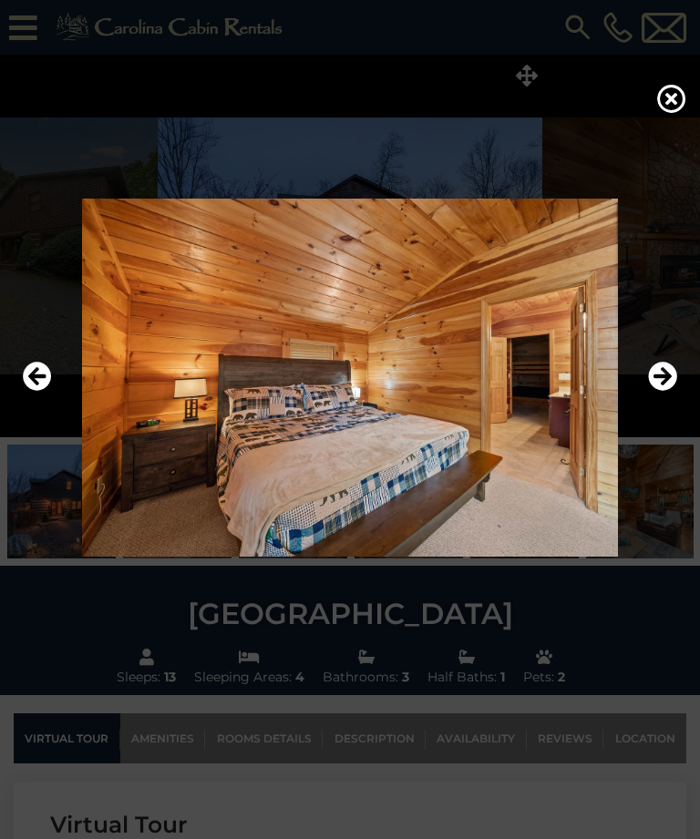
click at [659, 392] on icon "Next" at bounding box center [662, 377] width 29 height 29
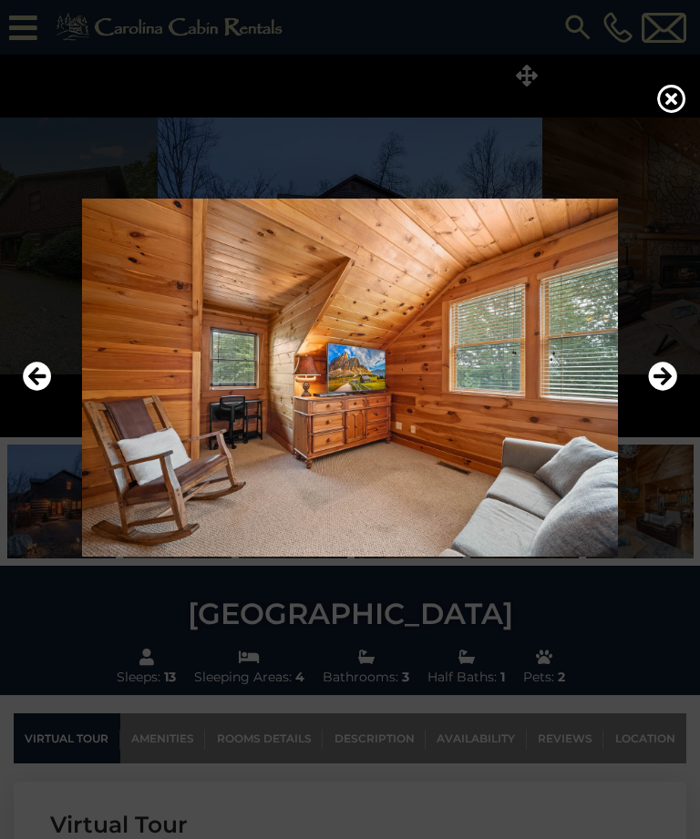
click at [660, 392] on icon "Next" at bounding box center [662, 377] width 29 height 29
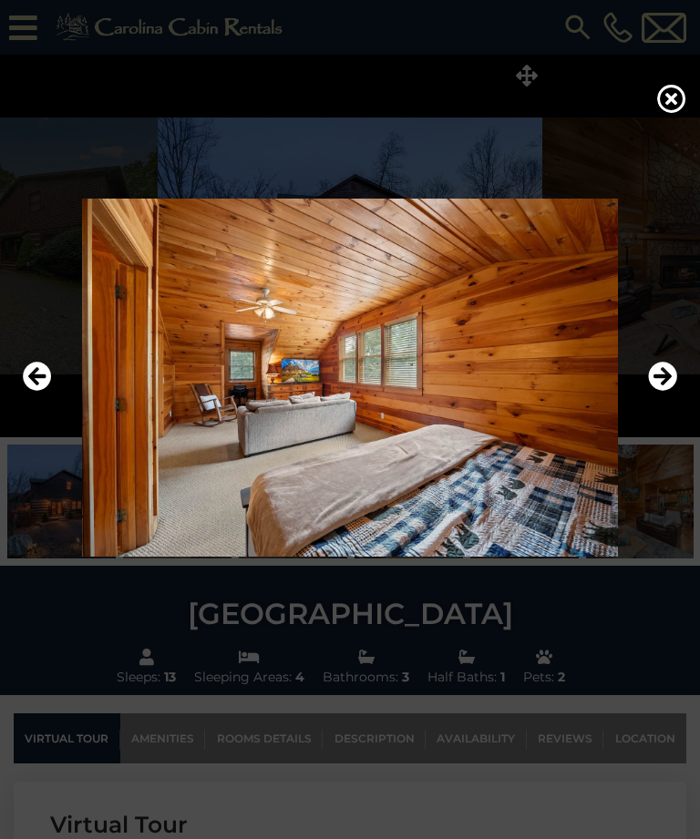
click at [666, 392] on icon "Next" at bounding box center [662, 377] width 29 height 29
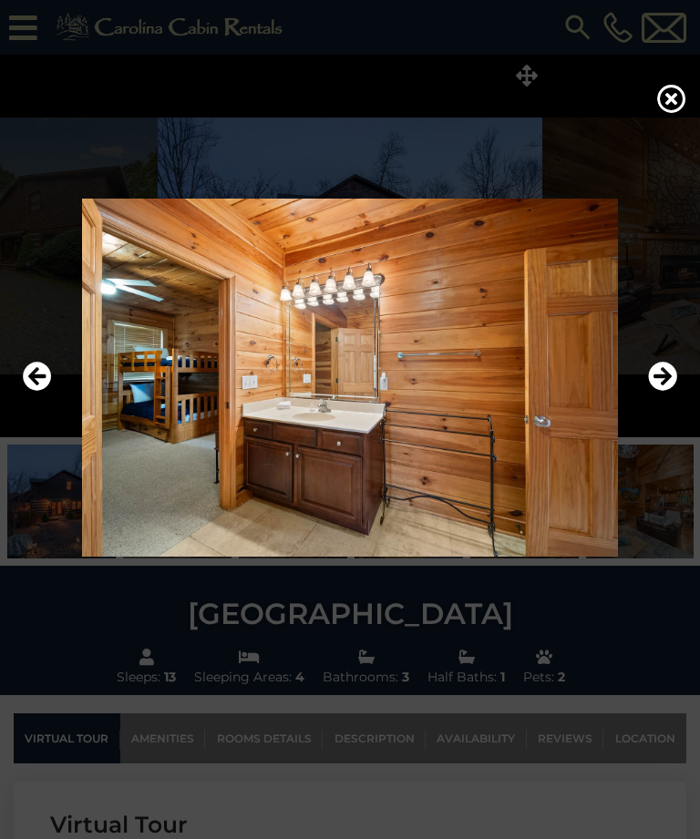
click at [663, 392] on icon "Next" at bounding box center [662, 377] width 29 height 29
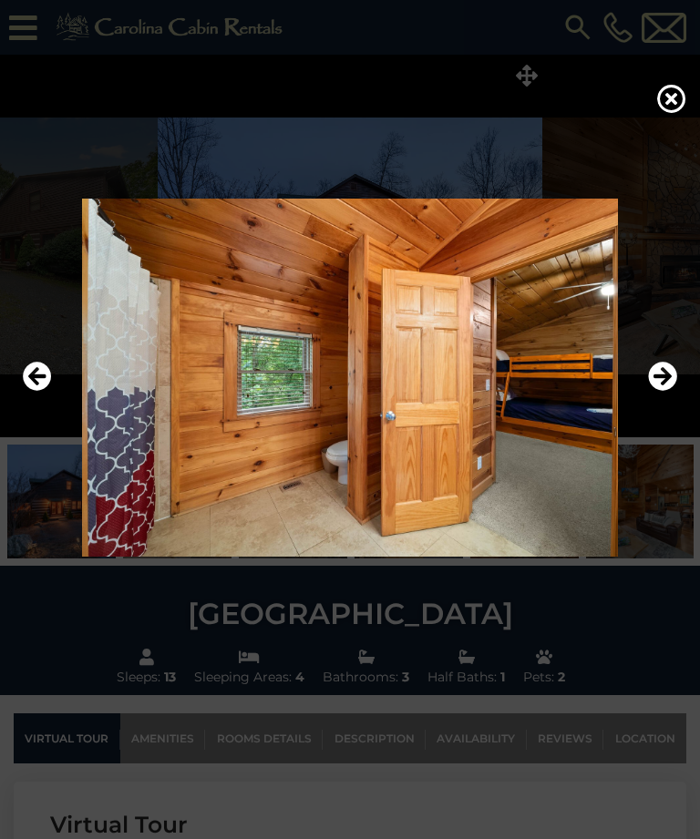
click at [660, 392] on icon "Next" at bounding box center [662, 377] width 29 height 29
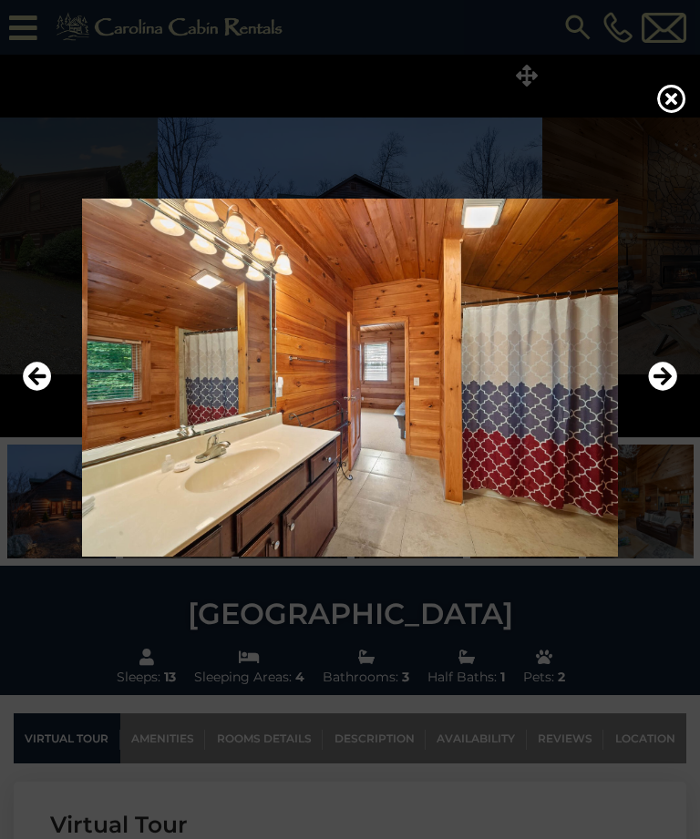
click at [663, 392] on icon "Next" at bounding box center [662, 377] width 29 height 29
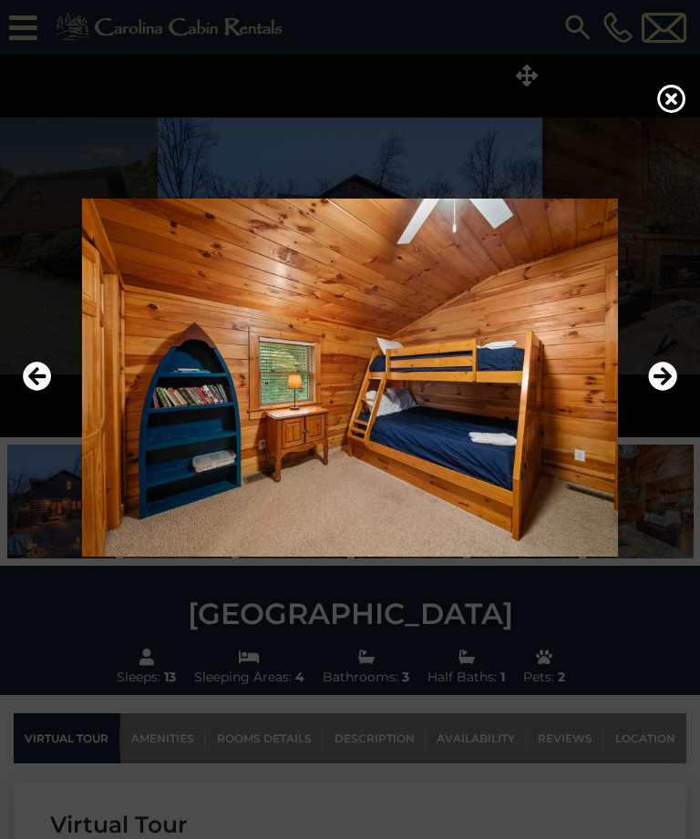
click at [668, 392] on icon "Next" at bounding box center [662, 377] width 29 height 29
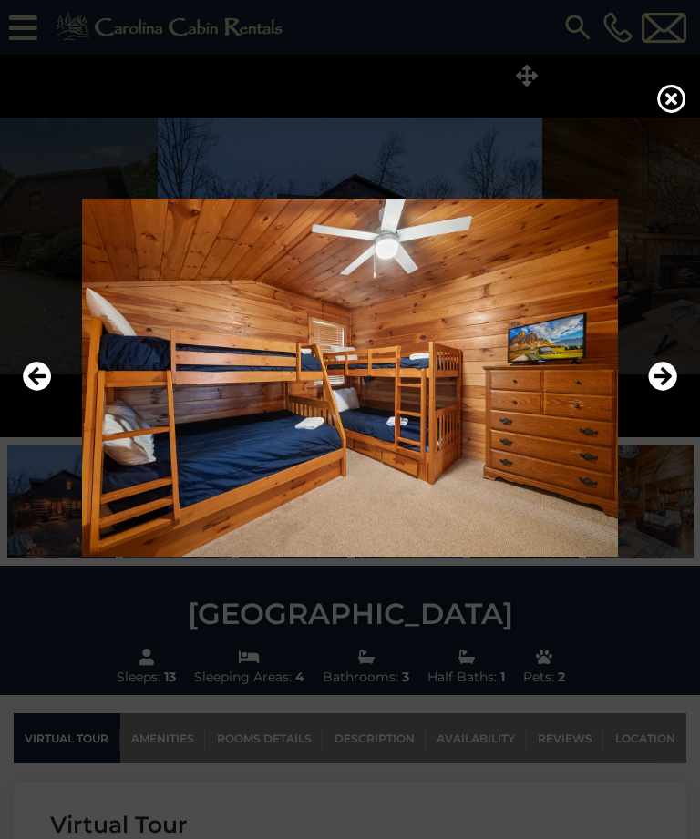
click at [667, 392] on icon "Next" at bounding box center [662, 377] width 29 height 29
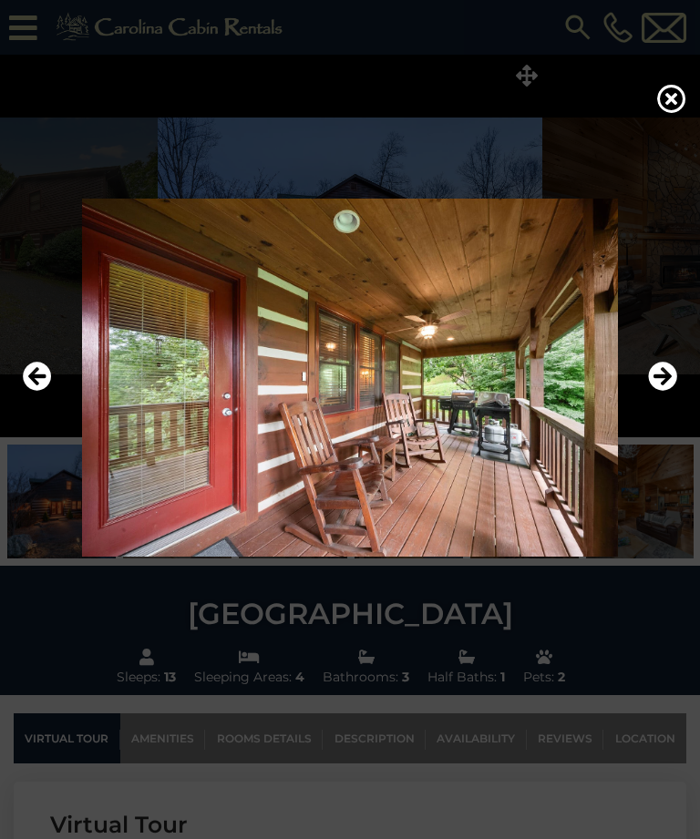
click at [667, 392] on icon "Next" at bounding box center [662, 377] width 29 height 29
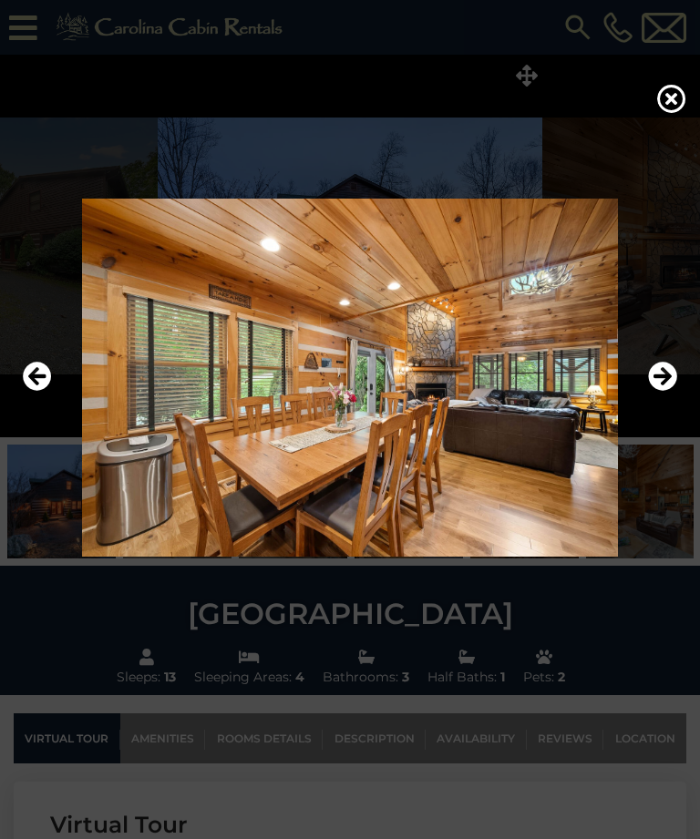
click at [669, 392] on icon "Next" at bounding box center [662, 377] width 29 height 29
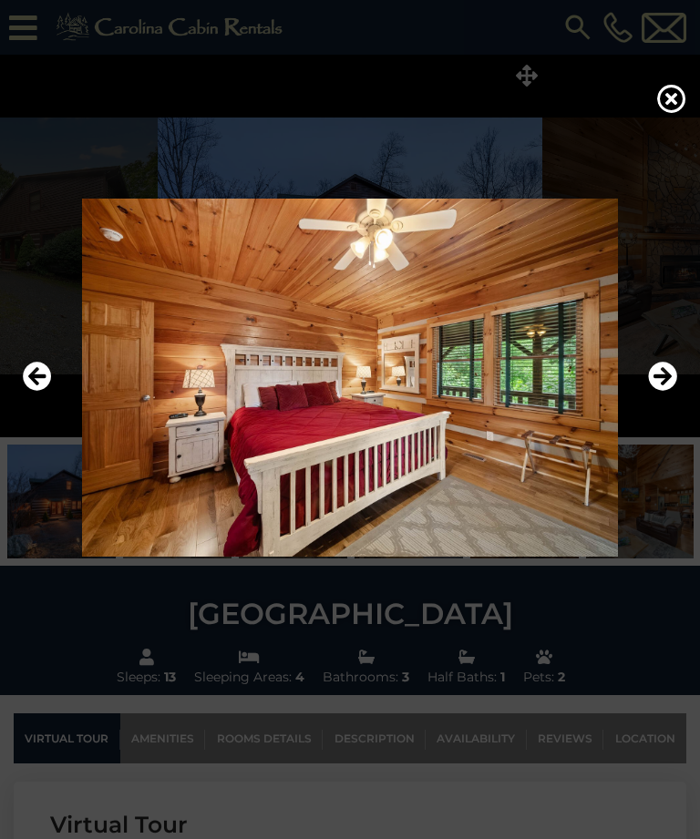
click at [671, 392] on icon "Next" at bounding box center [662, 377] width 29 height 29
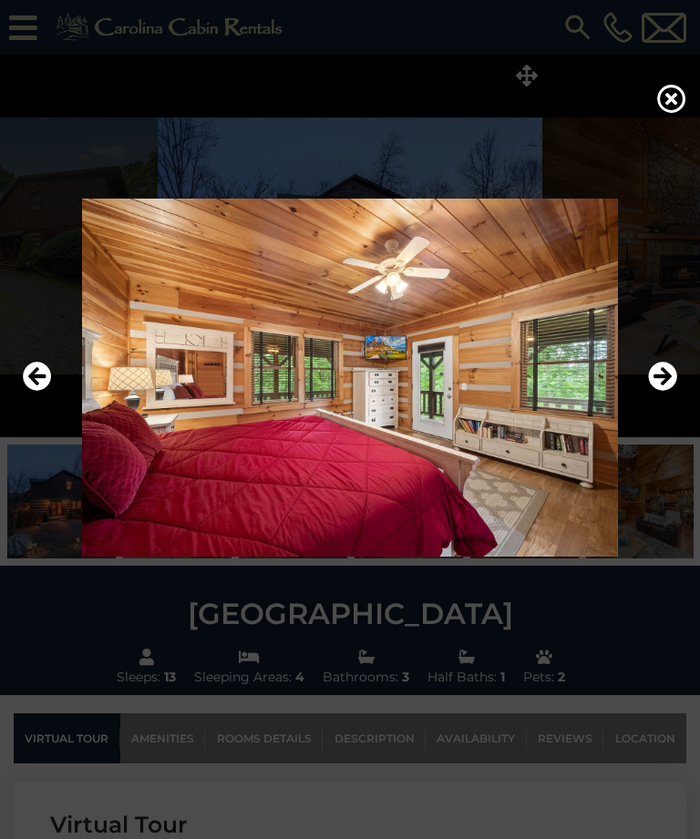
click at [670, 392] on icon "Next" at bounding box center [662, 377] width 29 height 29
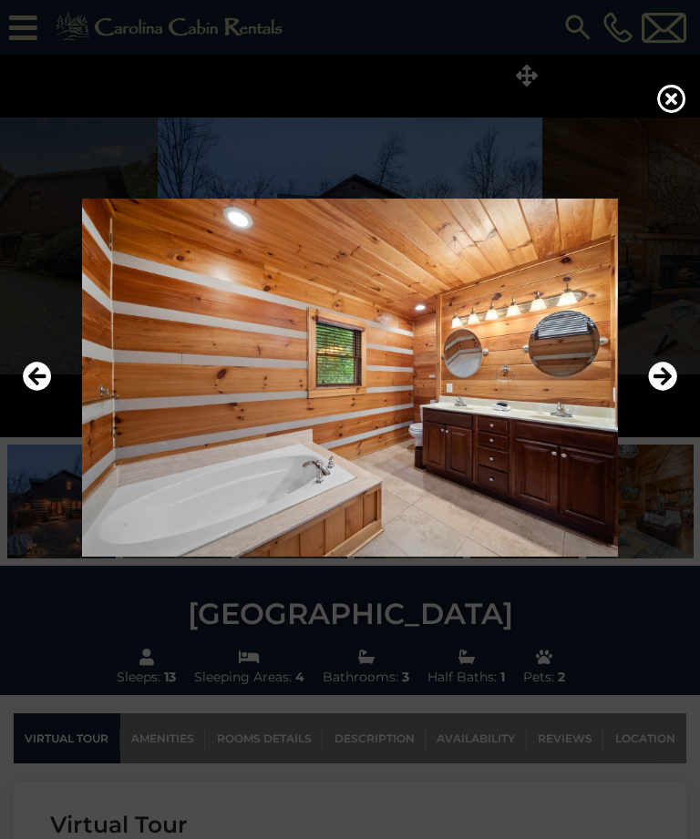
click at [673, 392] on icon "Next" at bounding box center [662, 377] width 29 height 29
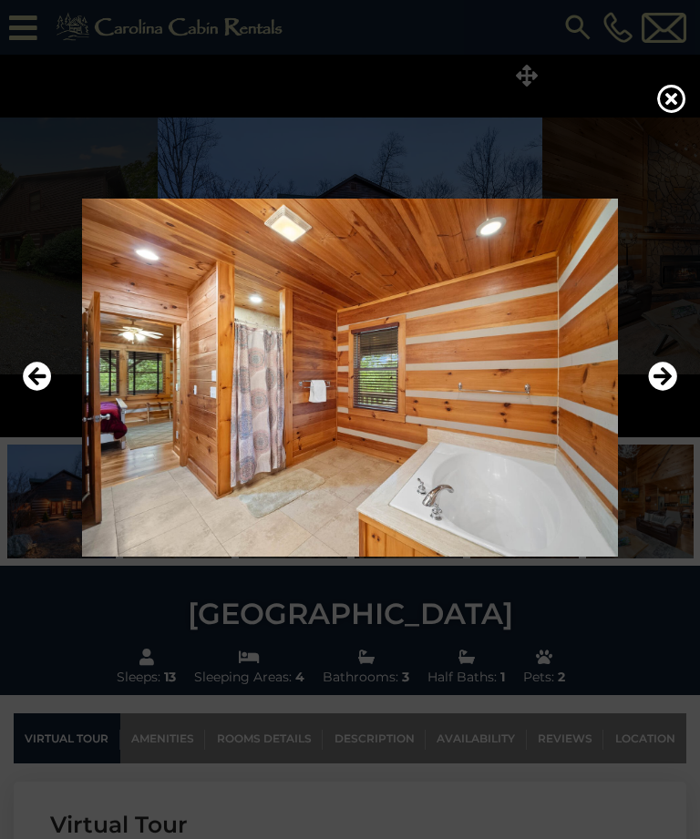
click at [668, 392] on icon "Next" at bounding box center [662, 377] width 29 height 29
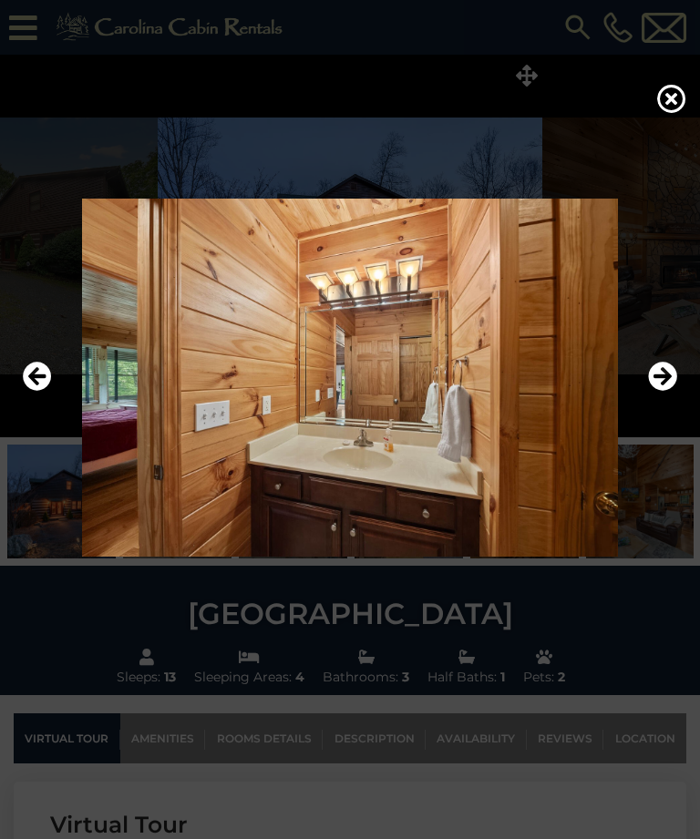
click at [672, 392] on icon "Next" at bounding box center [662, 377] width 29 height 29
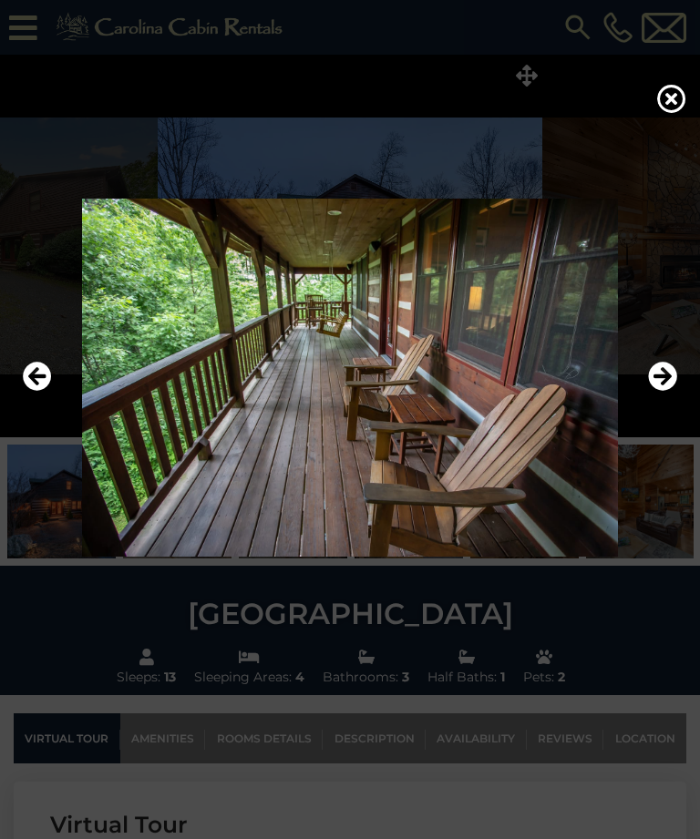
click at [676, 392] on icon "Next" at bounding box center [662, 377] width 29 height 29
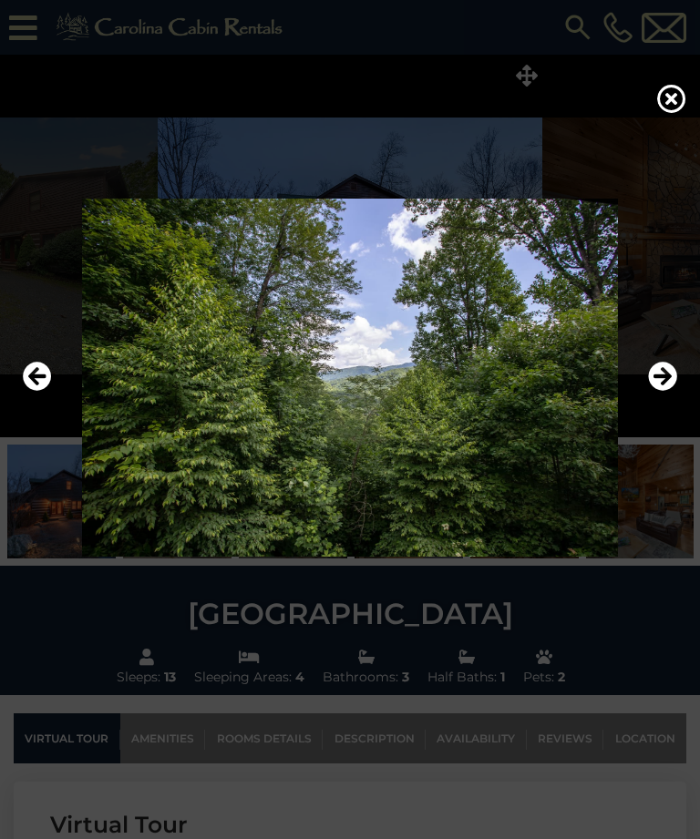
click at [675, 392] on icon "Next" at bounding box center [662, 377] width 29 height 29
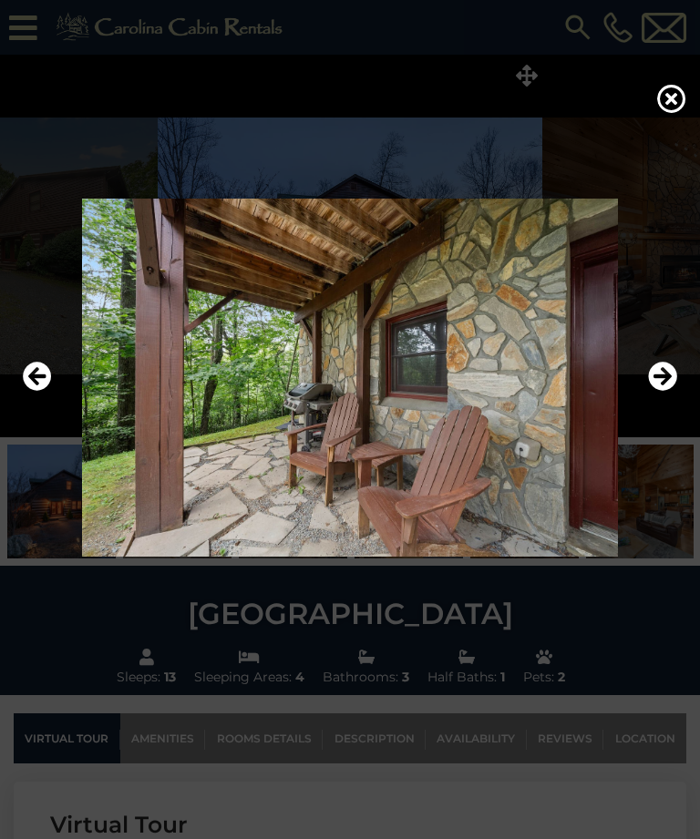
click at [673, 392] on icon "Next" at bounding box center [662, 377] width 29 height 29
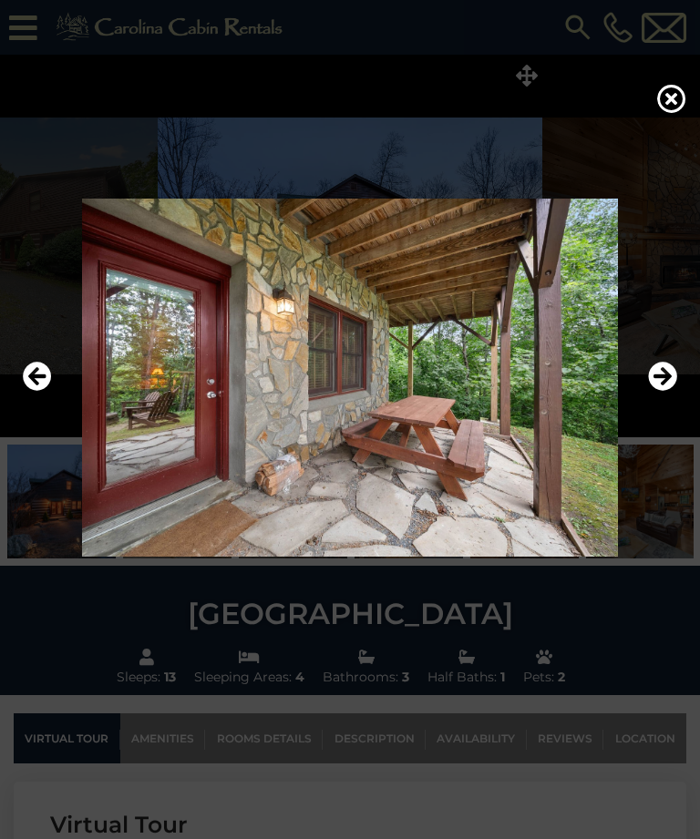
click at [667, 392] on icon "Next" at bounding box center [662, 377] width 29 height 29
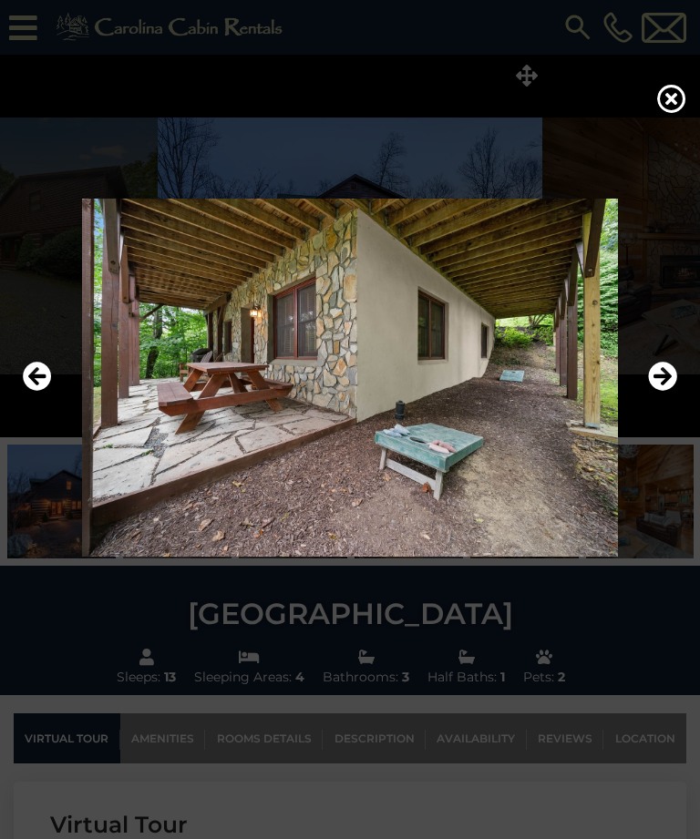
click at [668, 392] on icon "Next" at bounding box center [662, 377] width 29 height 29
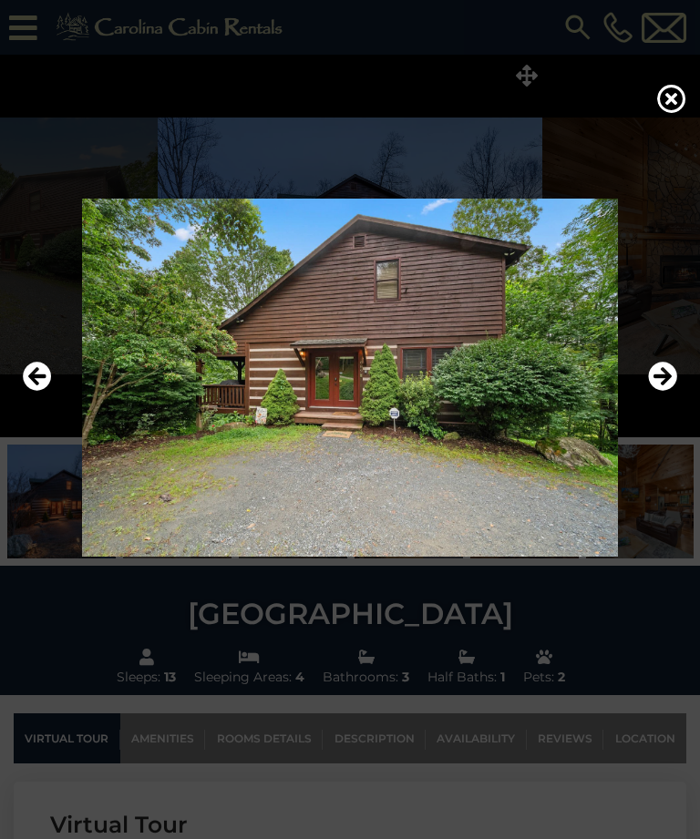
click at [674, 392] on icon "Next" at bounding box center [662, 377] width 29 height 29
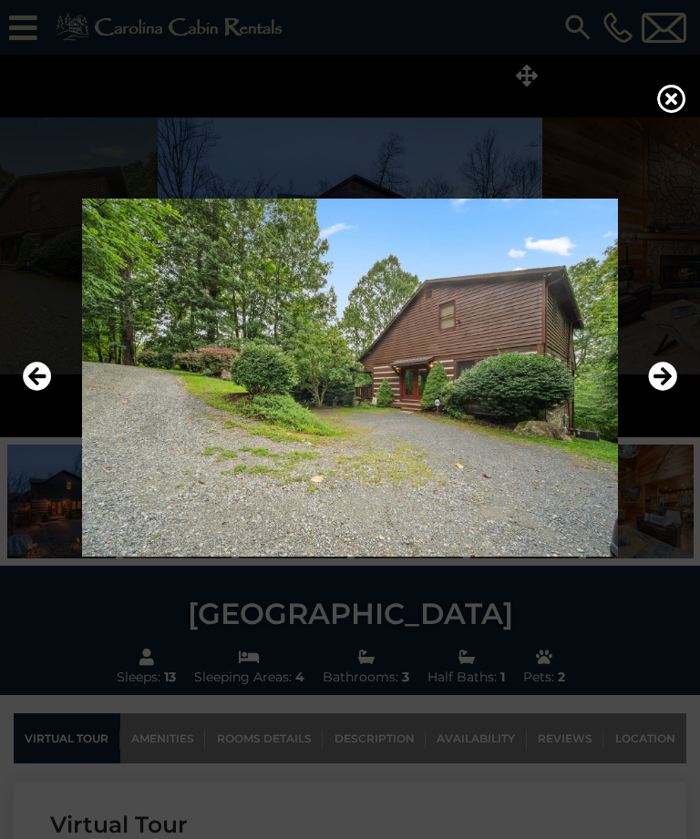
click at [676, 392] on icon "Next" at bounding box center [662, 377] width 29 height 29
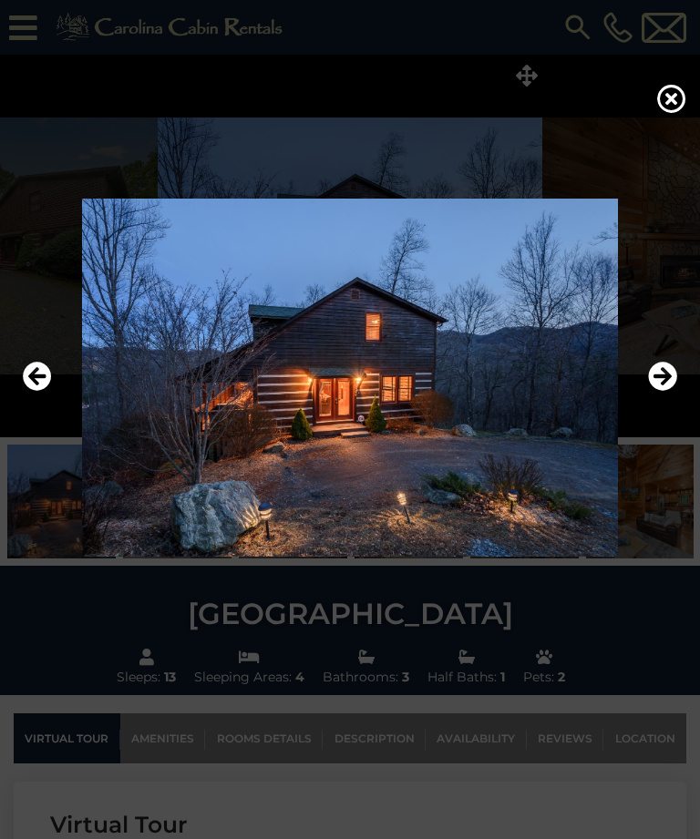
click at [679, 398] on img at bounding box center [349, 378] width 663 height 358
click at [665, 392] on icon "Next" at bounding box center [662, 377] width 29 height 29
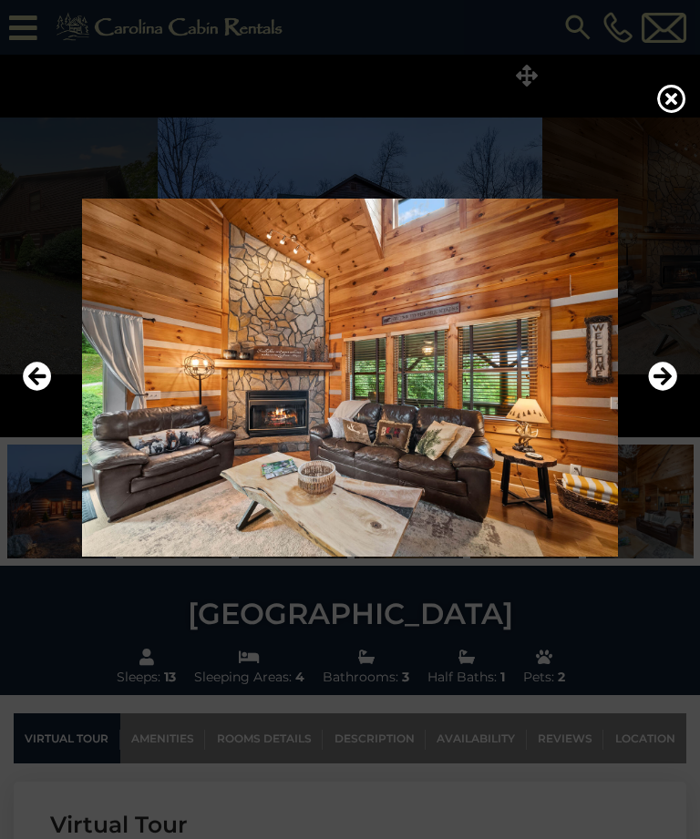
click at [549, 675] on div at bounding box center [350, 419] width 700 height 839
click at [674, 108] on icon at bounding box center [671, 98] width 29 height 29
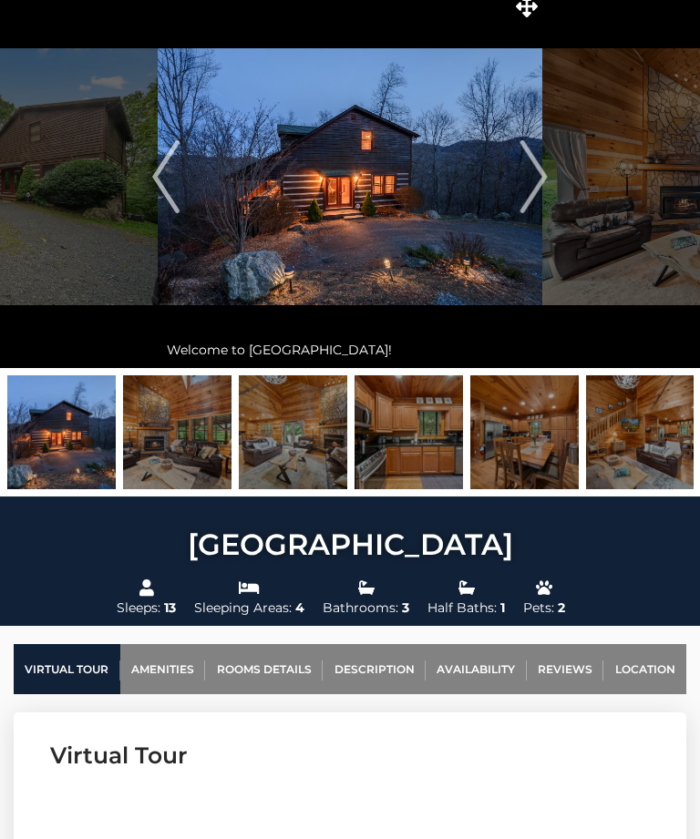
scroll to position [90, 0]
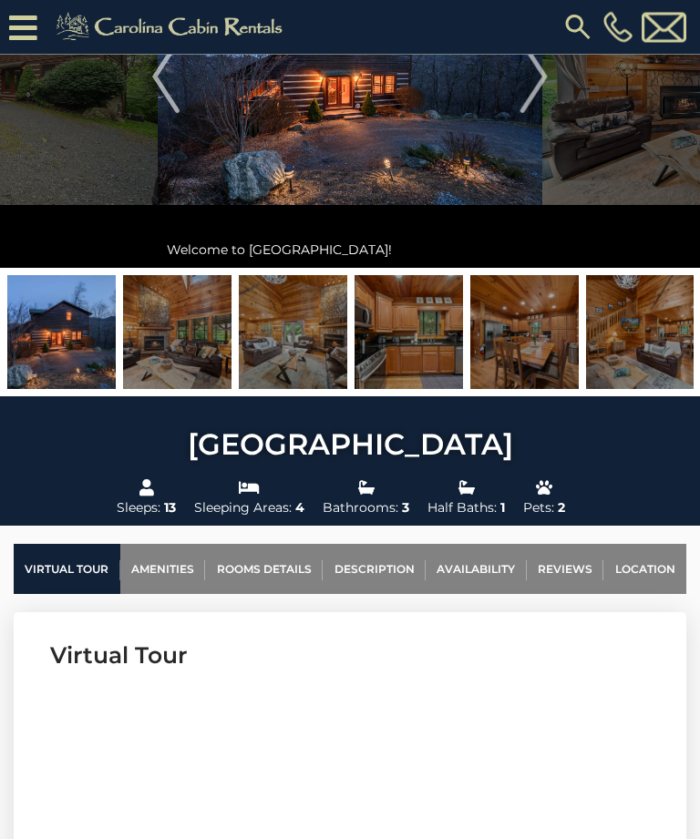
scroll to position [210, 0]
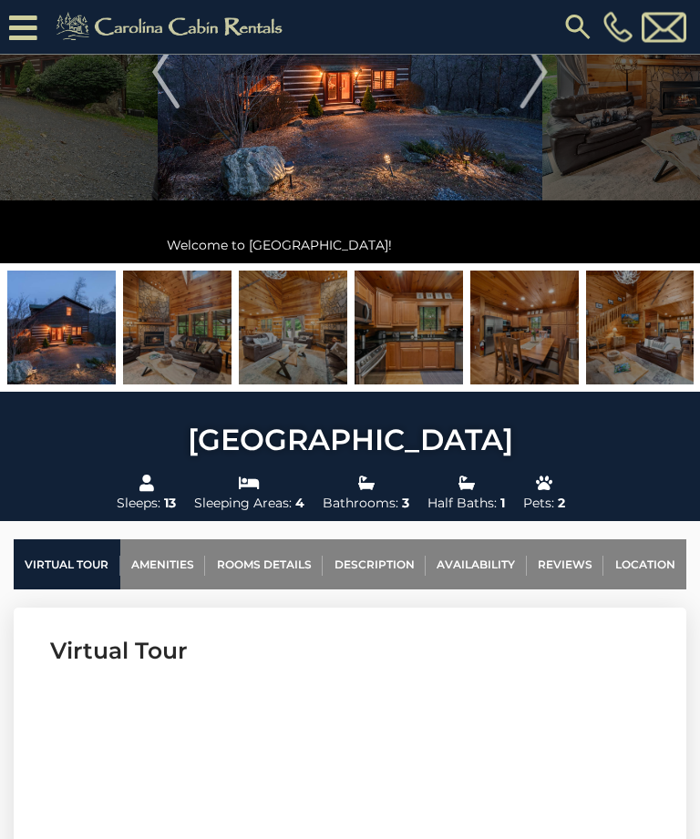
click at [282, 568] on link "Rooms Details" at bounding box center [264, 565] width 118 height 50
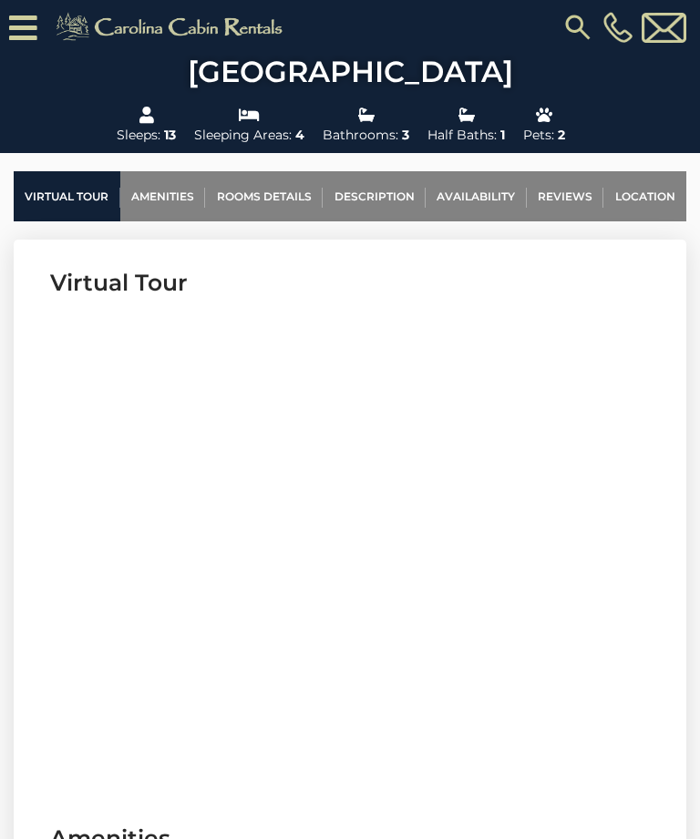
scroll to position [577, 0]
